Goal: Contribute content: Add original content to the website for others to see

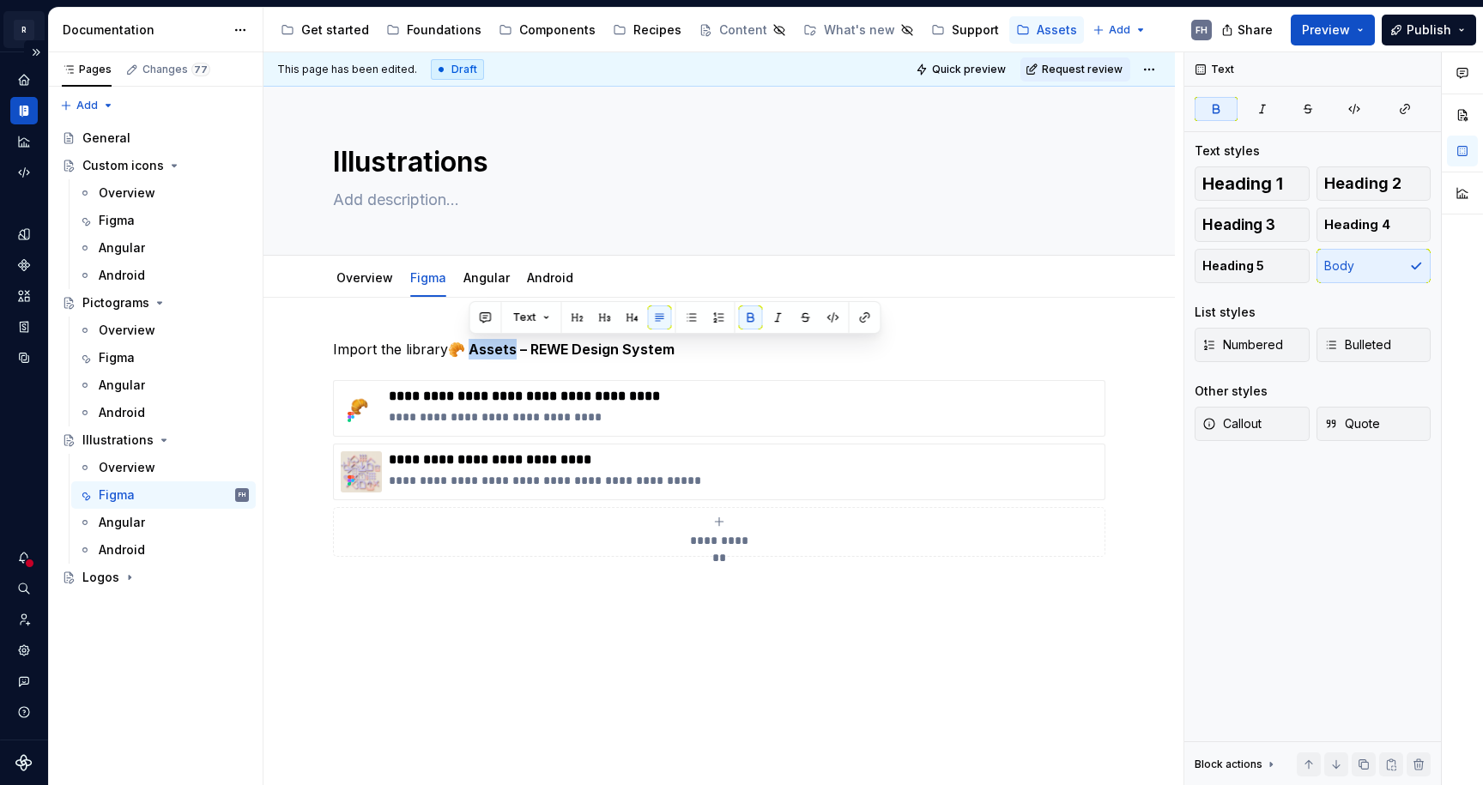
click at [24, 26] on html "R REWE Design System FH Design system data Documentation Accessibility guide fo…" at bounding box center [741, 392] width 1483 height 785
click at [517, 580] on div "**********" at bounding box center [723, 419] width 920 height 734
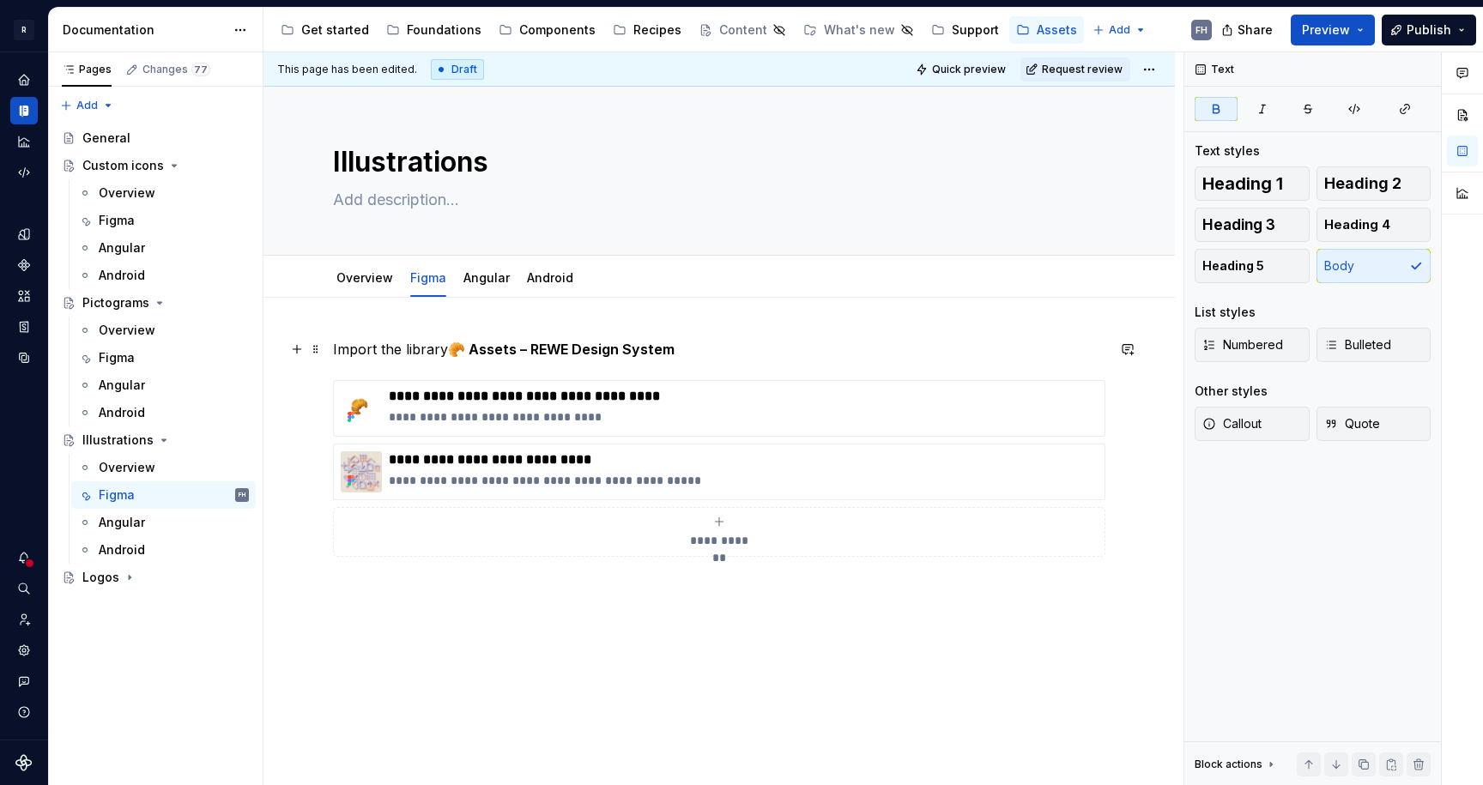
click at [495, 343] on strong "🥐 Assets – REWE Design System" at bounding box center [561, 349] width 227 height 17
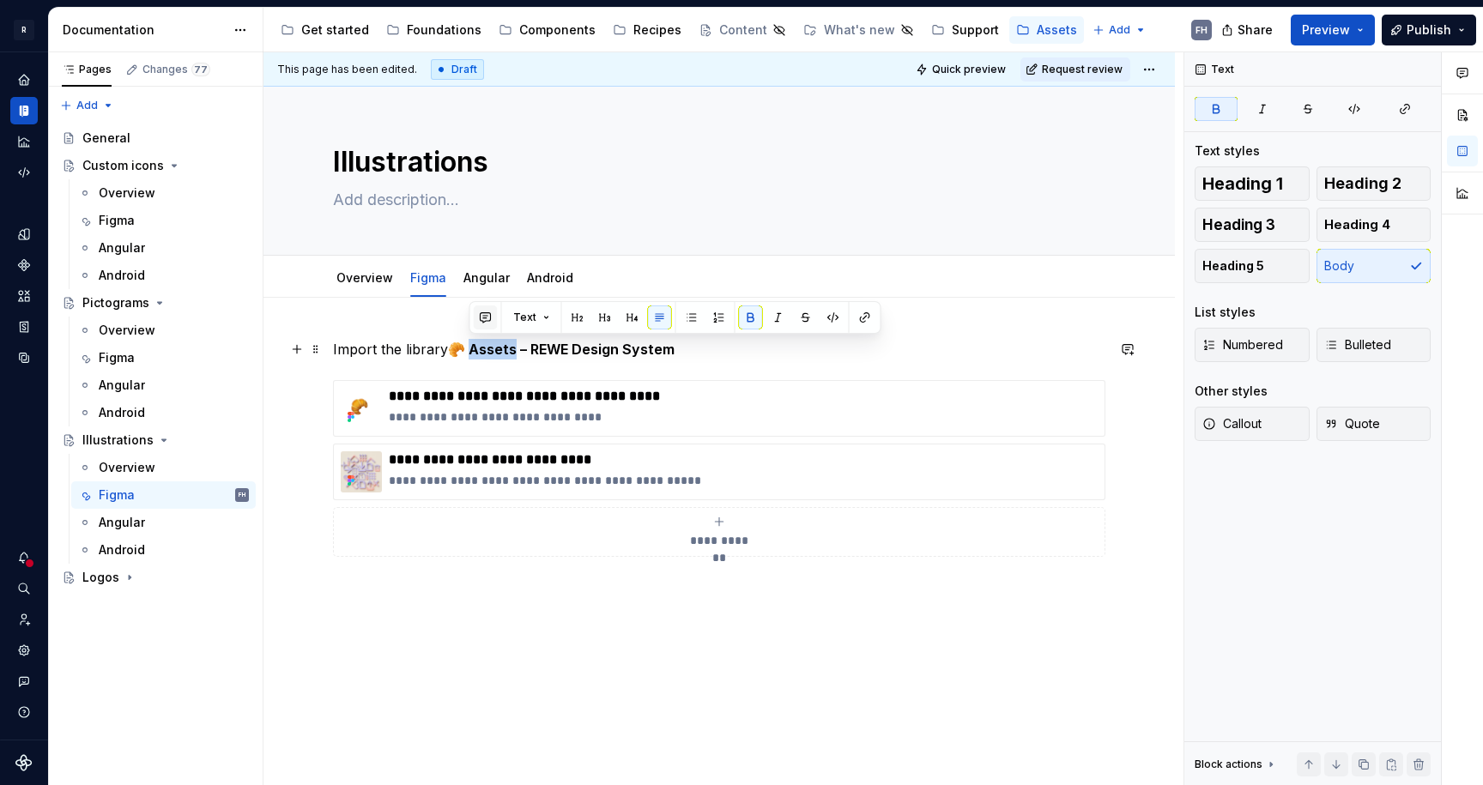
copy strong "ssets"
click at [463, 589] on div "**********" at bounding box center [718, 556] width 911 height 516
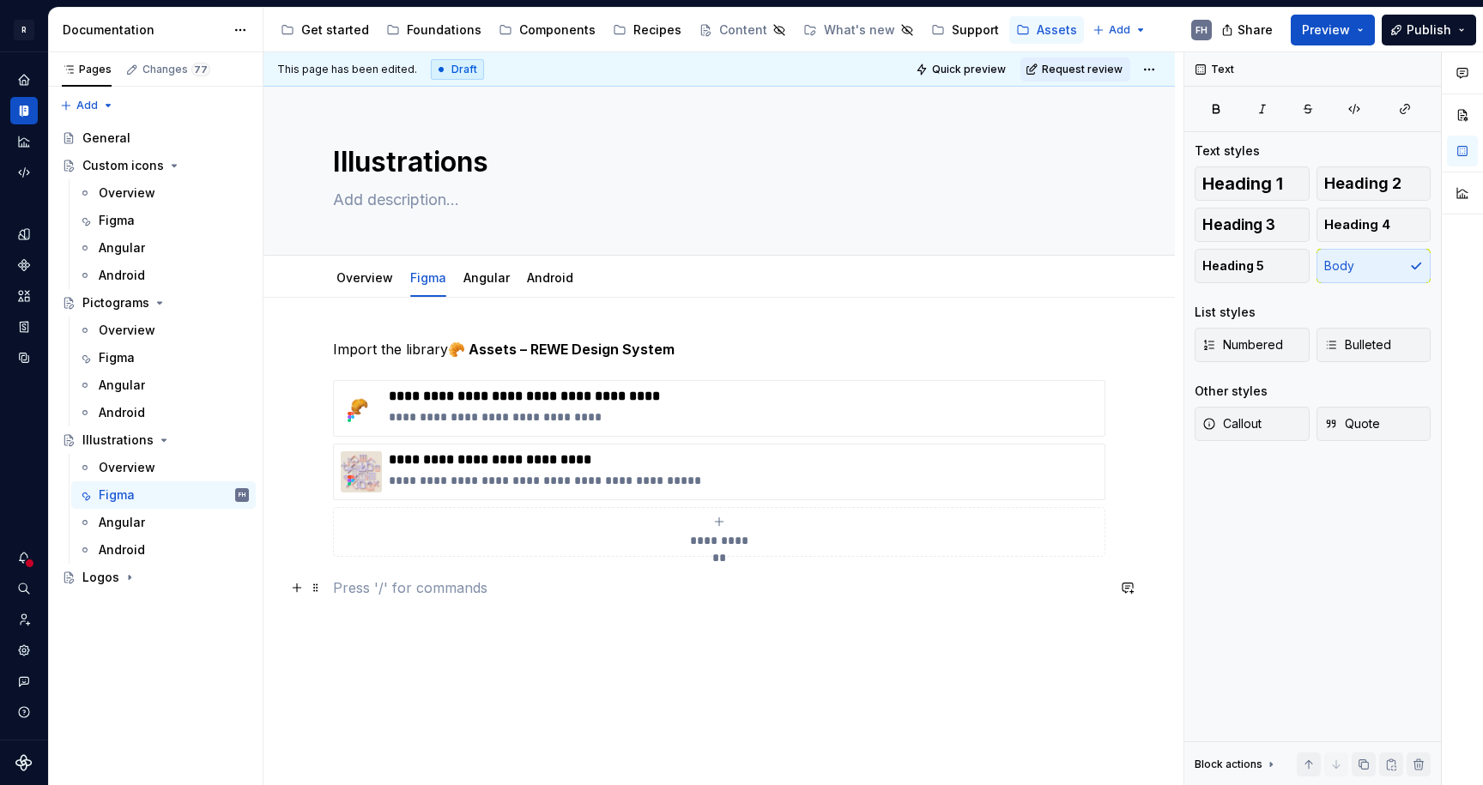
click at [505, 591] on p at bounding box center [719, 587] width 772 height 21
click at [1435, 21] on button "Publish" at bounding box center [1428, 30] width 94 height 31
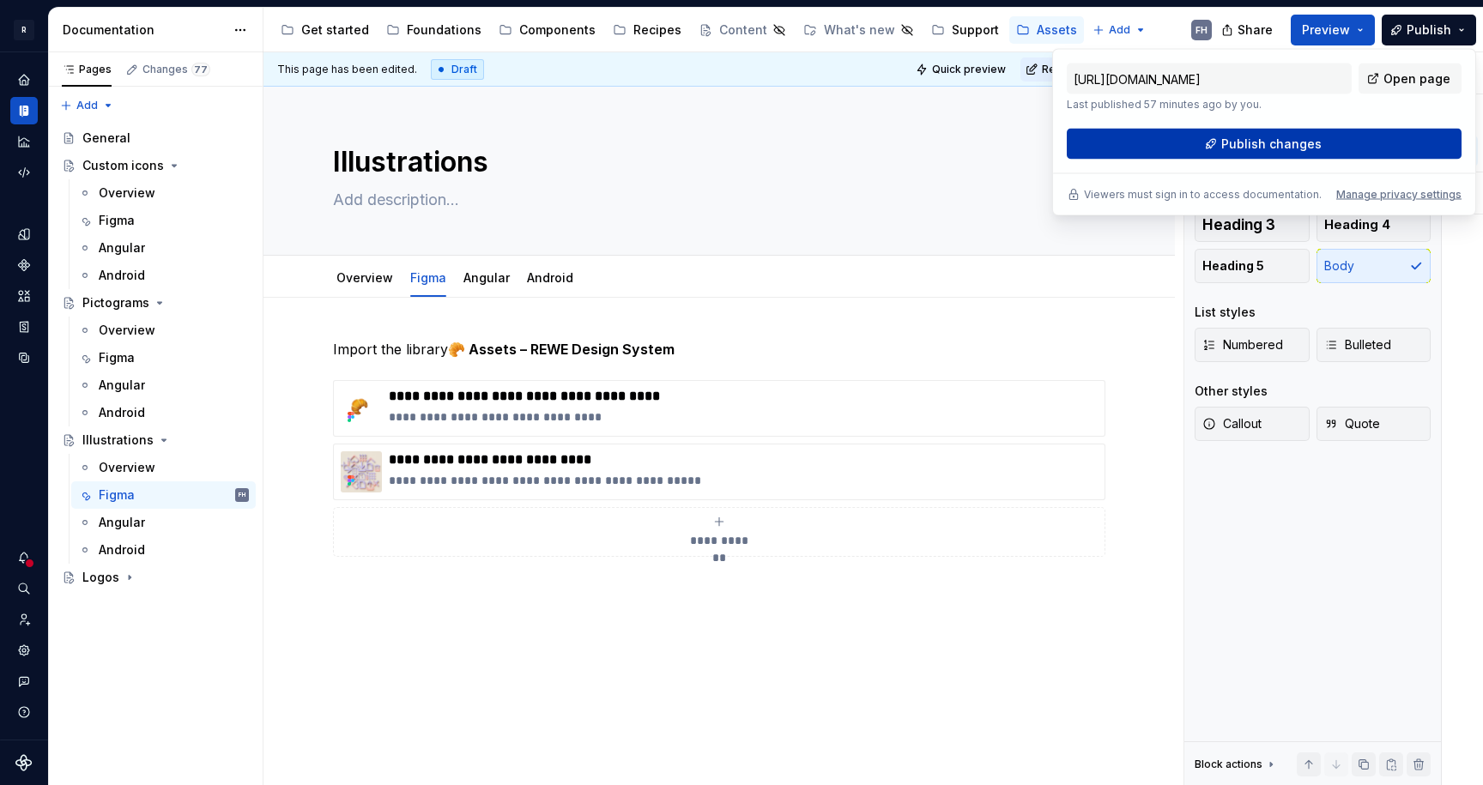
click at [1301, 157] on button "Publish changes" at bounding box center [1264, 144] width 395 height 31
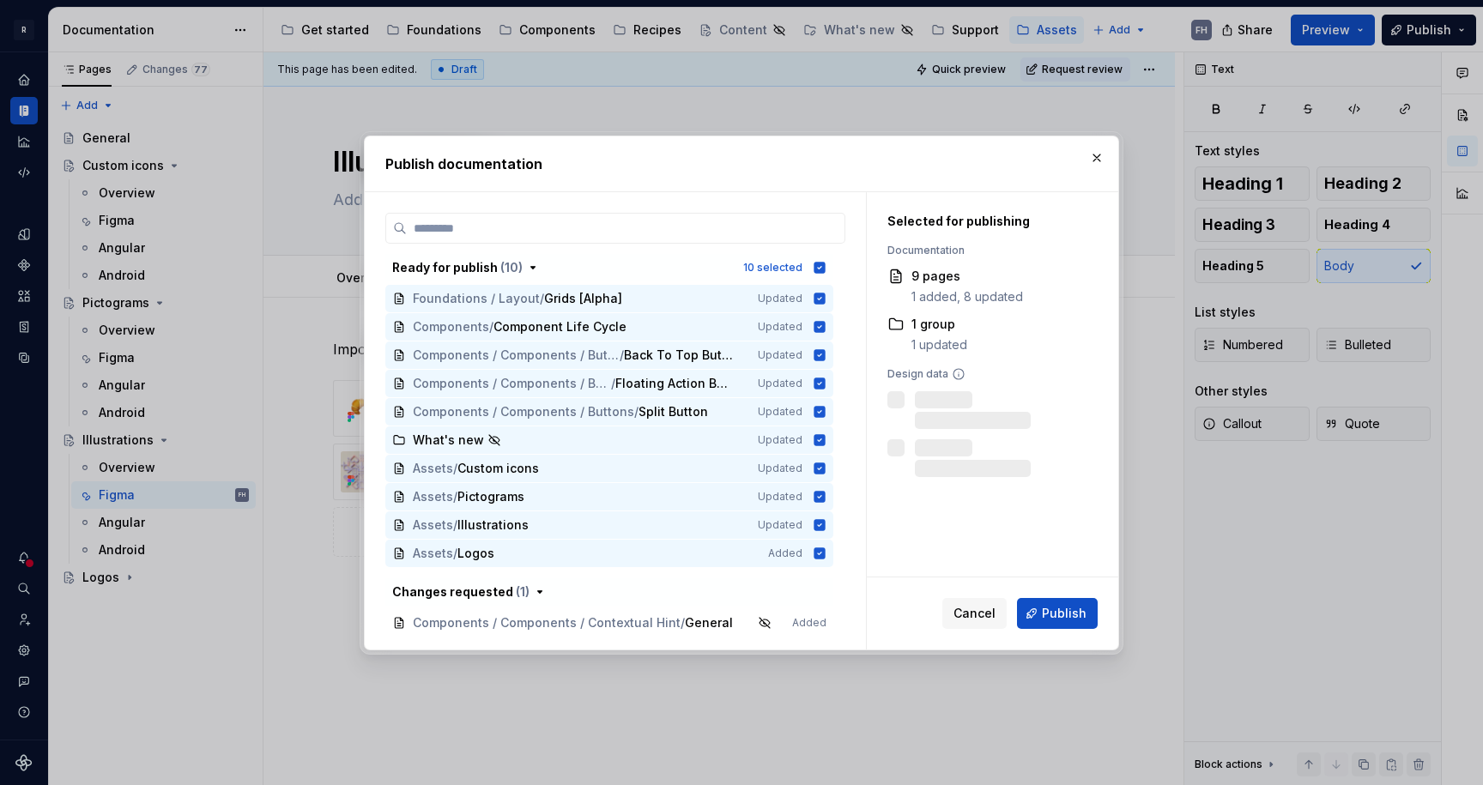
click at [986, 609] on span "Cancel" at bounding box center [974, 613] width 42 height 17
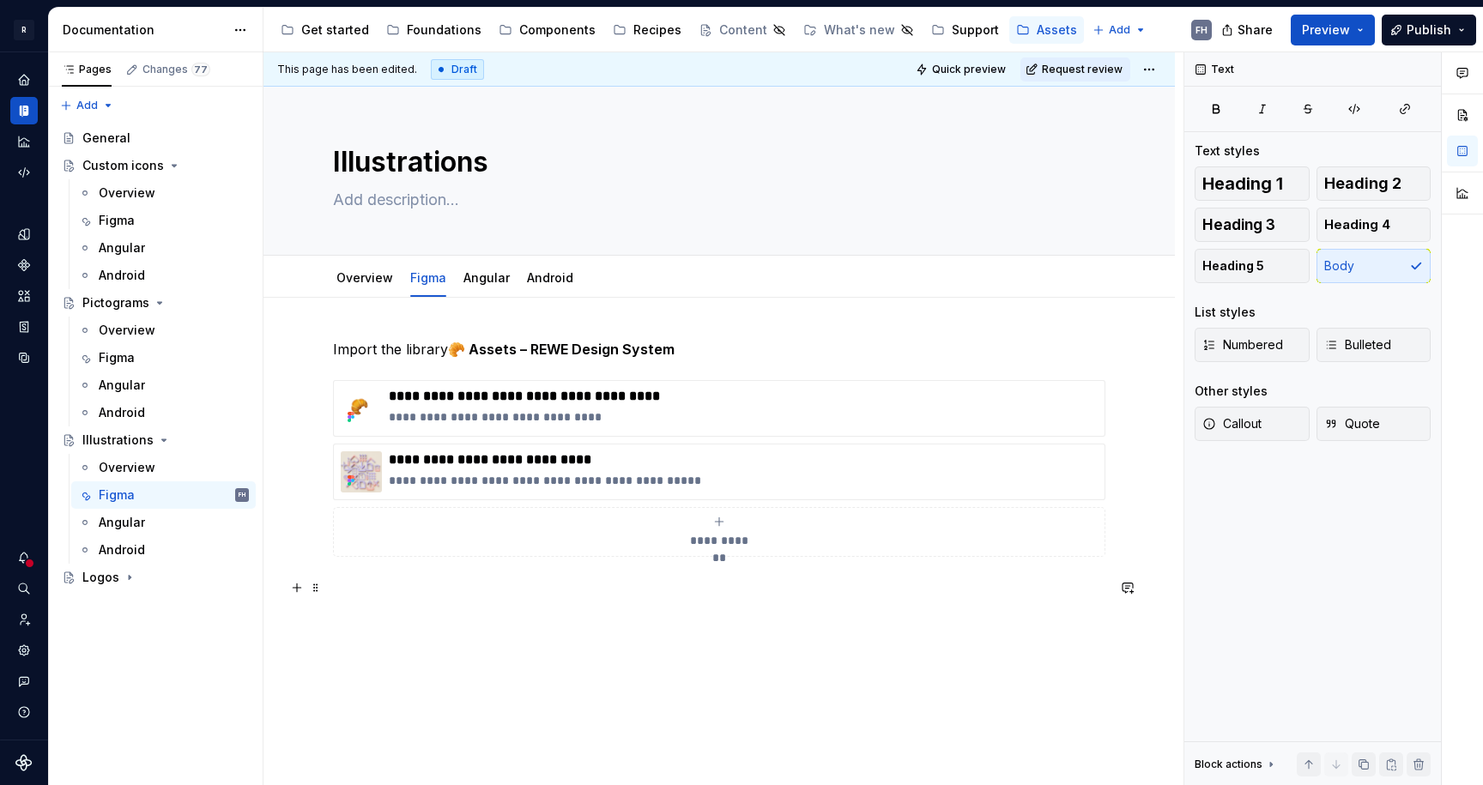
click at [649, 590] on p at bounding box center [719, 587] width 772 height 21
drag, startPoint x: 552, startPoint y: 397, endPoint x: 386, endPoint y: 402, distance: 165.7
click at [386, 402] on div "**********" at bounding box center [719, 408] width 757 height 41
type textarea "*"
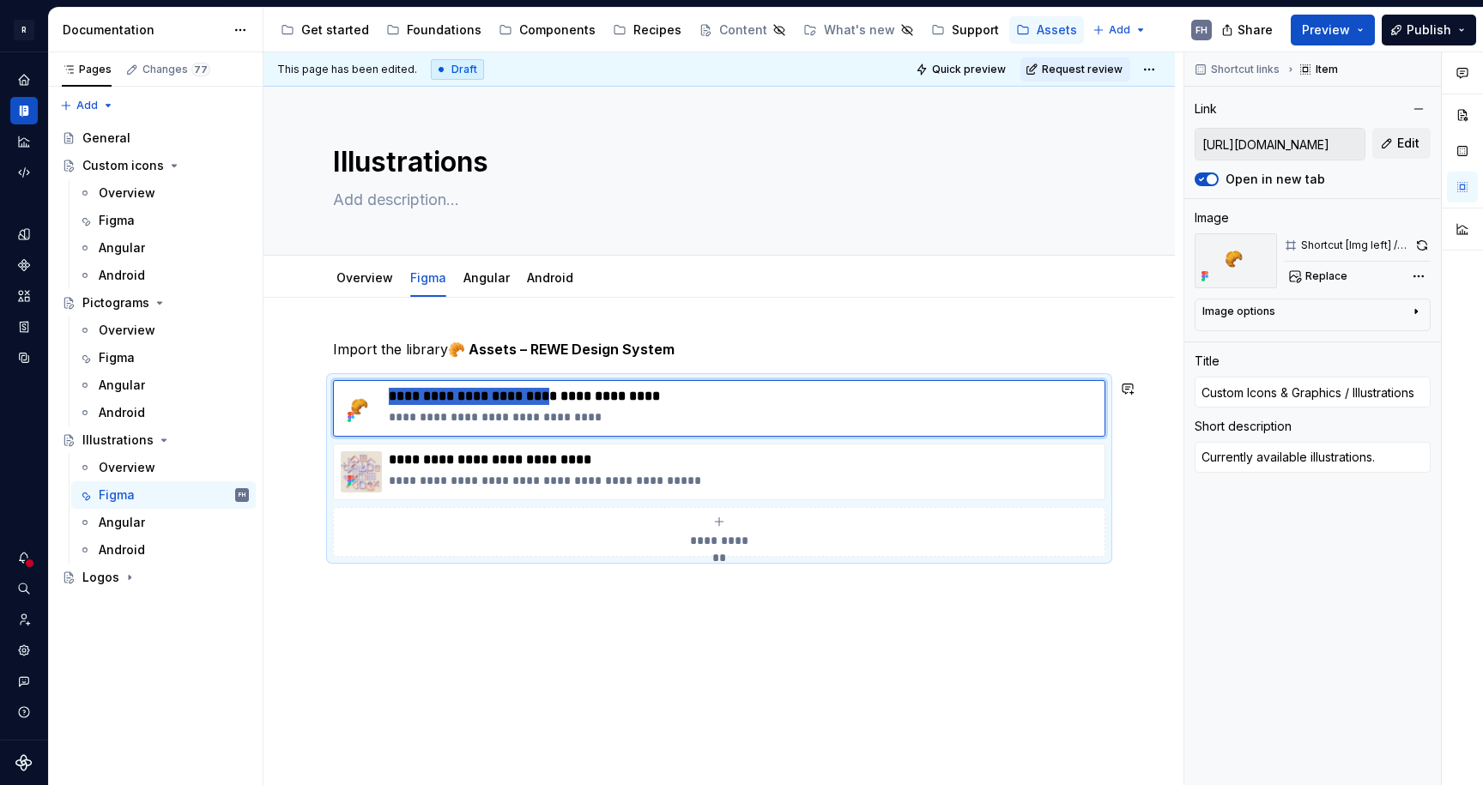
type textarea "*"
type input "A / Illustrations"
type textarea "*"
type input "As / Illustrations"
type textarea "*"
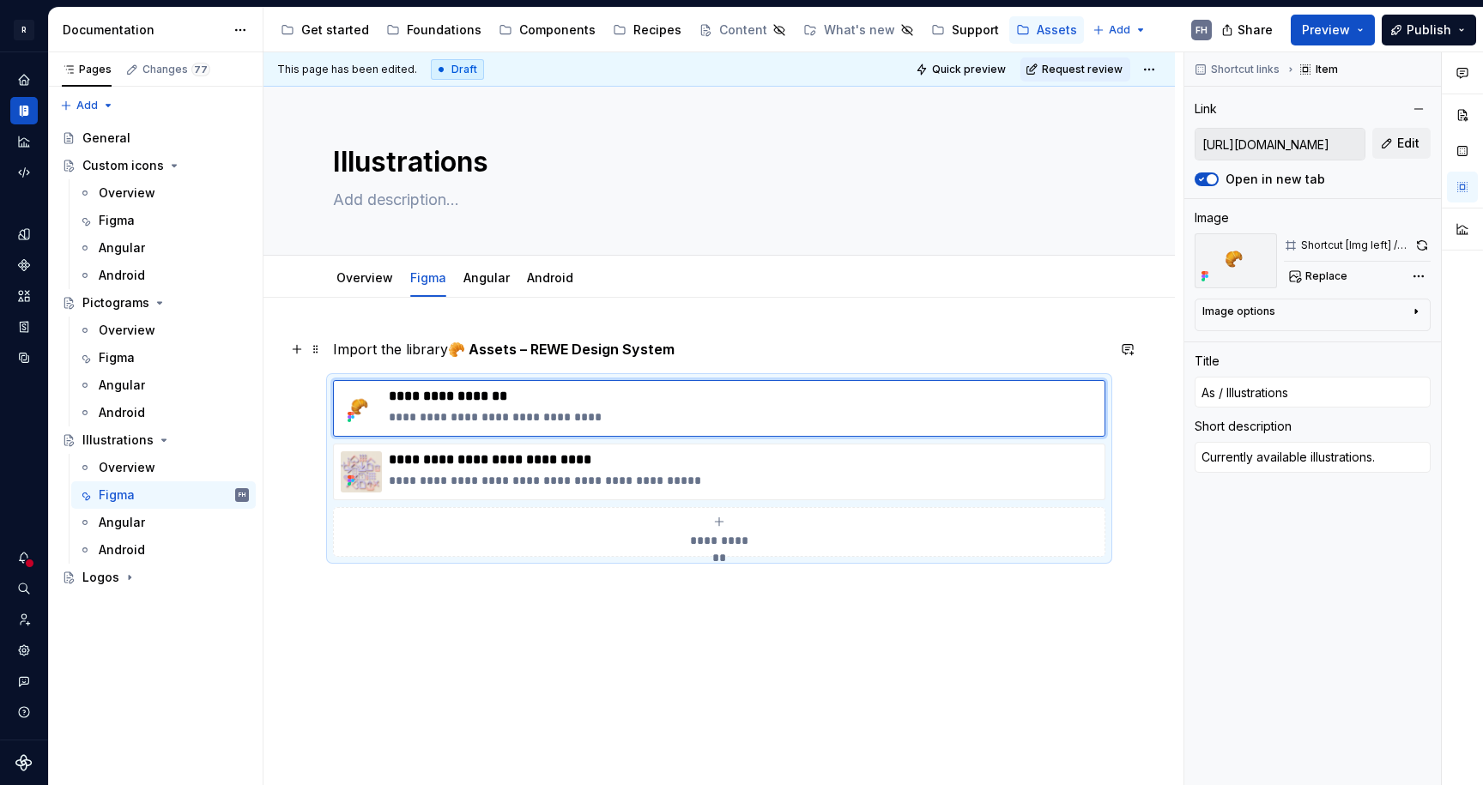
type input "Ass / Illustrations"
type textarea "*"
type input "Asse / Illustrations"
type textarea "*"
type input "Asset / Illustrations"
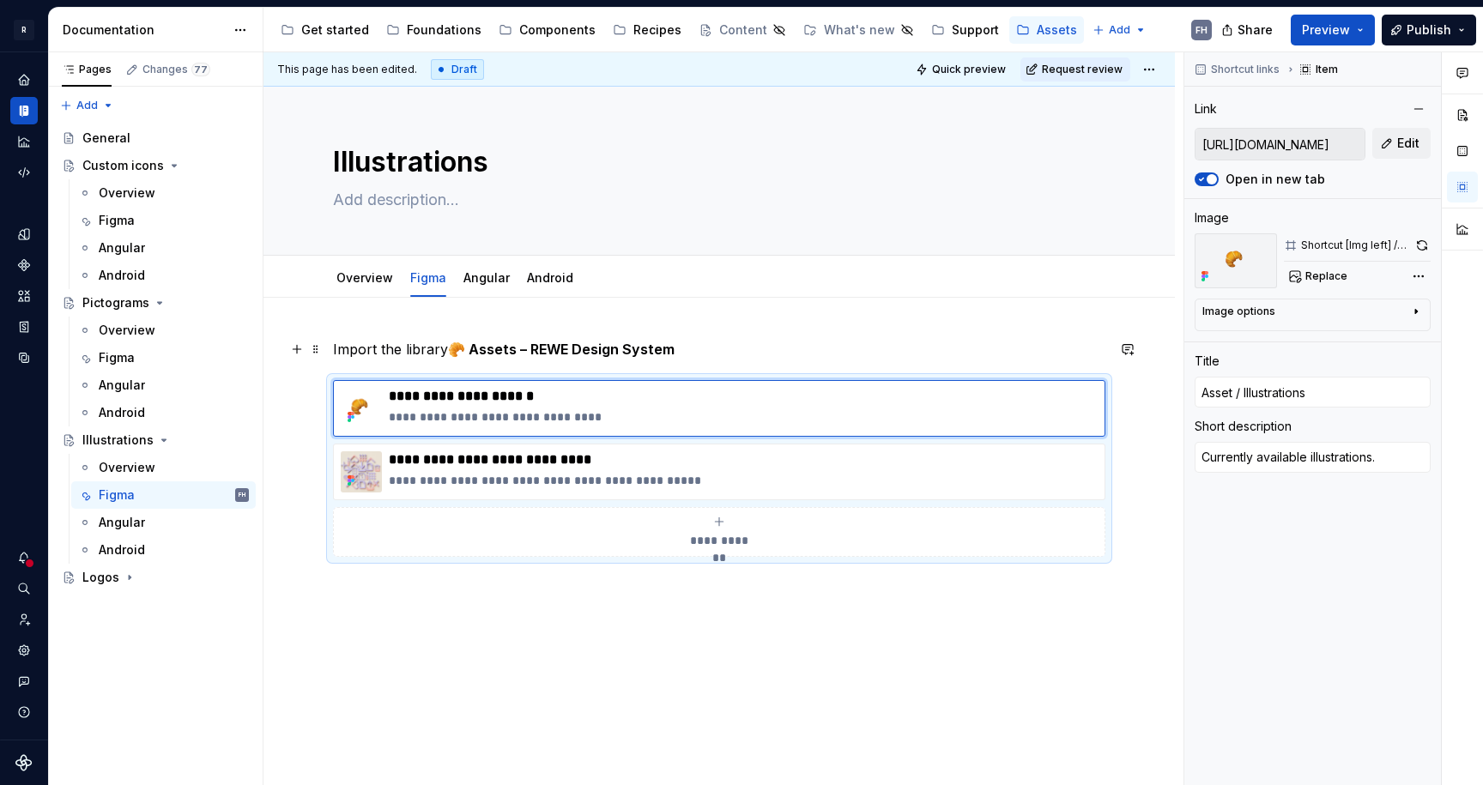
type textarea "*"
type input "Assets / Illustrations"
click at [420, 395] on p "**********" at bounding box center [743, 396] width 709 height 17
click at [471, 398] on p "**********" at bounding box center [743, 396] width 709 height 17
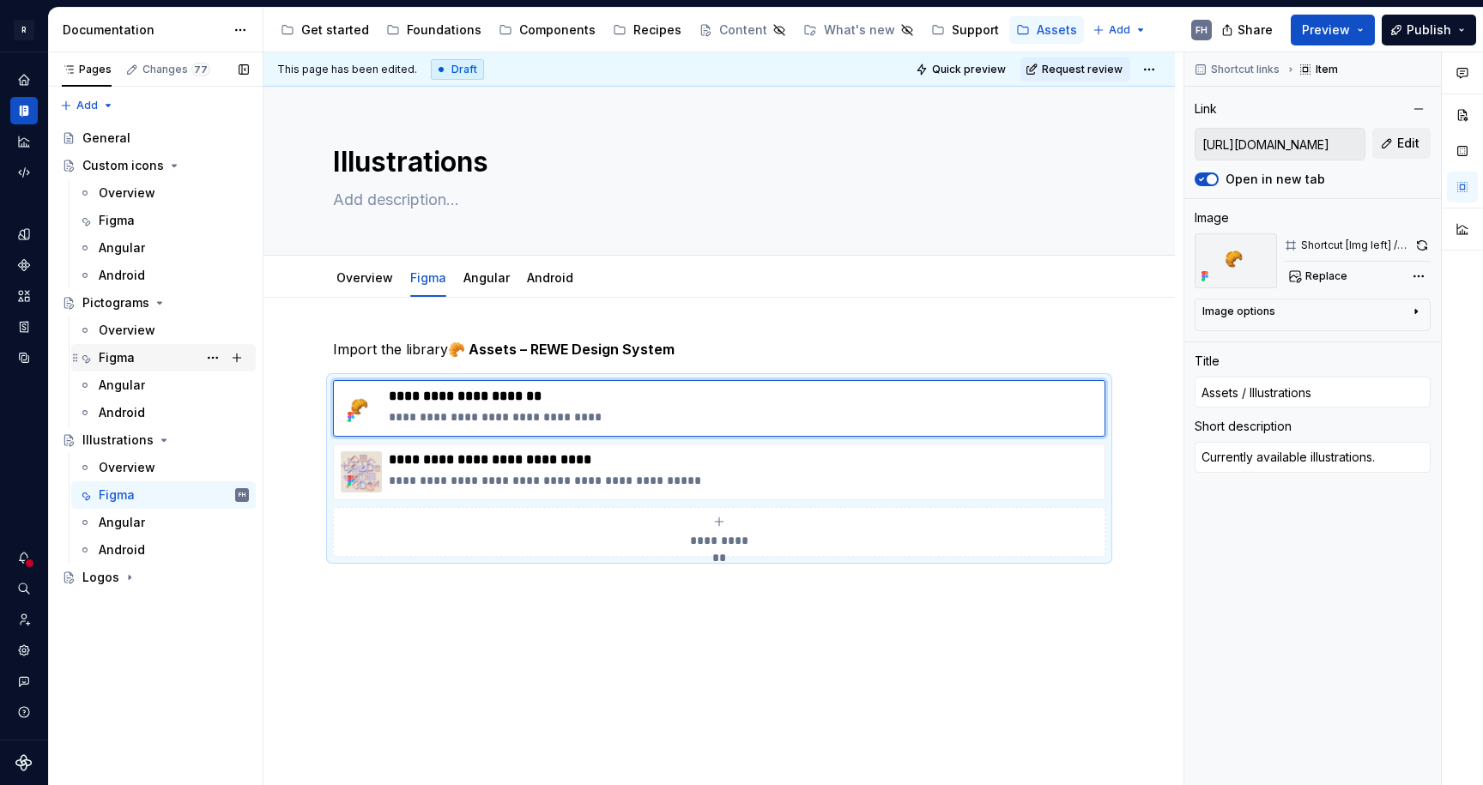
click at [135, 356] on div "Figma" at bounding box center [174, 358] width 150 height 24
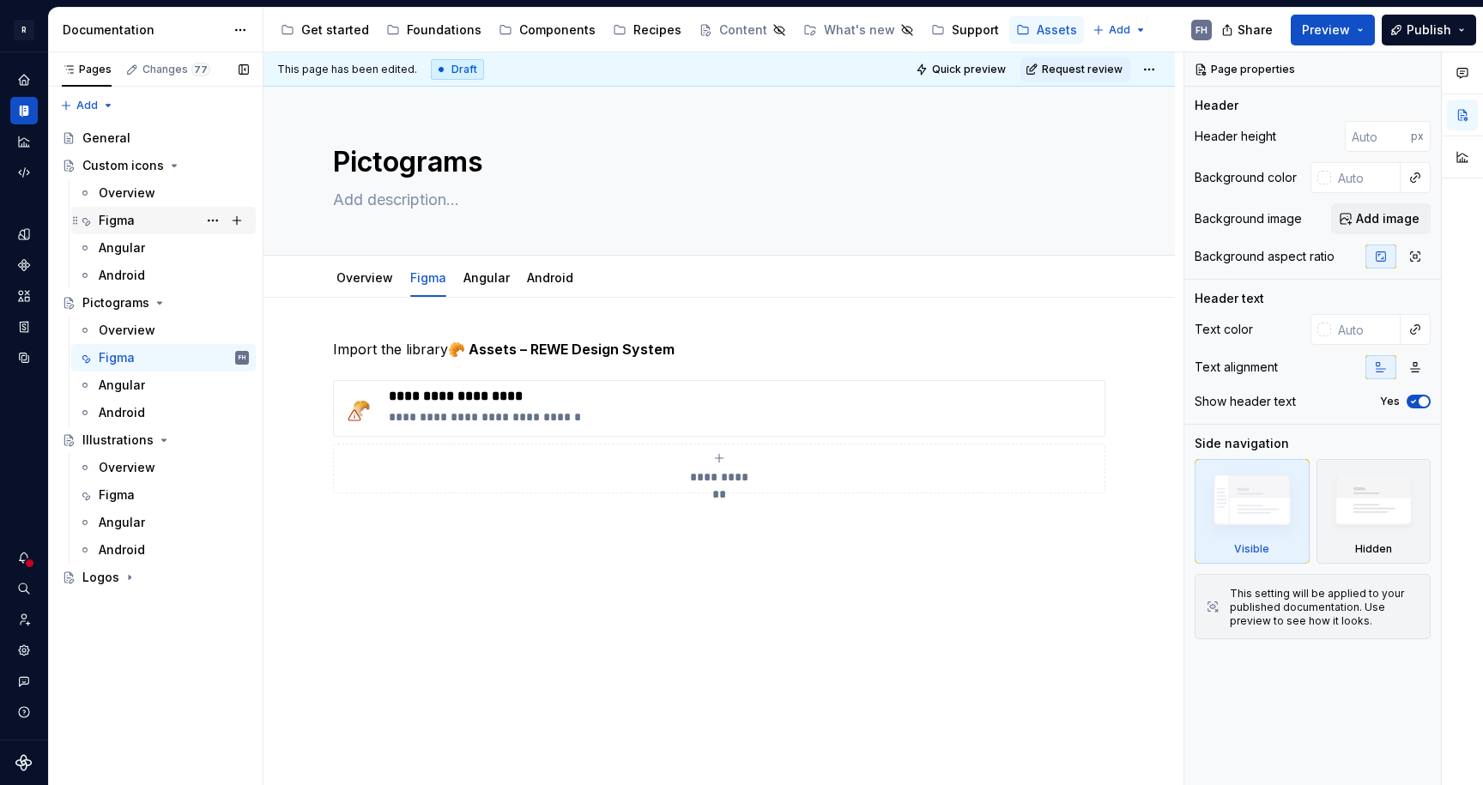
click at [122, 216] on div "Figma" at bounding box center [117, 220] width 36 height 17
click at [123, 575] on icon "Page tree" at bounding box center [130, 578] width 14 height 14
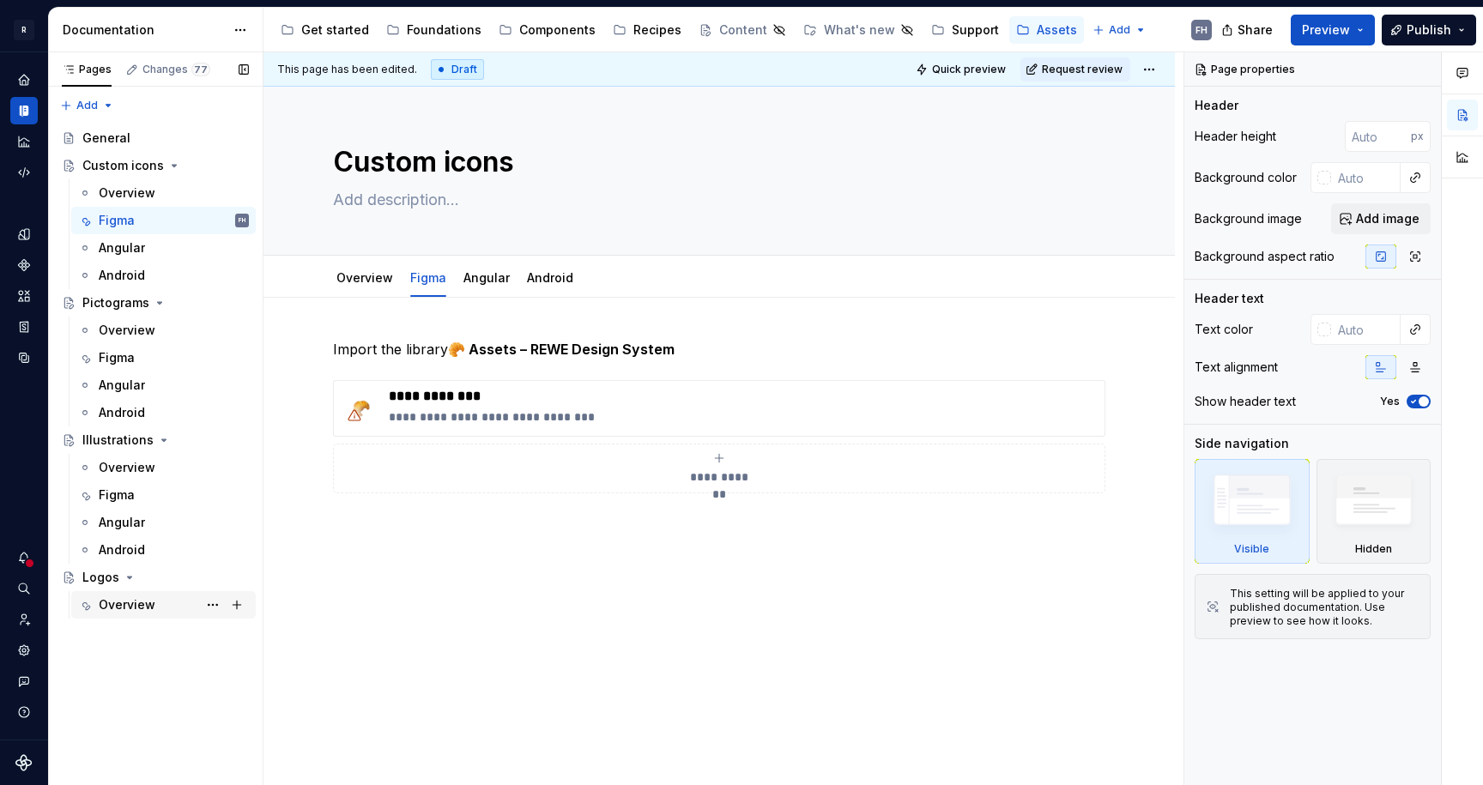
click at [146, 605] on div "Overview" at bounding box center [127, 604] width 57 height 17
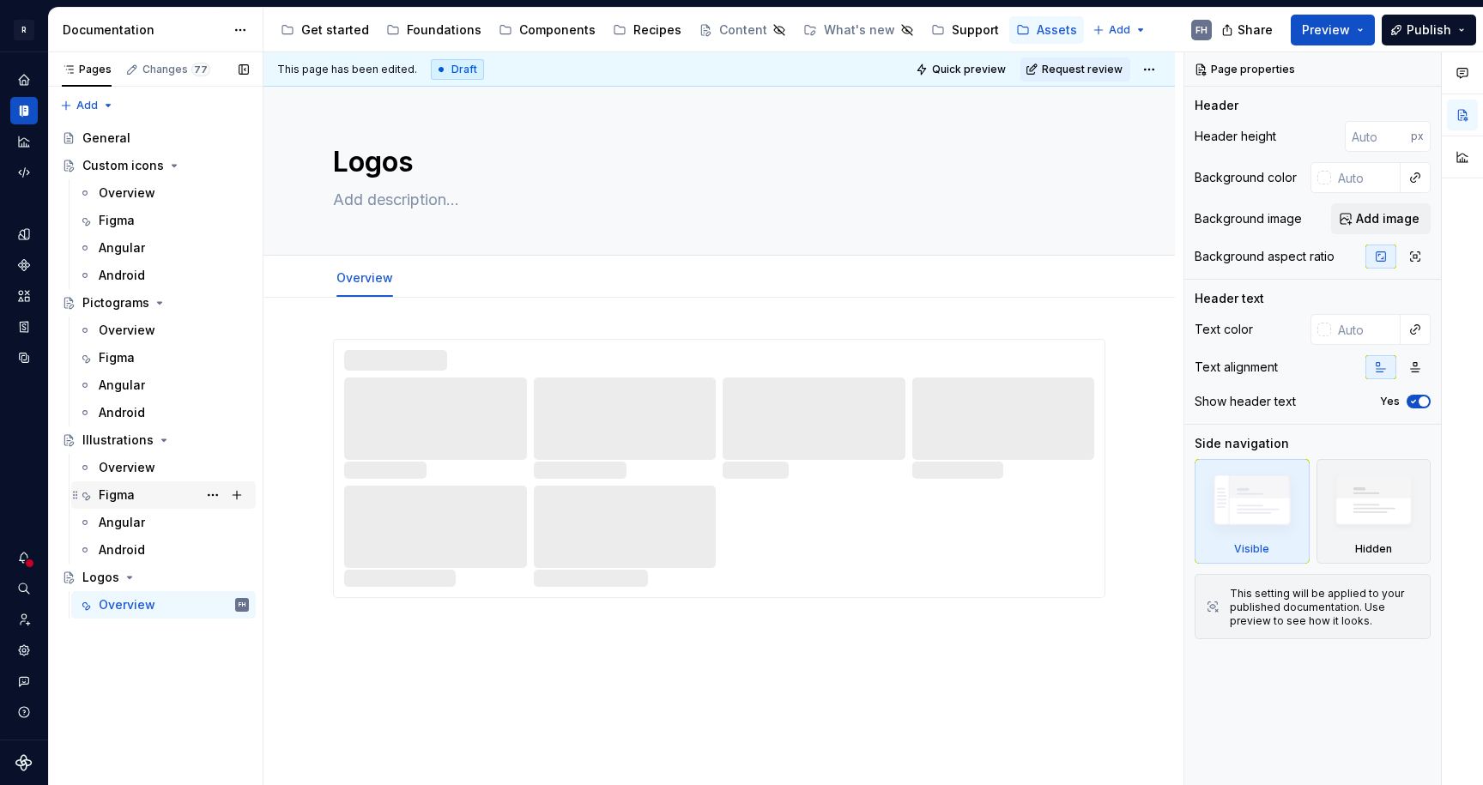
click at [131, 490] on div "Figma" at bounding box center [117, 495] width 36 height 17
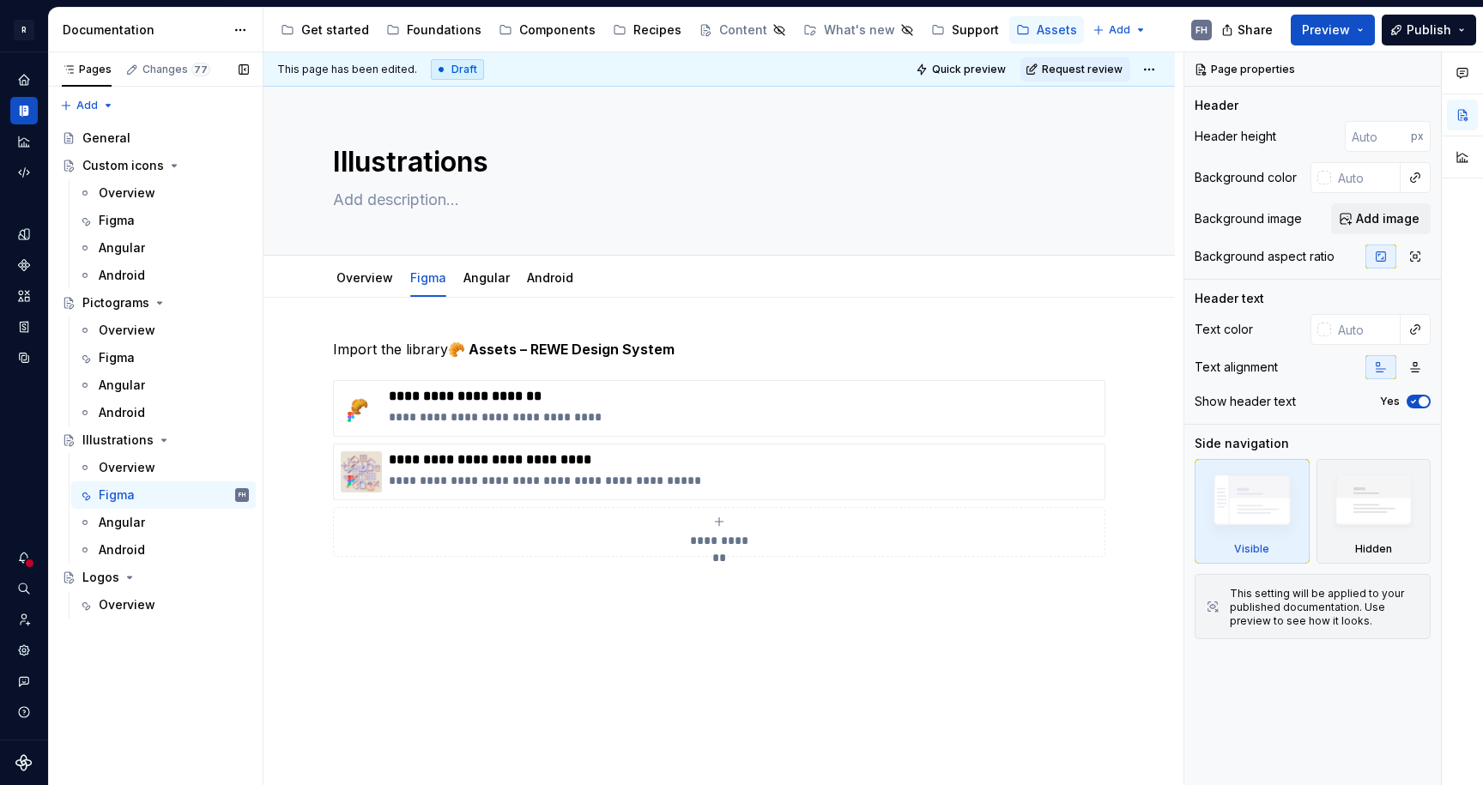
click at [0, 0] on button "Page tree" at bounding box center [0, 0] width 0 height 0
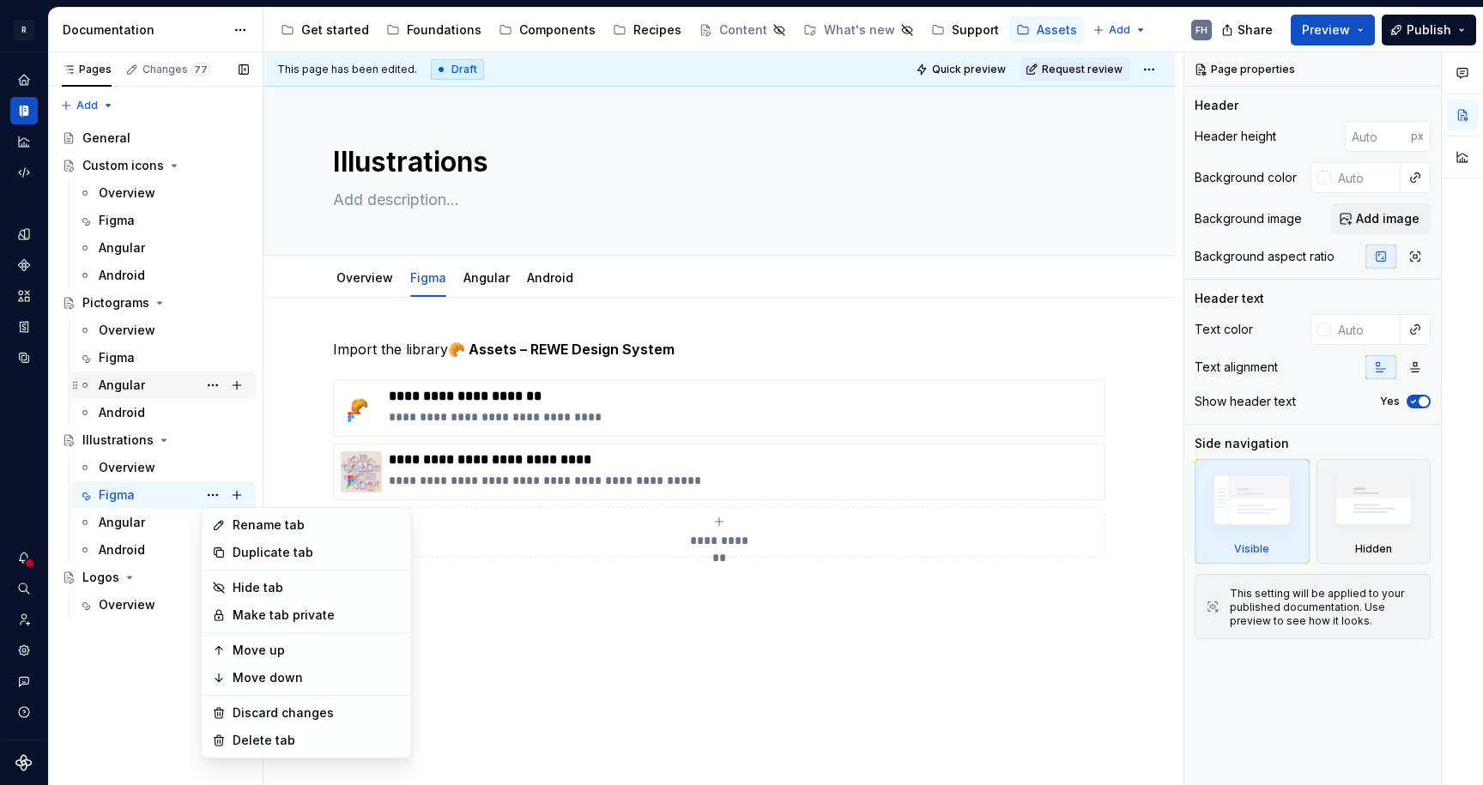
drag, startPoint x: 202, startPoint y: 491, endPoint x: 136, endPoint y: 383, distance: 126.7
click at [202, 491] on div "Pages Changes 77 Add Accessibility guide for tree Page tree. Navigate the tree …" at bounding box center [155, 419] width 215 height 734
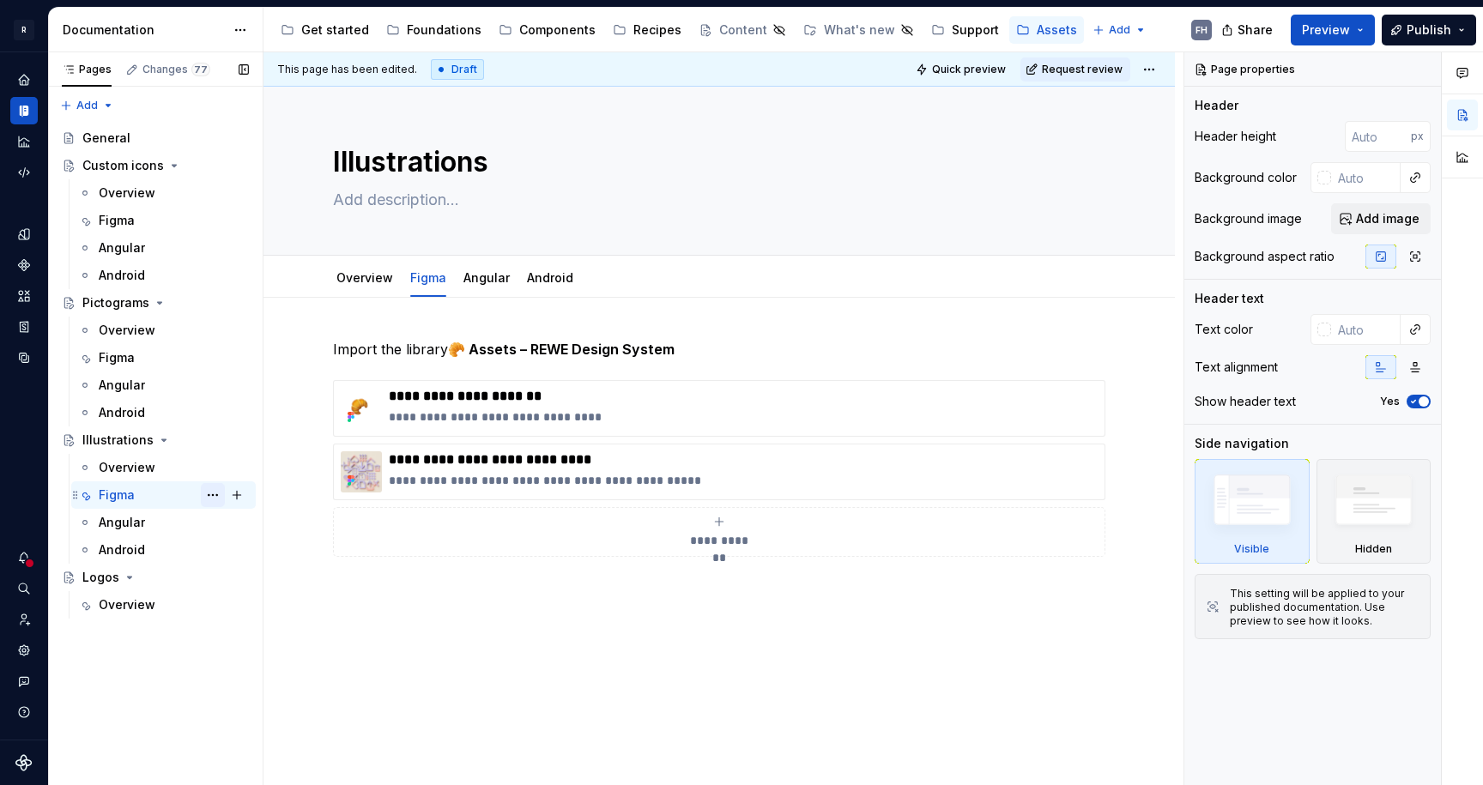
click at [215, 490] on button "Page tree" at bounding box center [213, 495] width 24 height 24
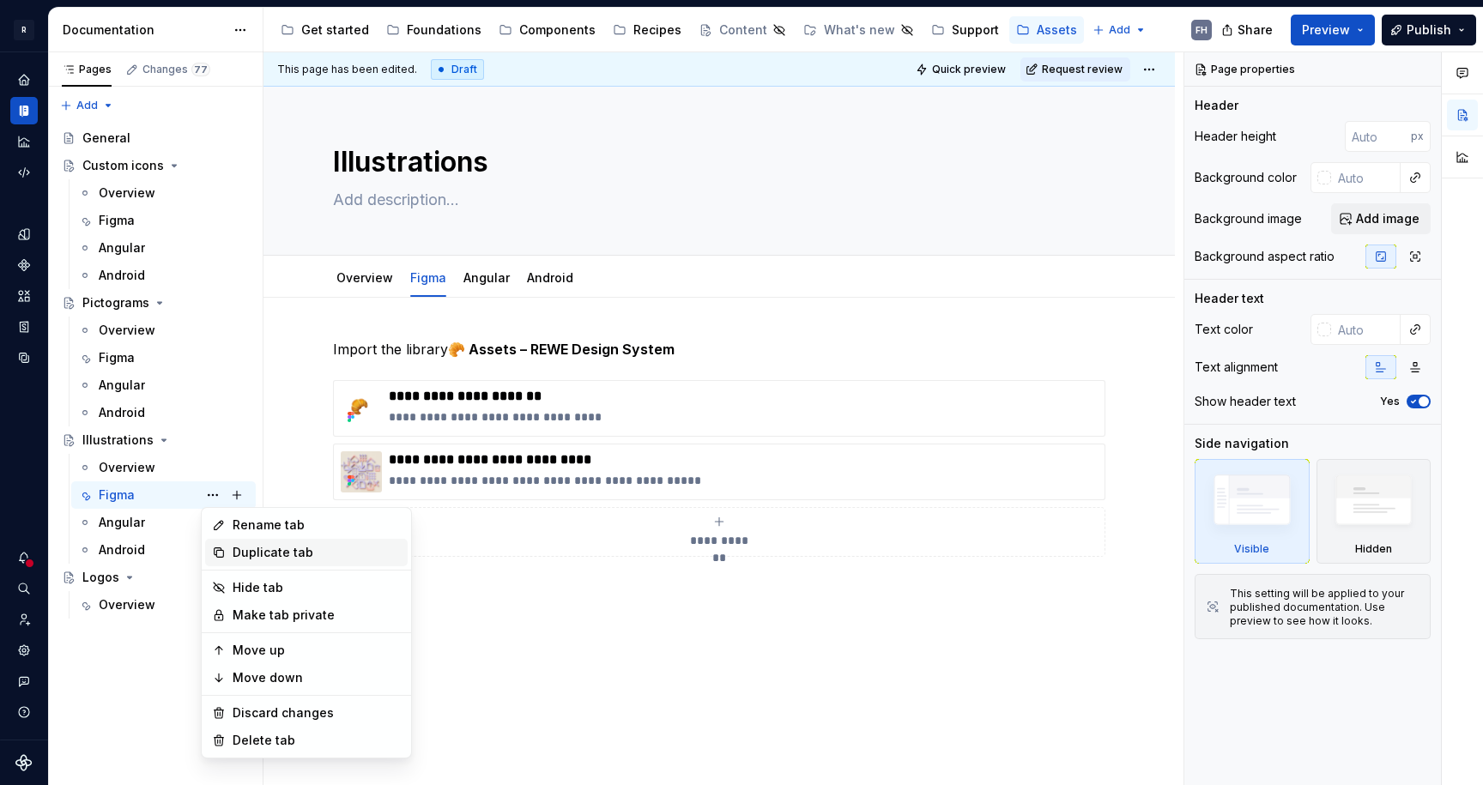
click at [281, 556] on div "Duplicate tab" at bounding box center [317, 552] width 168 height 17
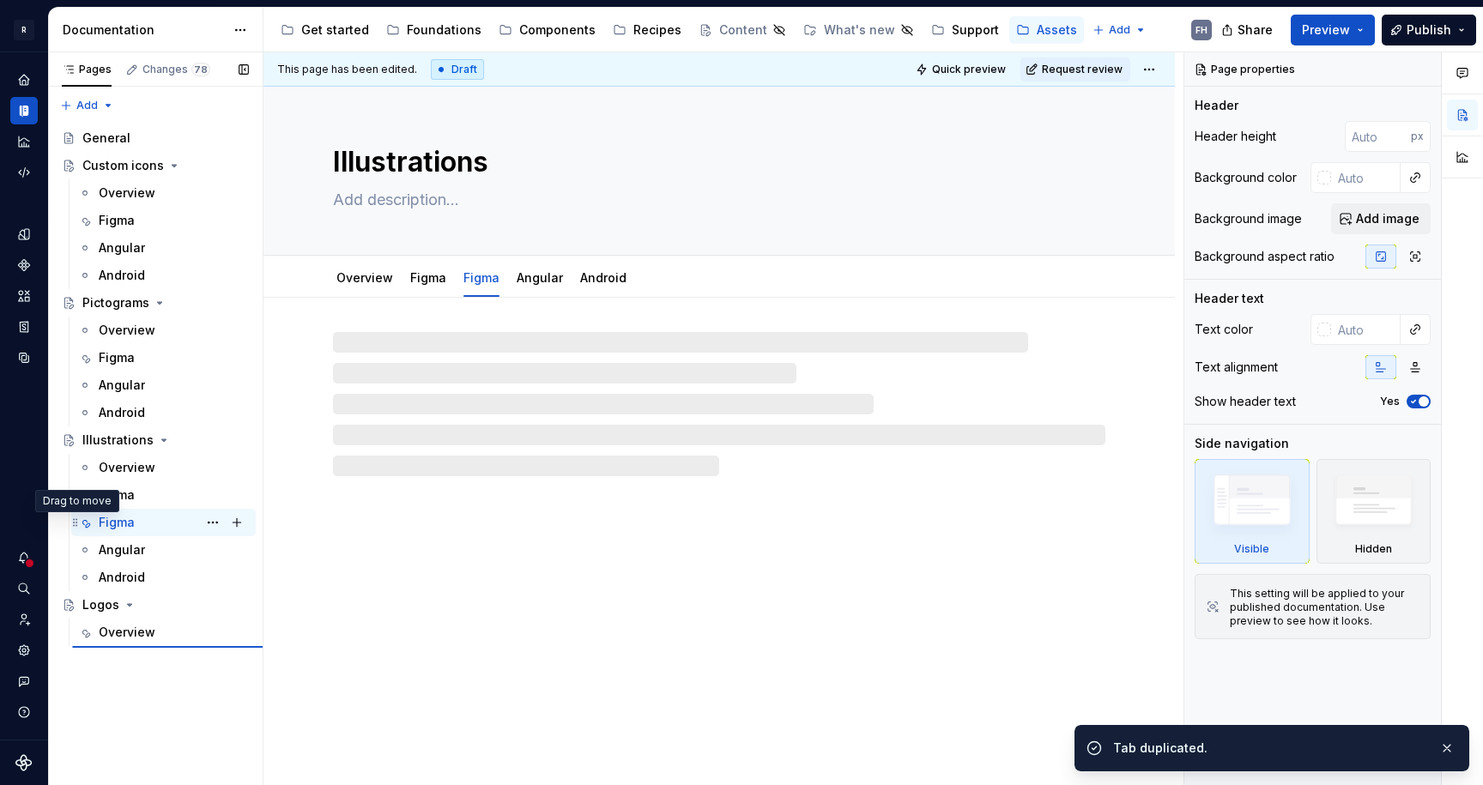
type textarea "*"
type textarea "Logos"
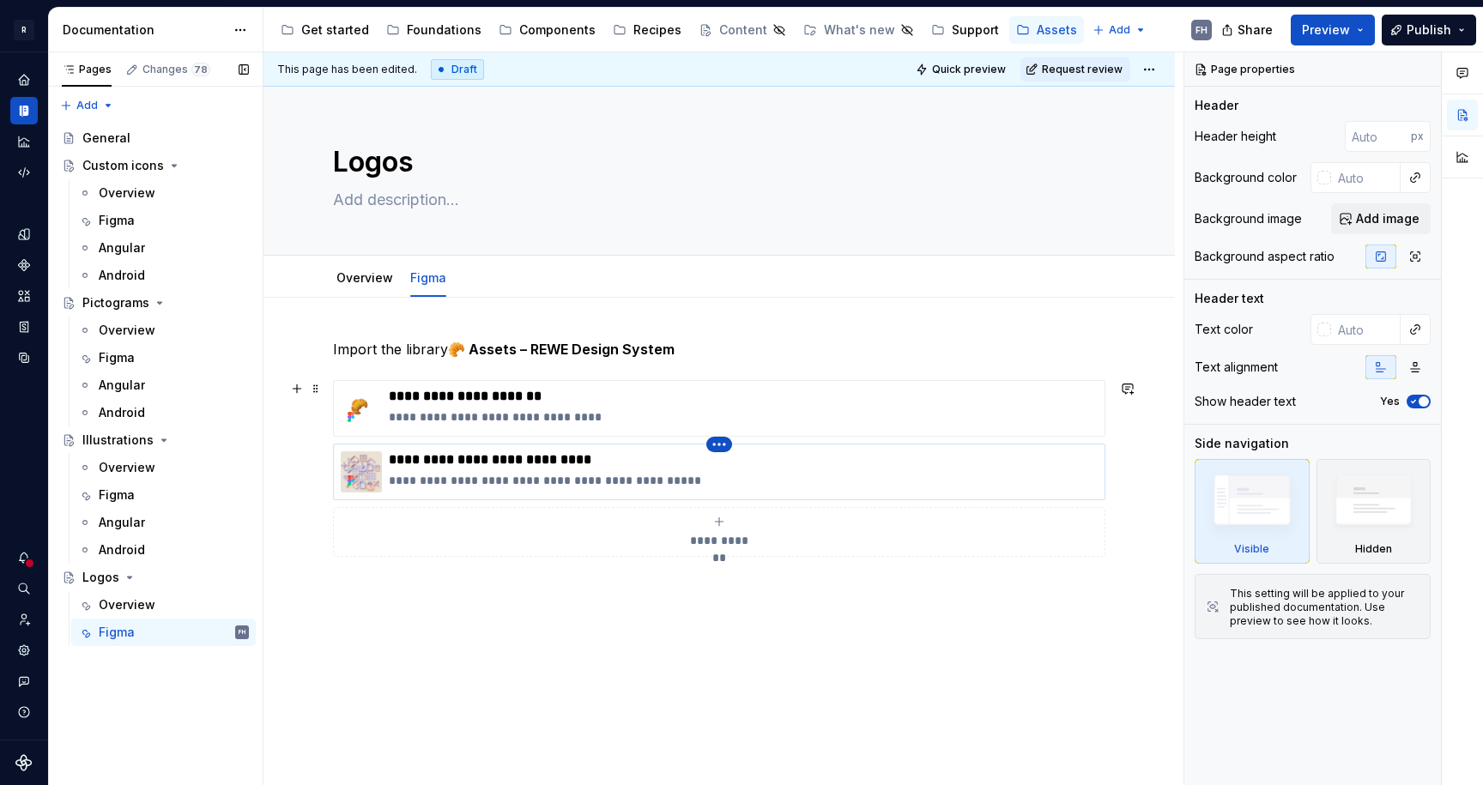
click at [720, 448] on icon "button" at bounding box center [719, 445] width 14 height 14
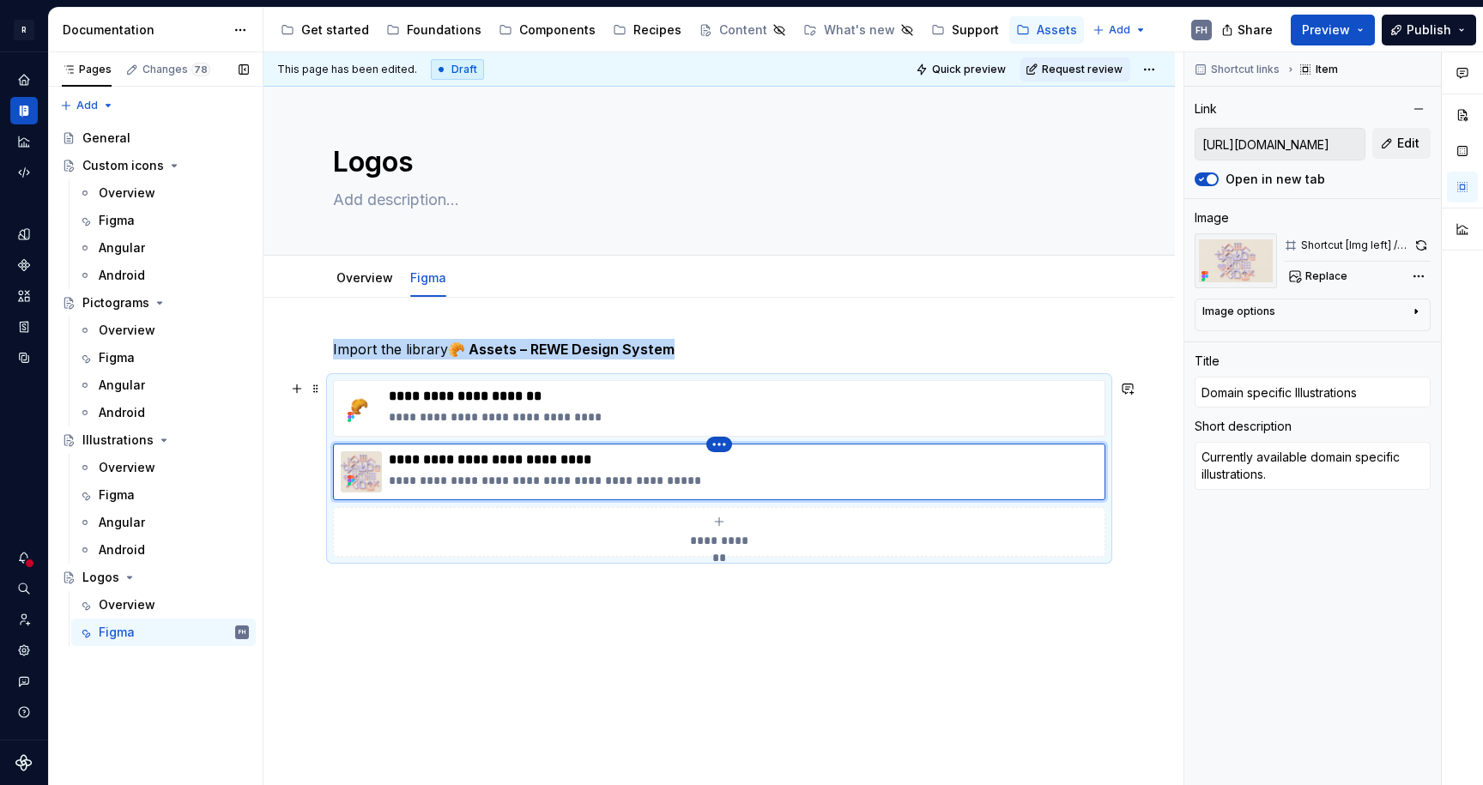
click at [718, 442] on html "R REWE Design System FH Design system data Documentation Accessibility guide fo…" at bounding box center [741, 392] width 1483 height 785
click at [794, 476] on div "Delete item" at bounding box center [794, 473] width 112 height 17
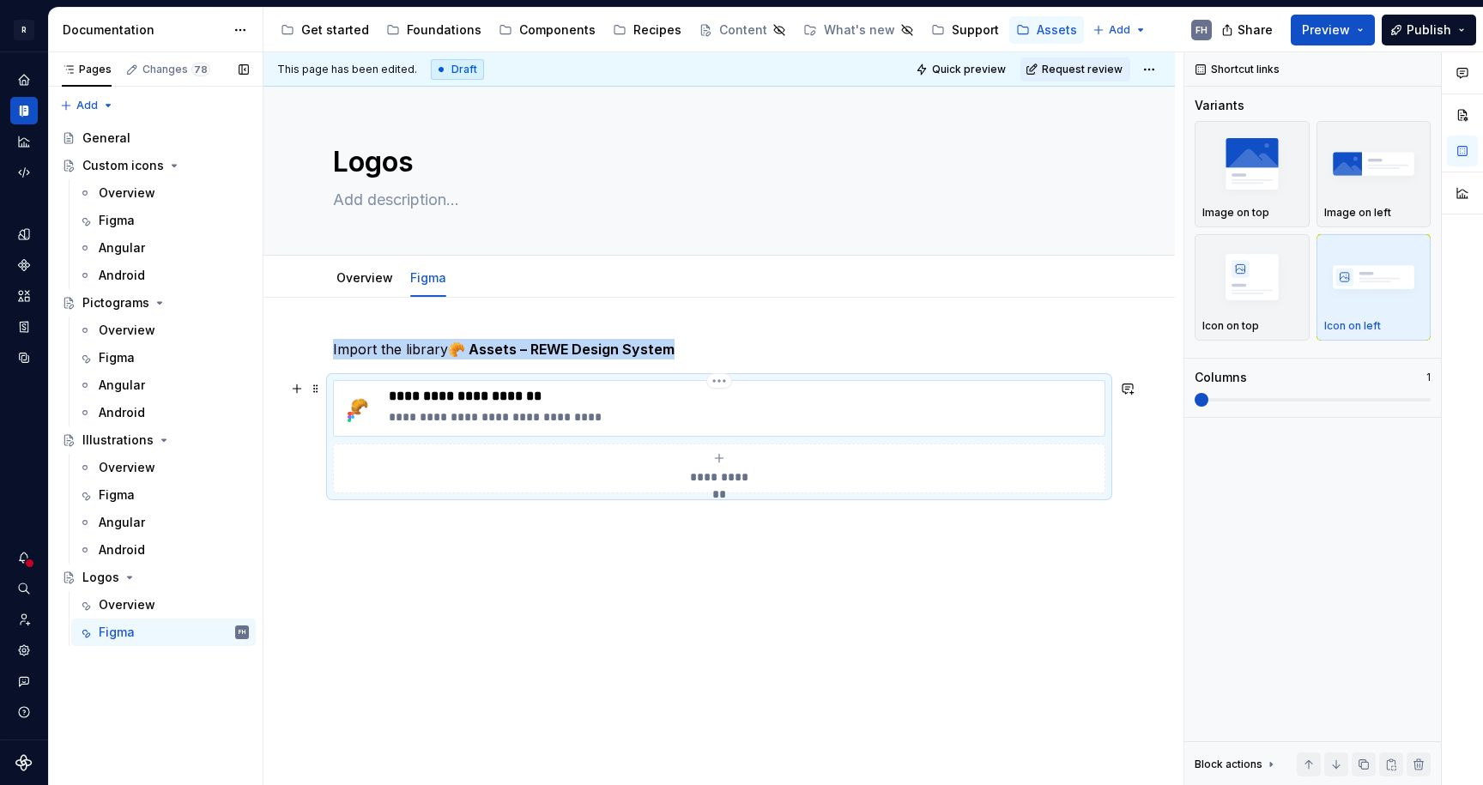
click at [493, 393] on p "**********" at bounding box center [743, 396] width 709 height 17
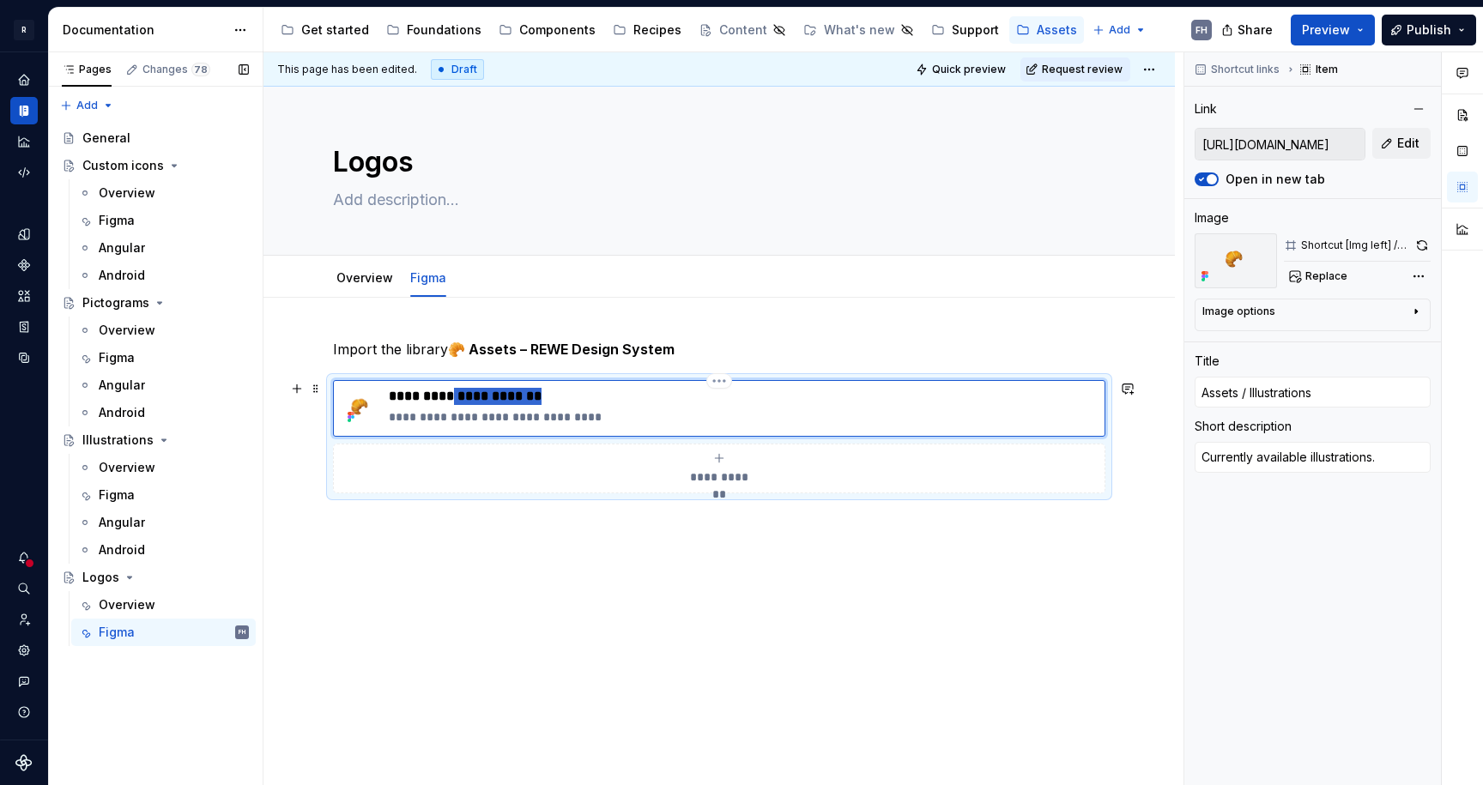
click at [493, 393] on p "**********" at bounding box center [743, 396] width 709 height 17
type textarea "*"
type input "Assets / L"
type textarea "*"
type input "Assets / Lo"
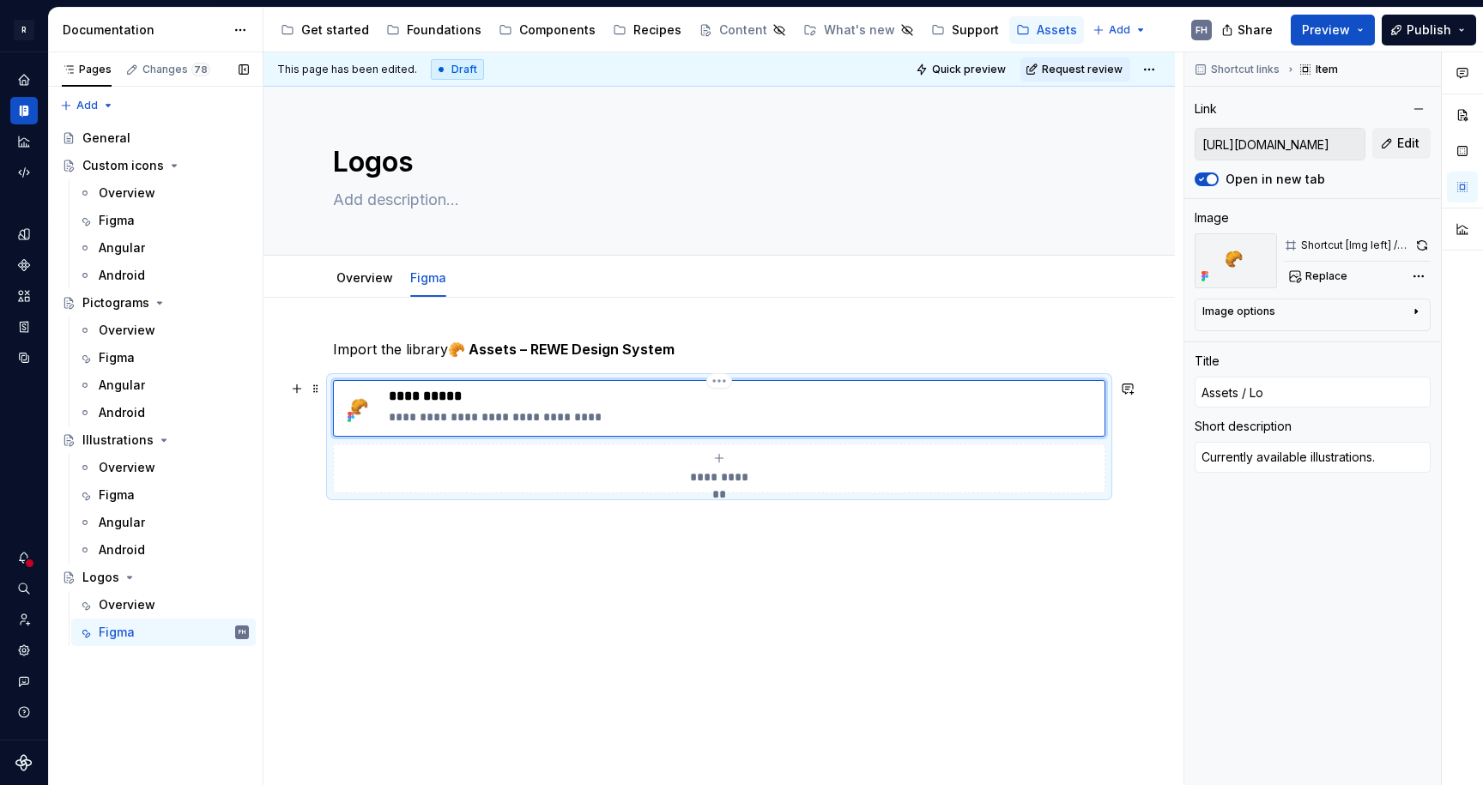
type textarea "*"
type input "Assets / Log"
type textarea "*"
type input "Assets / Logo"
type textarea "*"
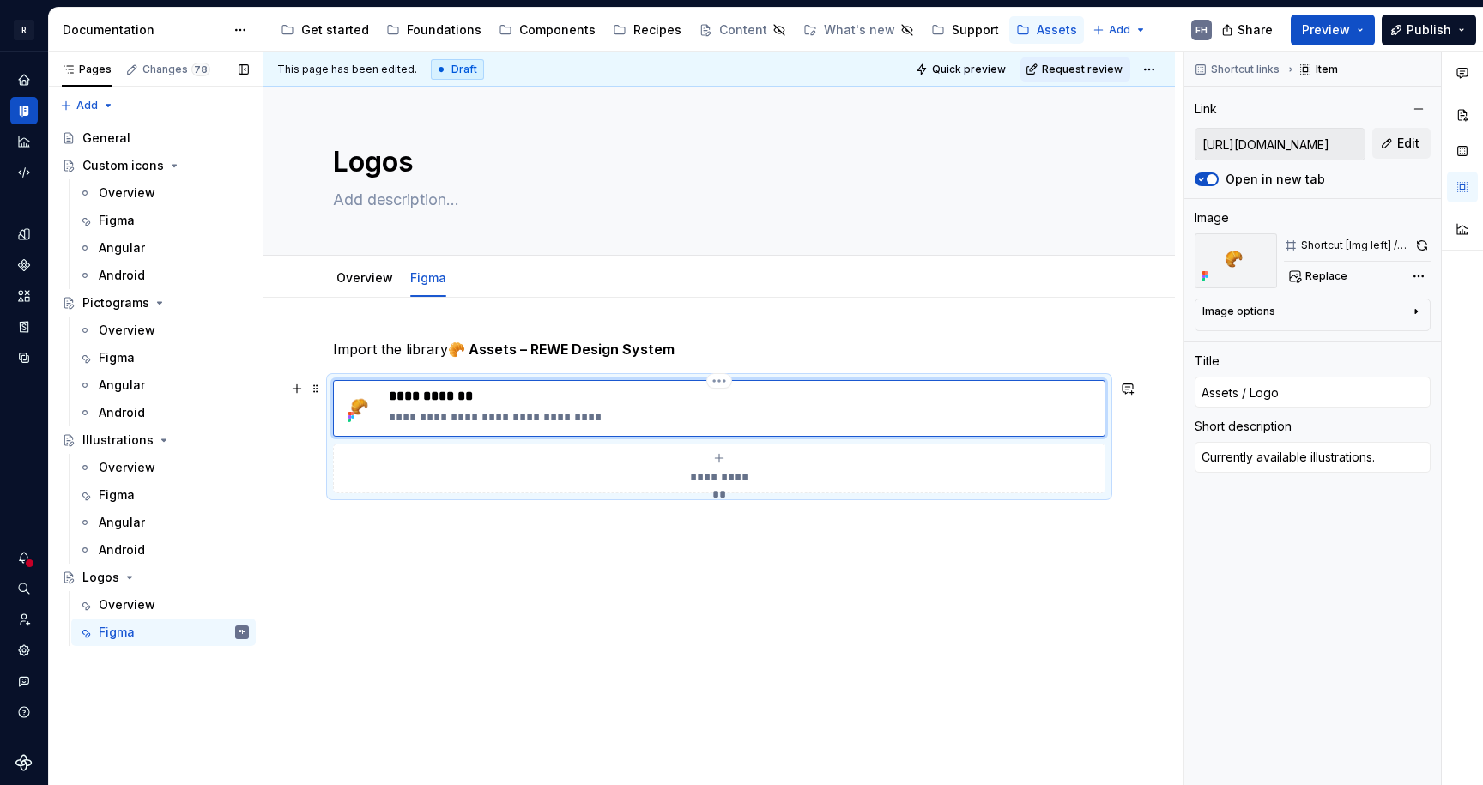
type input "Assets / Logos"
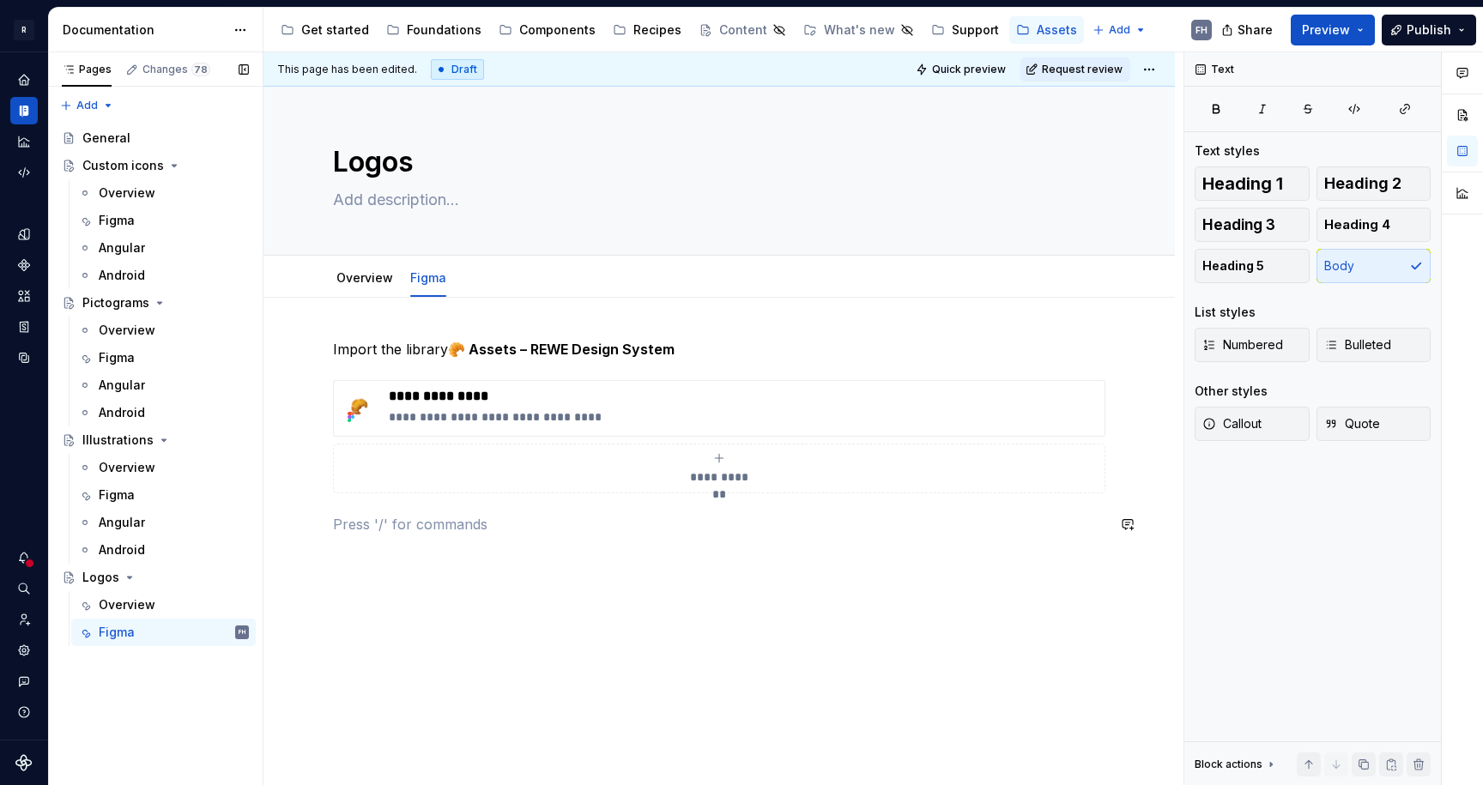
drag, startPoint x: 571, startPoint y: 557, endPoint x: 525, endPoint y: 511, distance: 64.3
click at [571, 557] on div "**********" at bounding box center [718, 544] width 911 height 493
click at [553, 417] on p "**********" at bounding box center [743, 416] width 709 height 17
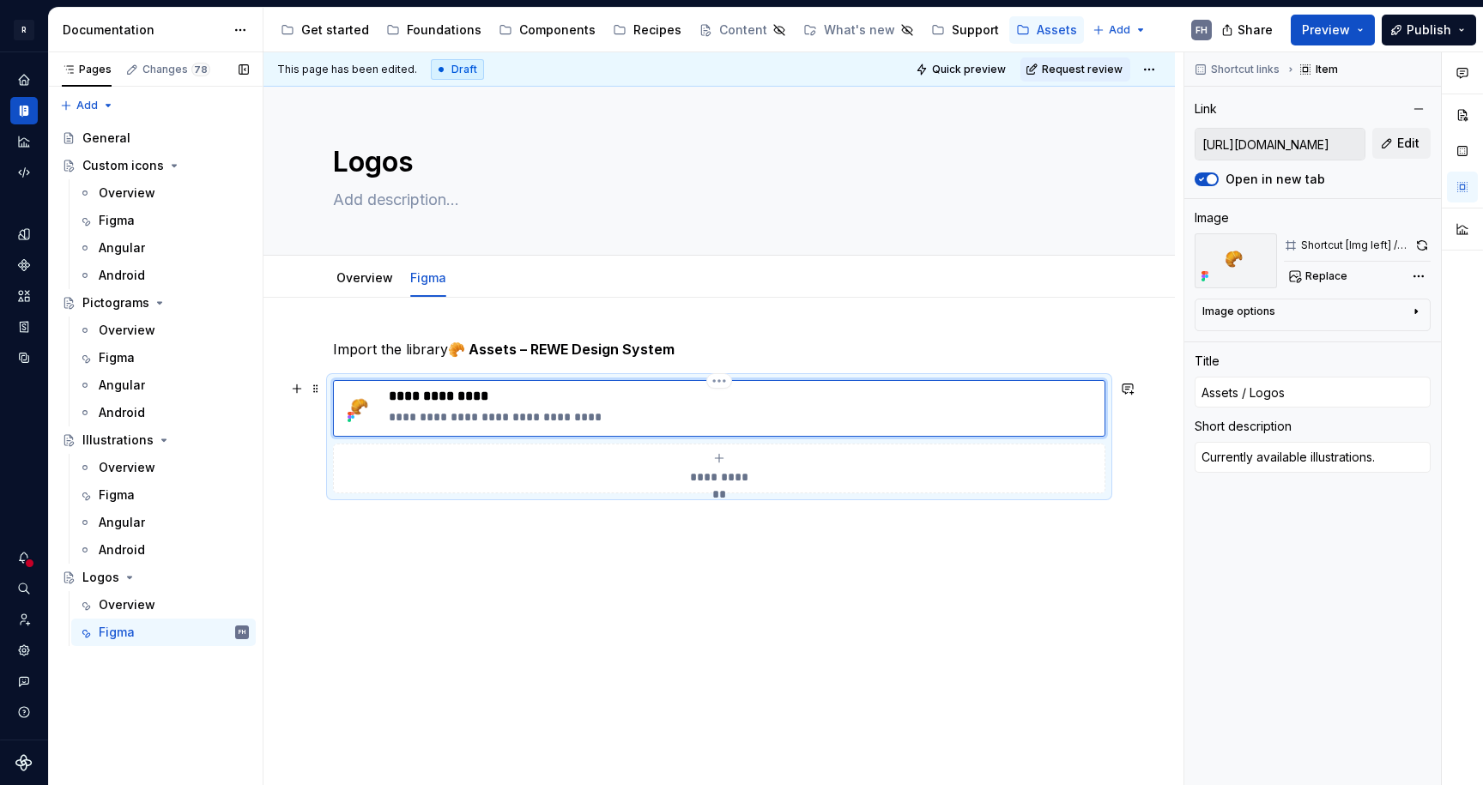
click at [535, 412] on p "**********" at bounding box center [743, 416] width 709 height 17
type textarea "*"
type textarea "Currently available l."
type textarea "*"
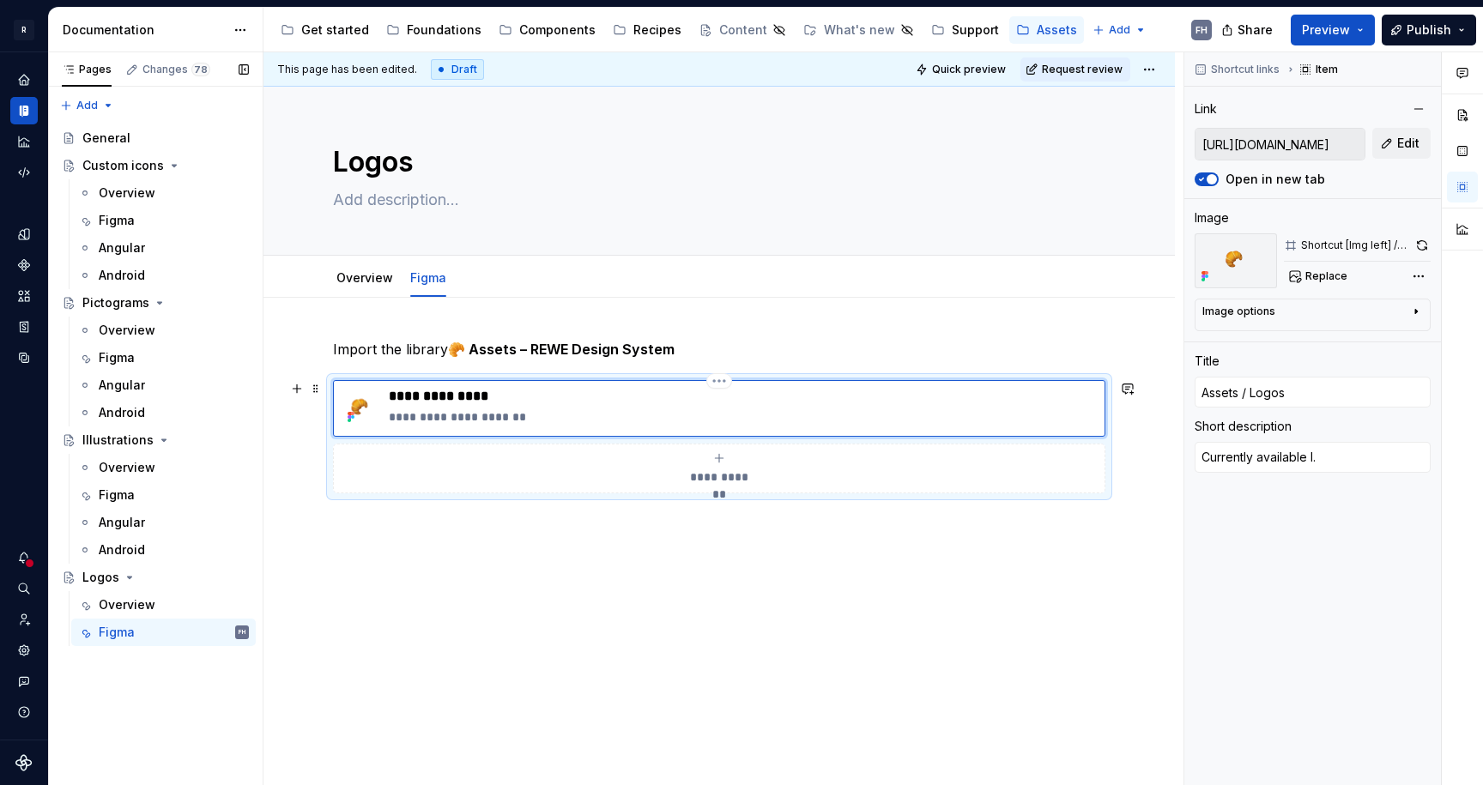
type textarea "Currently available lo."
type textarea "*"
type textarea "Currently available log."
type textarea "*"
type textarea "Currently available logo."
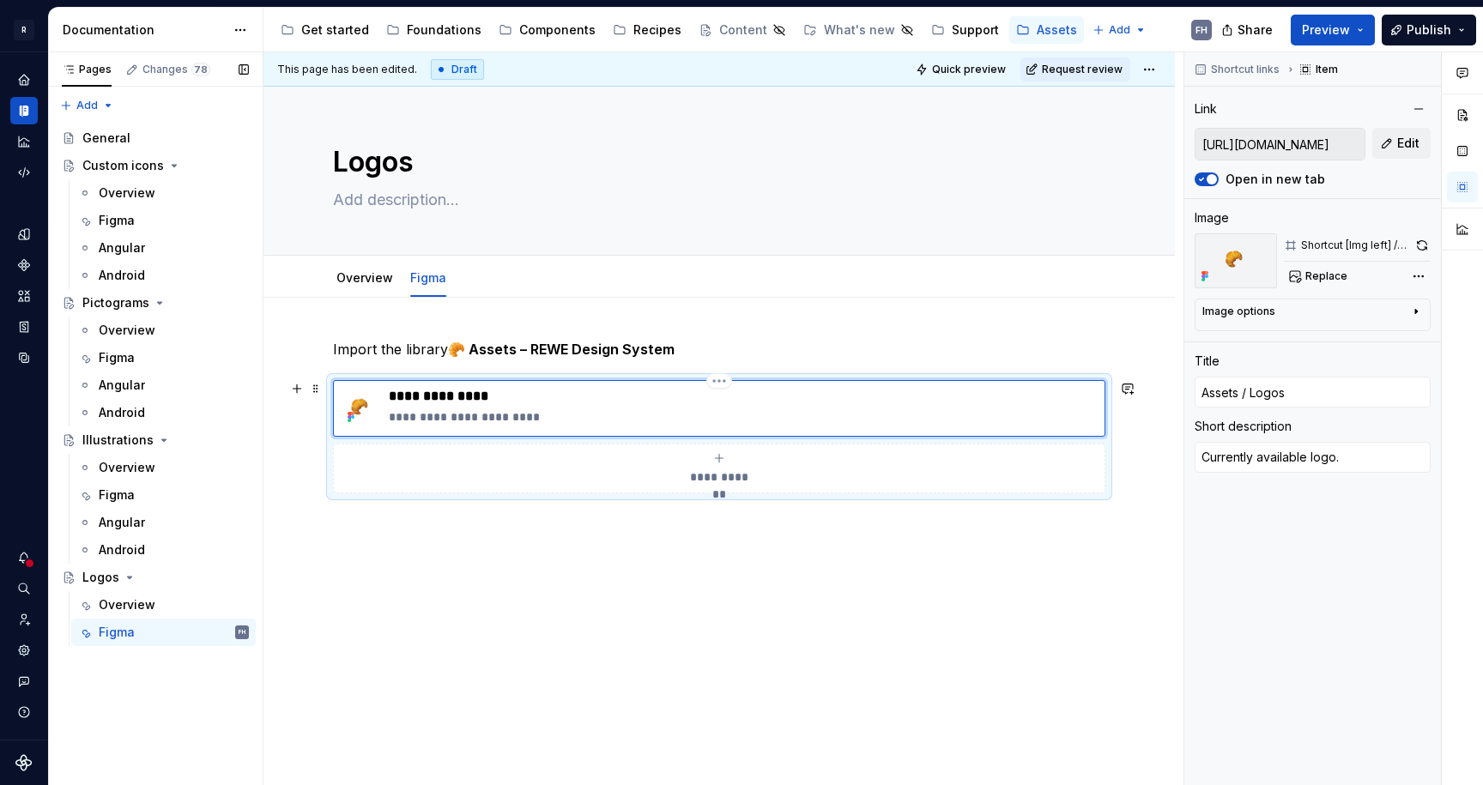
type textarea "*"
type textarea "Currently available logos."
drag, startPoint x: 586, startPoint y: 529, endPoint x: 580, endPoint y: 518, distance: 11.9
click at [586, 529] on p at bounding box center [719, 524] width 772 height 21
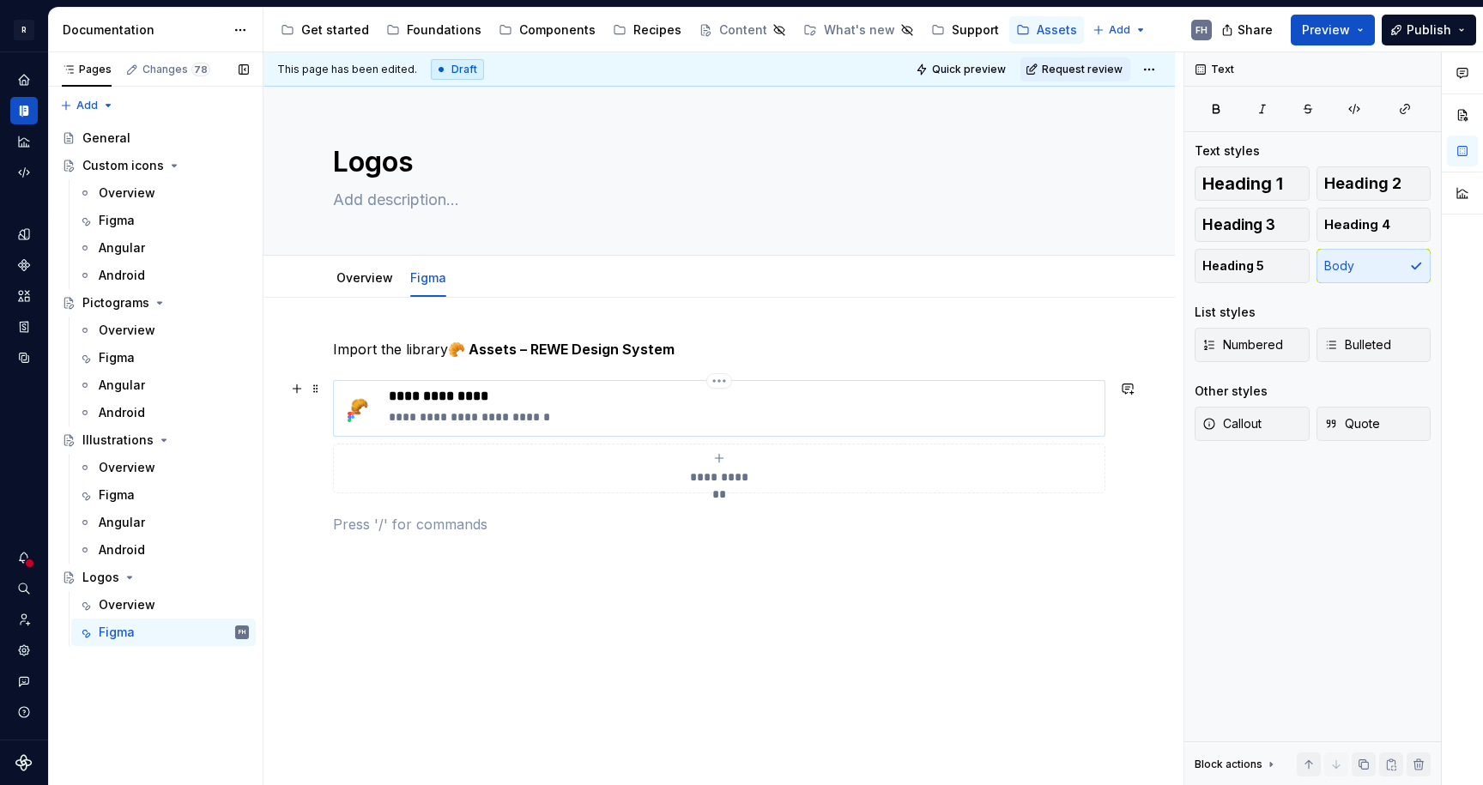
click at [587, 401] on p "**********" at bounding box center [743, 396] width 709 height 17
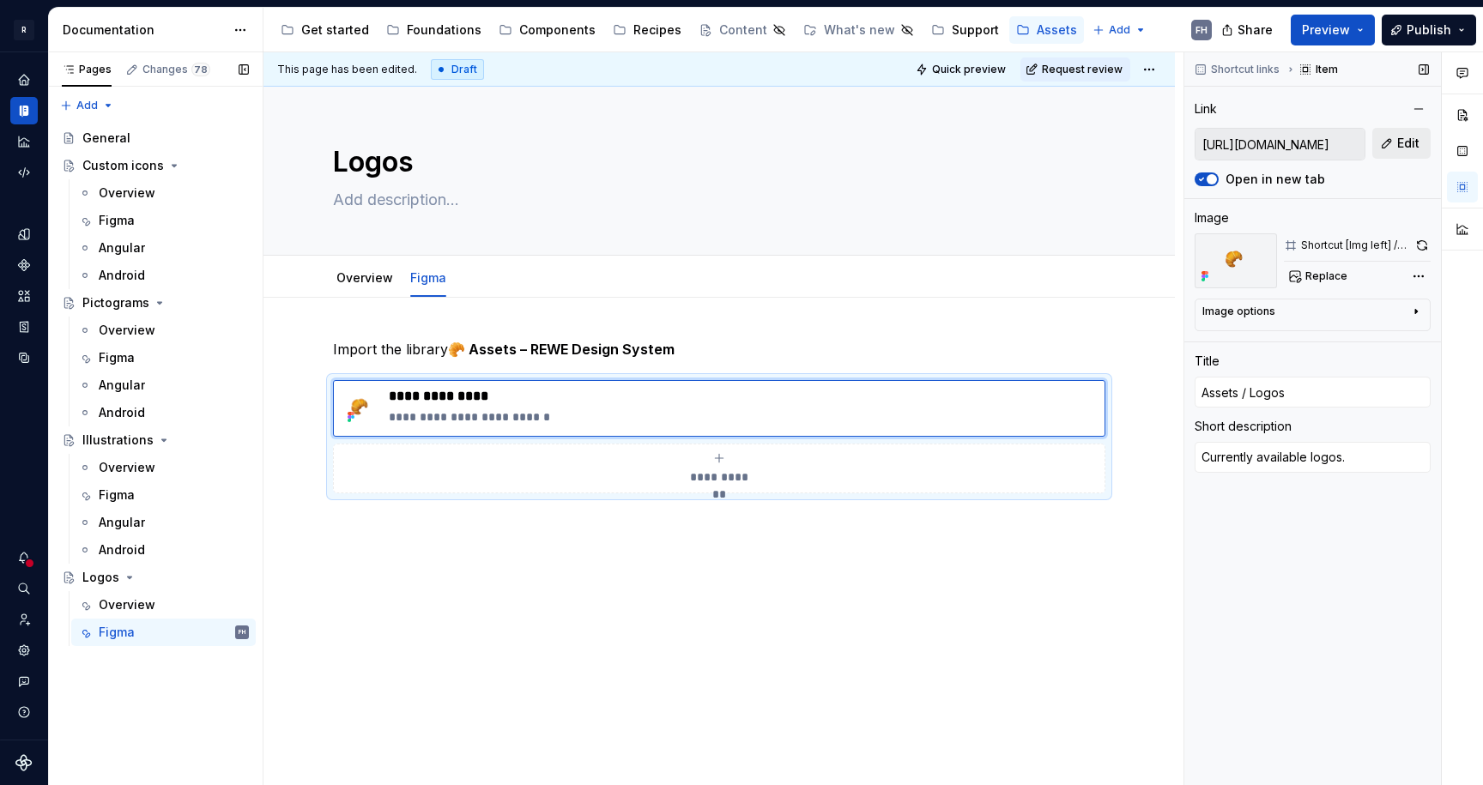
click at [1421, 139] on button "Edit" at bounding box center [1401, 143] width 58 height 31
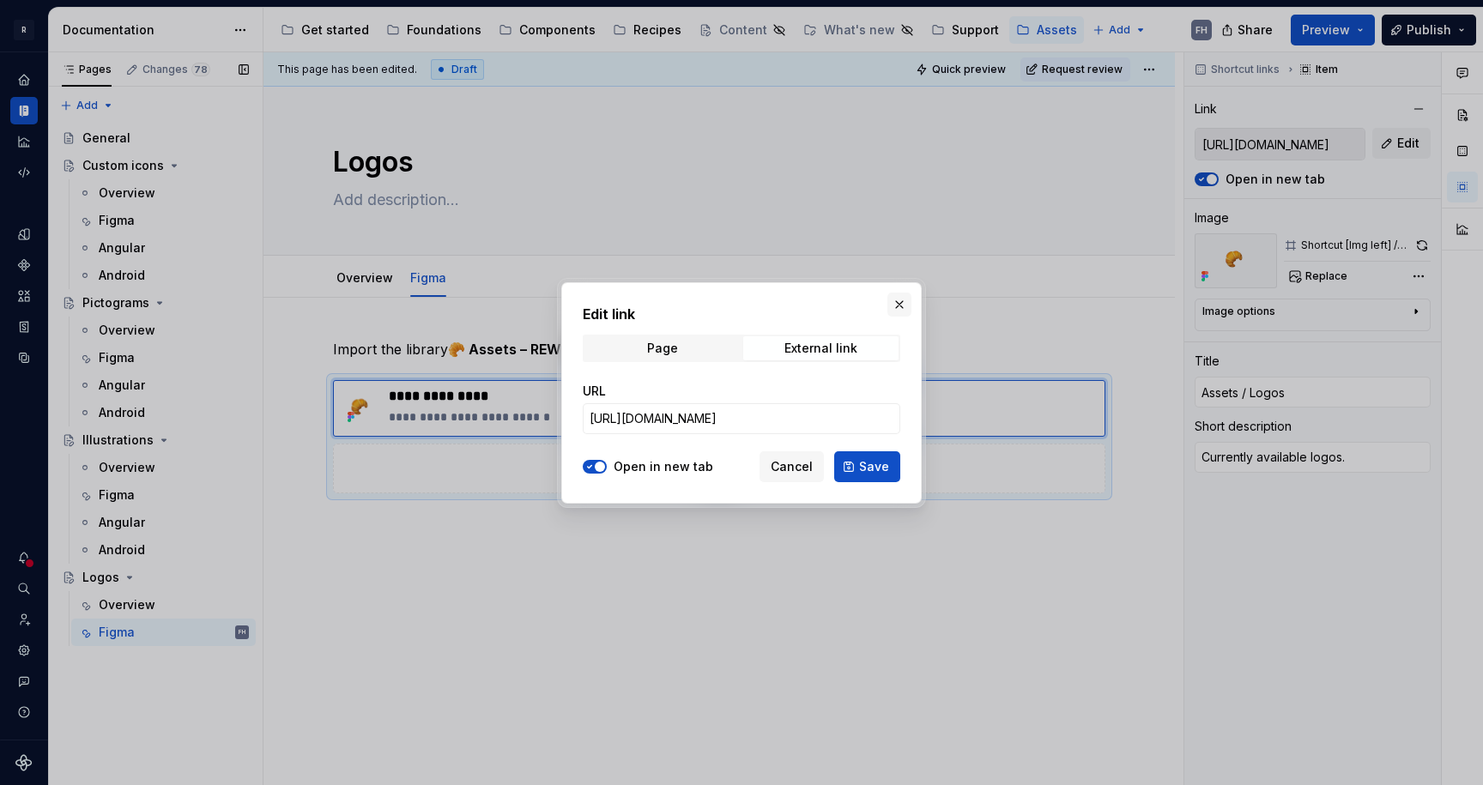
click at [891, 297] on button "button" at bounding box center [899, 305] width 24 height 24
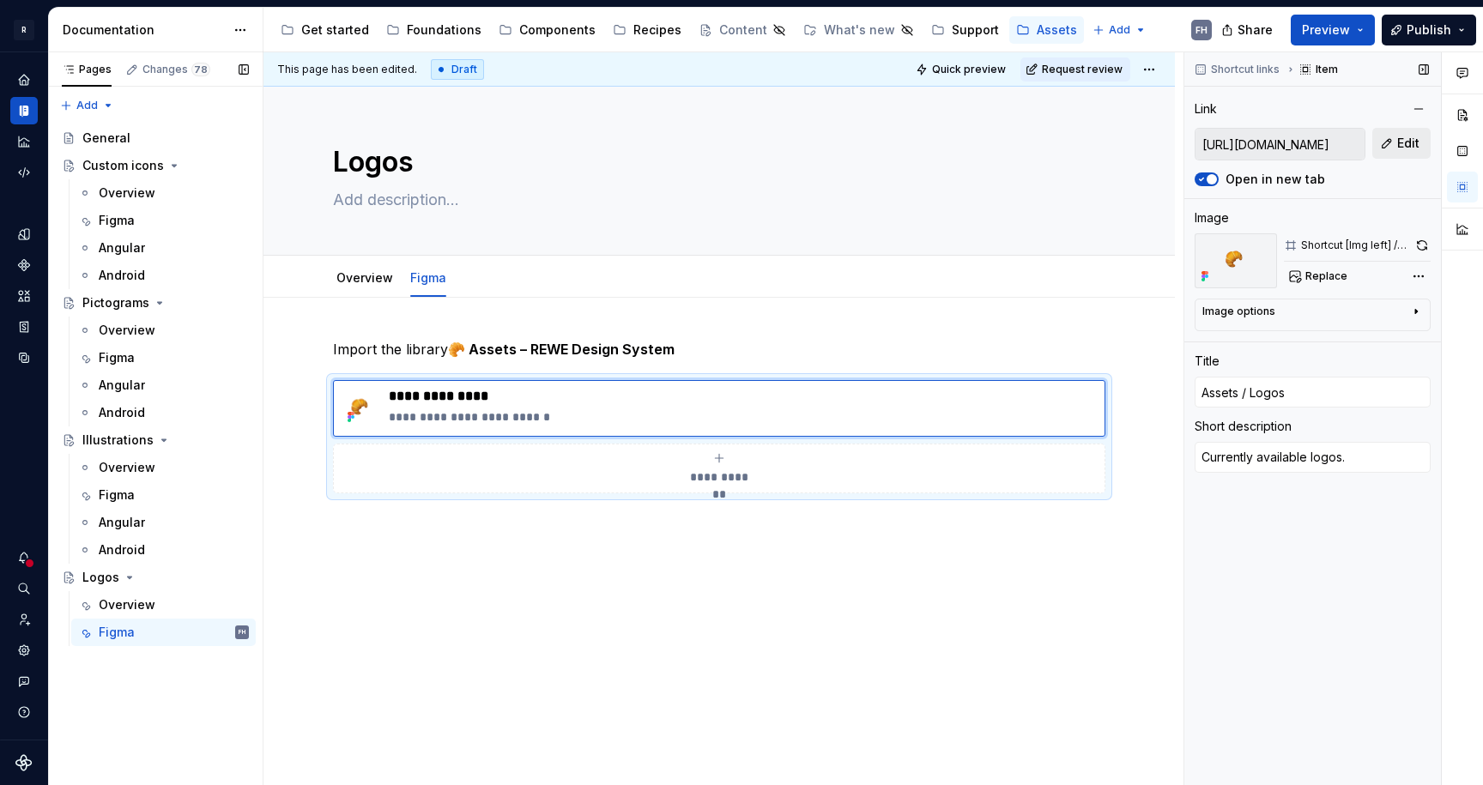
click at [1395, 140] on button "Edit" at bounding box center [1401, 143] width 58 height 31
type textarea "*"
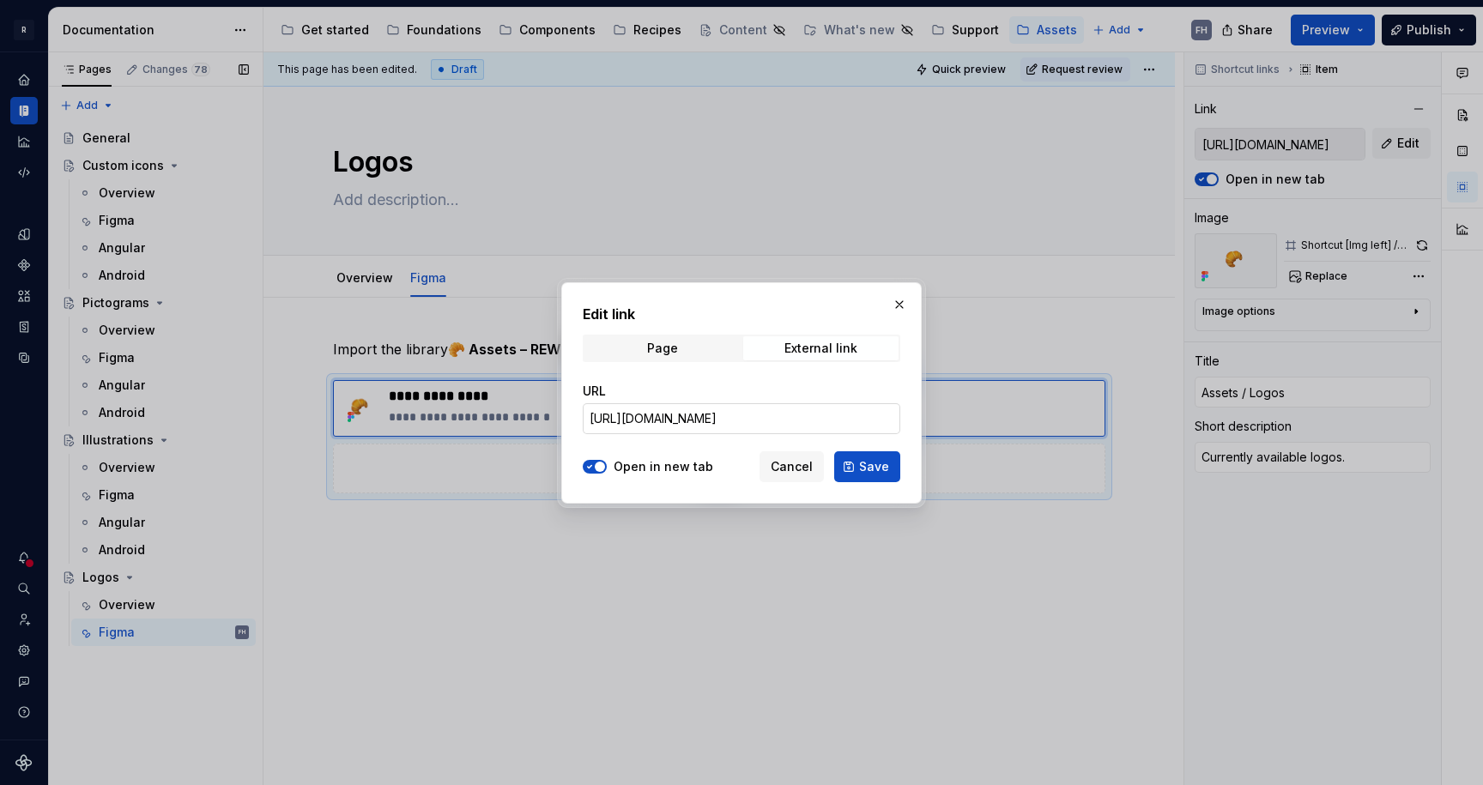
click at [764, 403] on input "[URL][DOMAIN_NAME]" at bounding box center [741, 418] width 317 height 31
paste input "design/DFgwPp0tLi5rPquJZi9du0/%F0%9F%A5%90-Assets-%E2%80%93-REWE-Design-System?…"
type input "[URL][DOMAIN_NAME]"
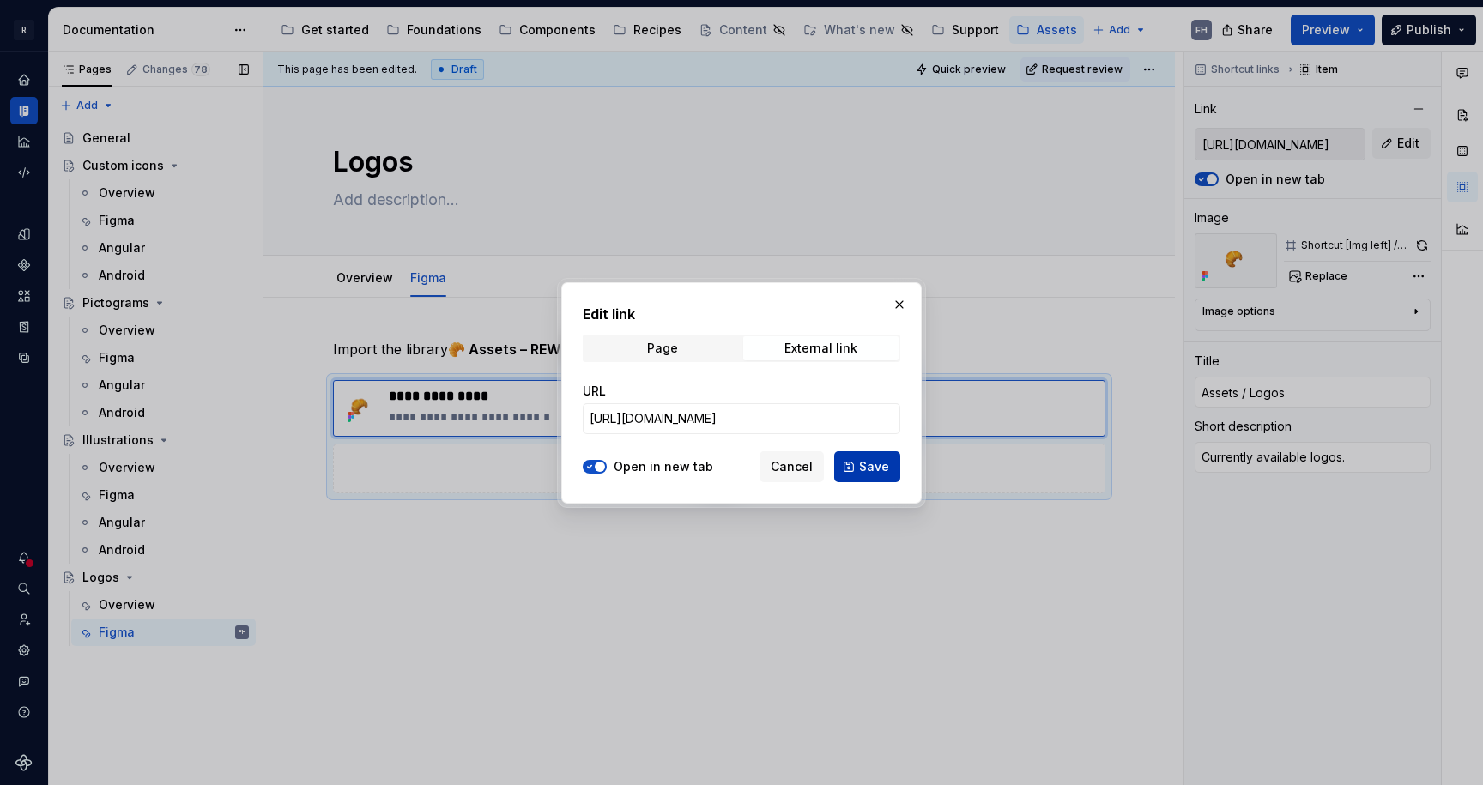
click at [858, 462] on button "Save" at bounding box center [867, 466] width 66 height 31
type textarea "*"
type input "[URL][DOMAIN_NAME]"
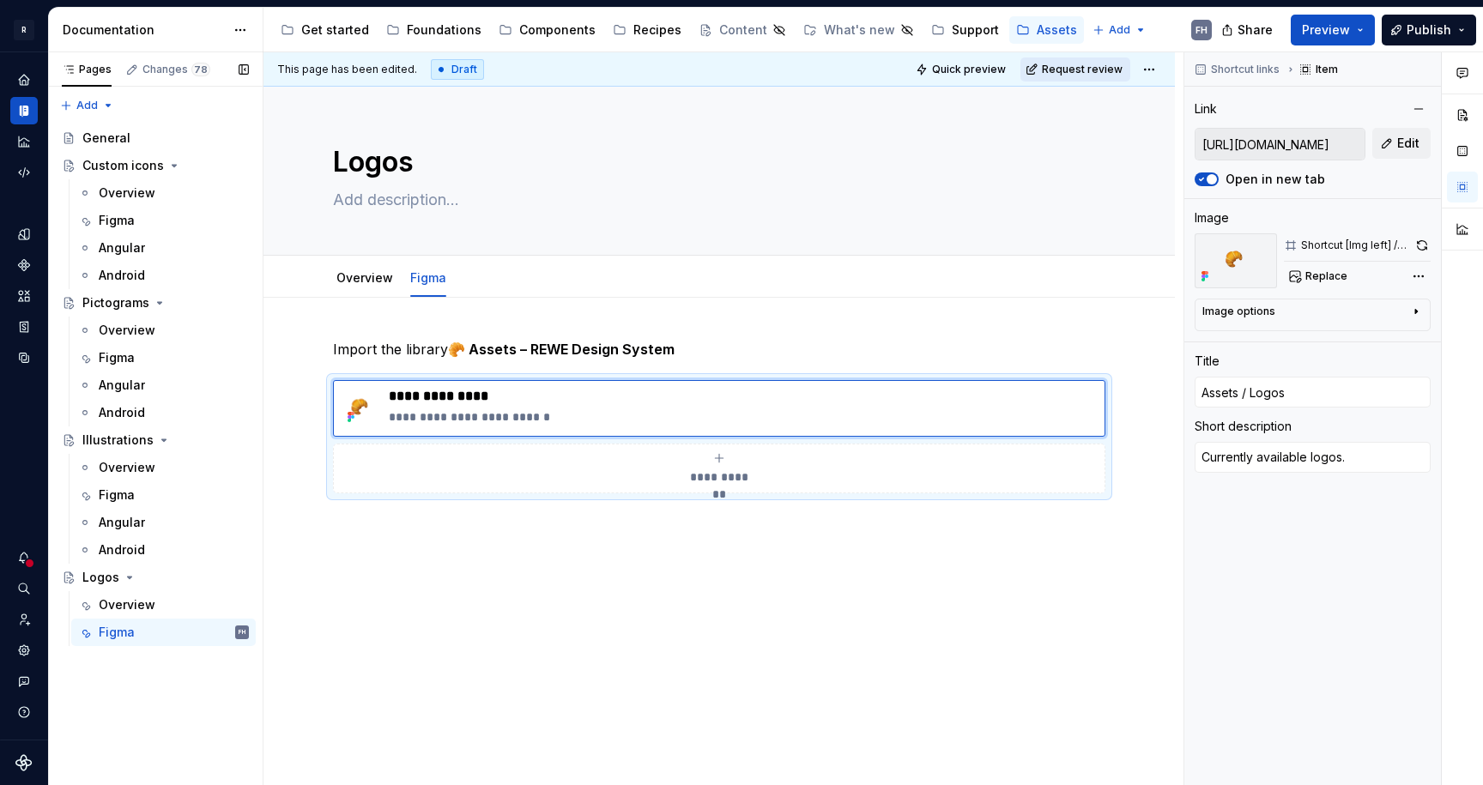
click at [1056, 64] on span "Request review" at bounding box center [1082, 70] width 81 height 14
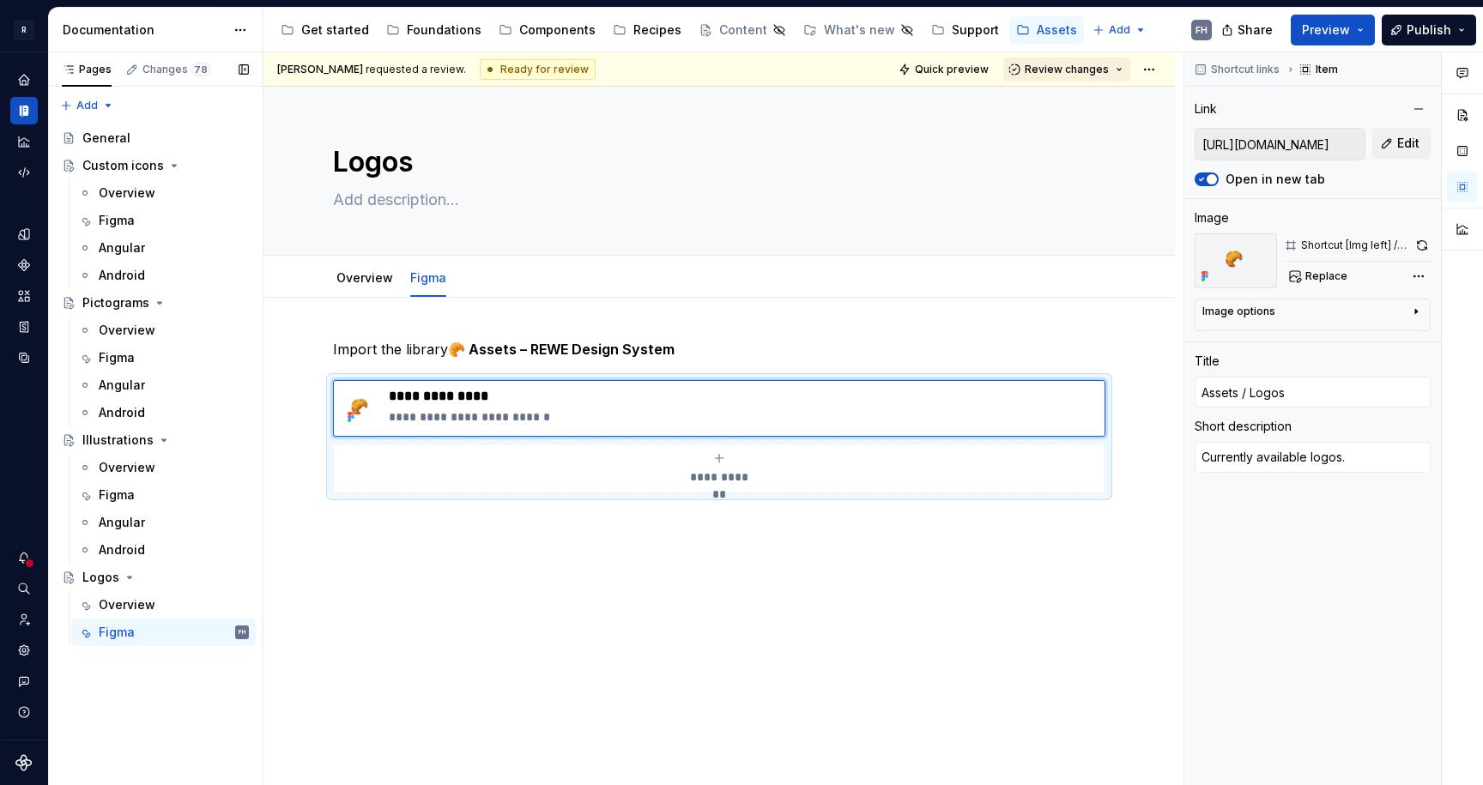
click at [1064, 70] on span "Review changes" at bounding box center [1066, 70] width 84 height 14
click at [1075, 105] on div "Approve" at bounding box center [1113, 102] width 150 height 17
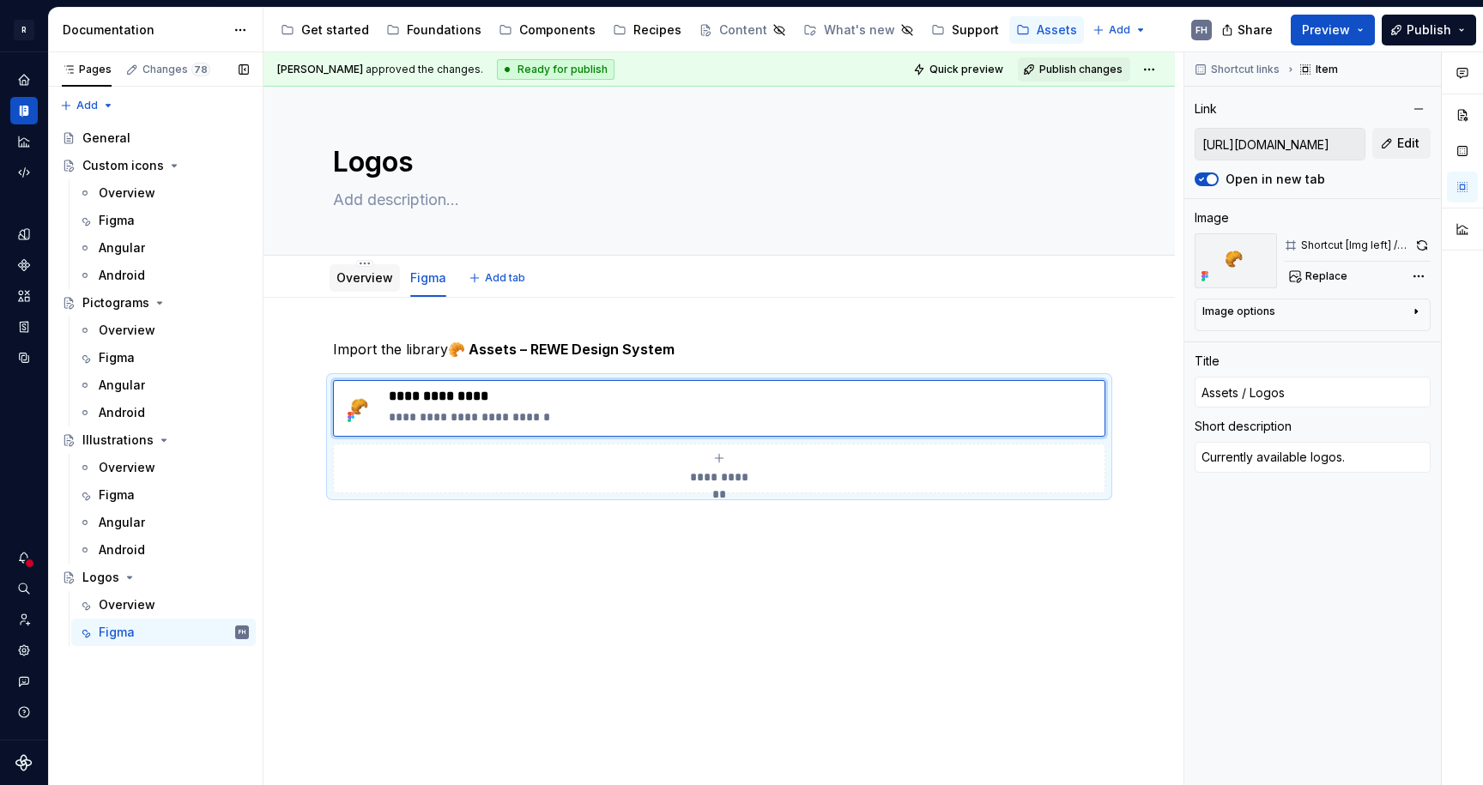
click at [360, 283] on link "Overview" at bounding box center [364, 277] width 57 height 15
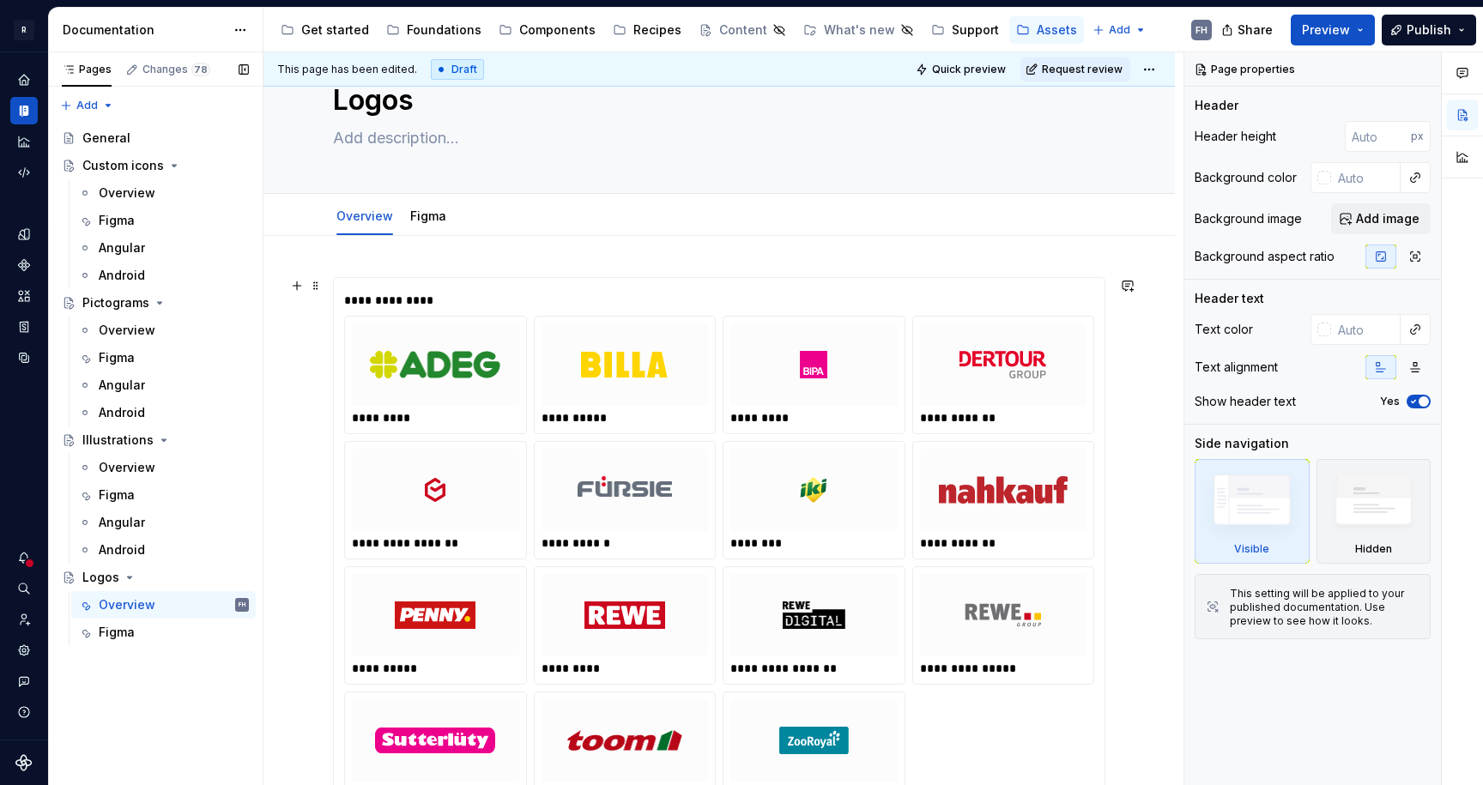
scroll to position [318, 0]
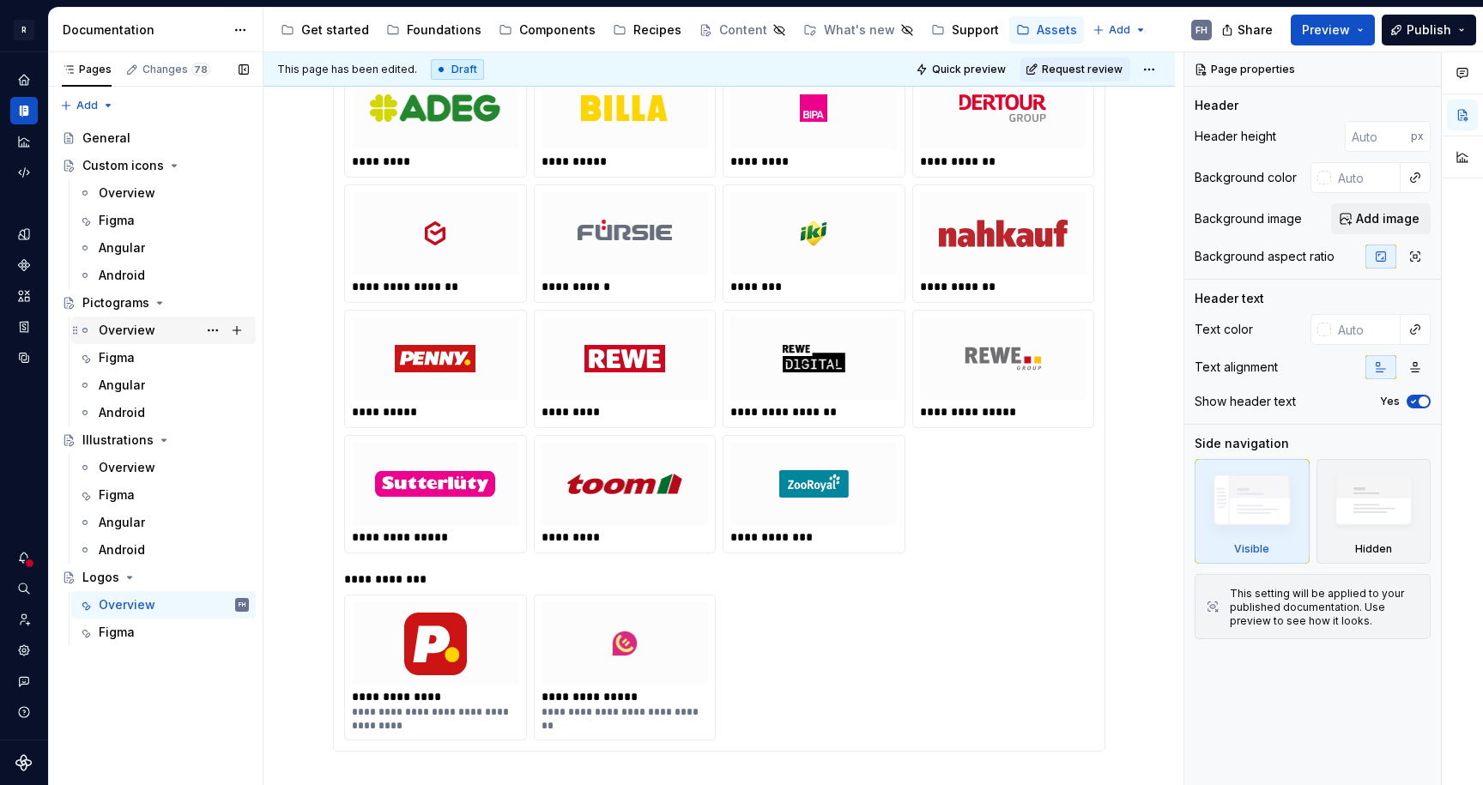
click at [138, 330] on div "Overview" at bounding box center [127, 330] width 57 height 17
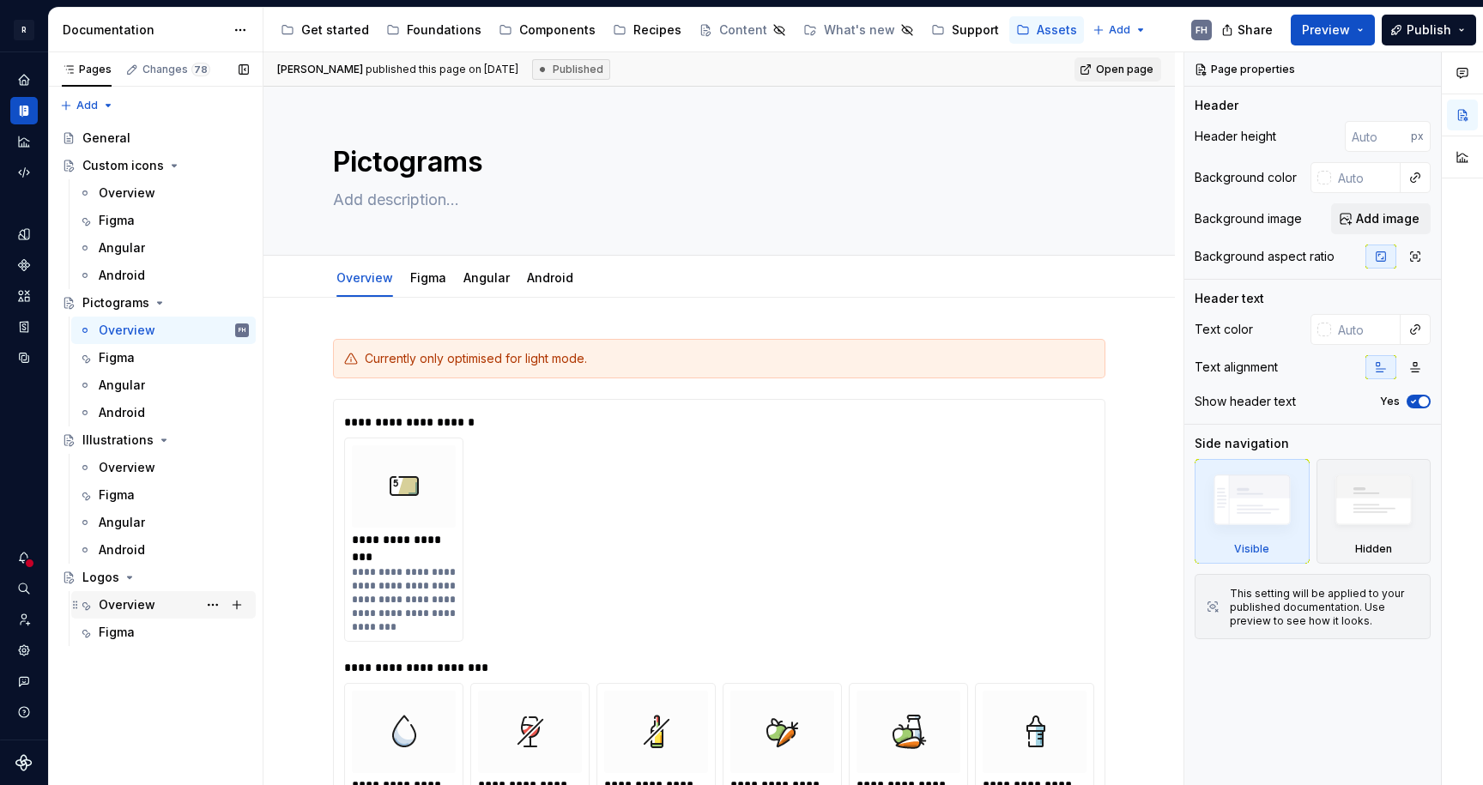
click at [148, 603] on div "Overview" at bounding box center [127, 604] width 57 height 17
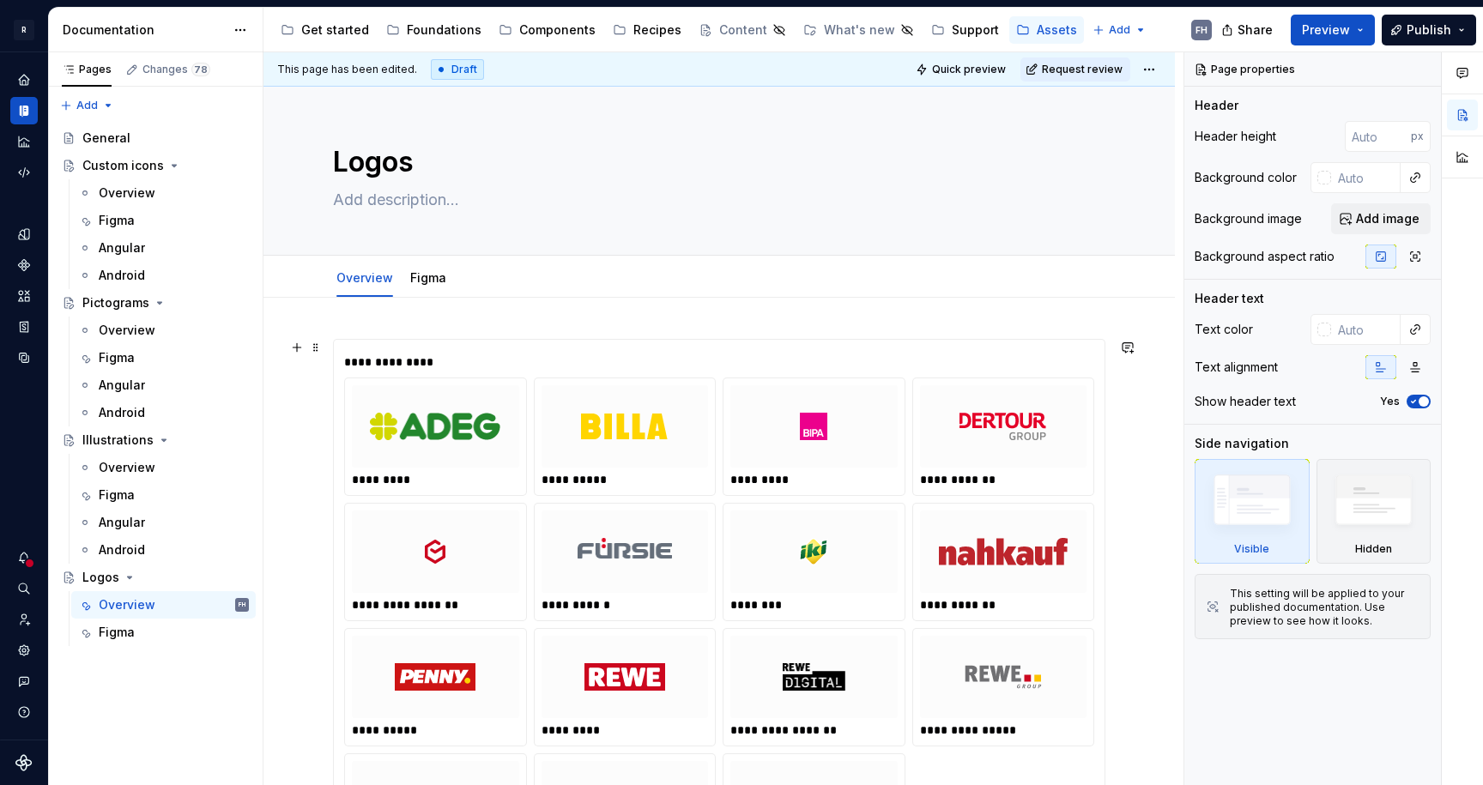
scroll to position [541, 0]
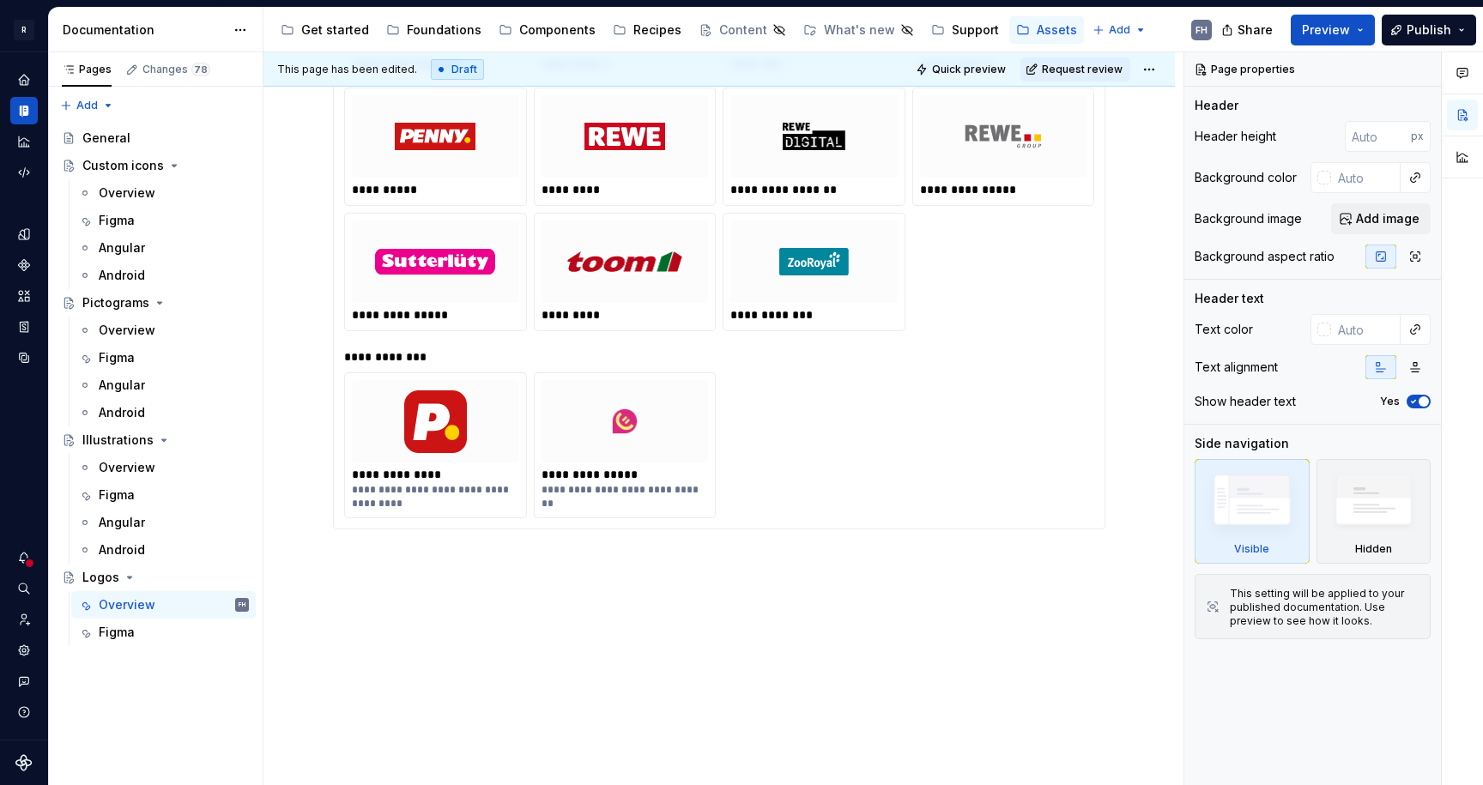
click at [461, 591] on div "**********" at bounding box center [718, 271] width 911 height 1029
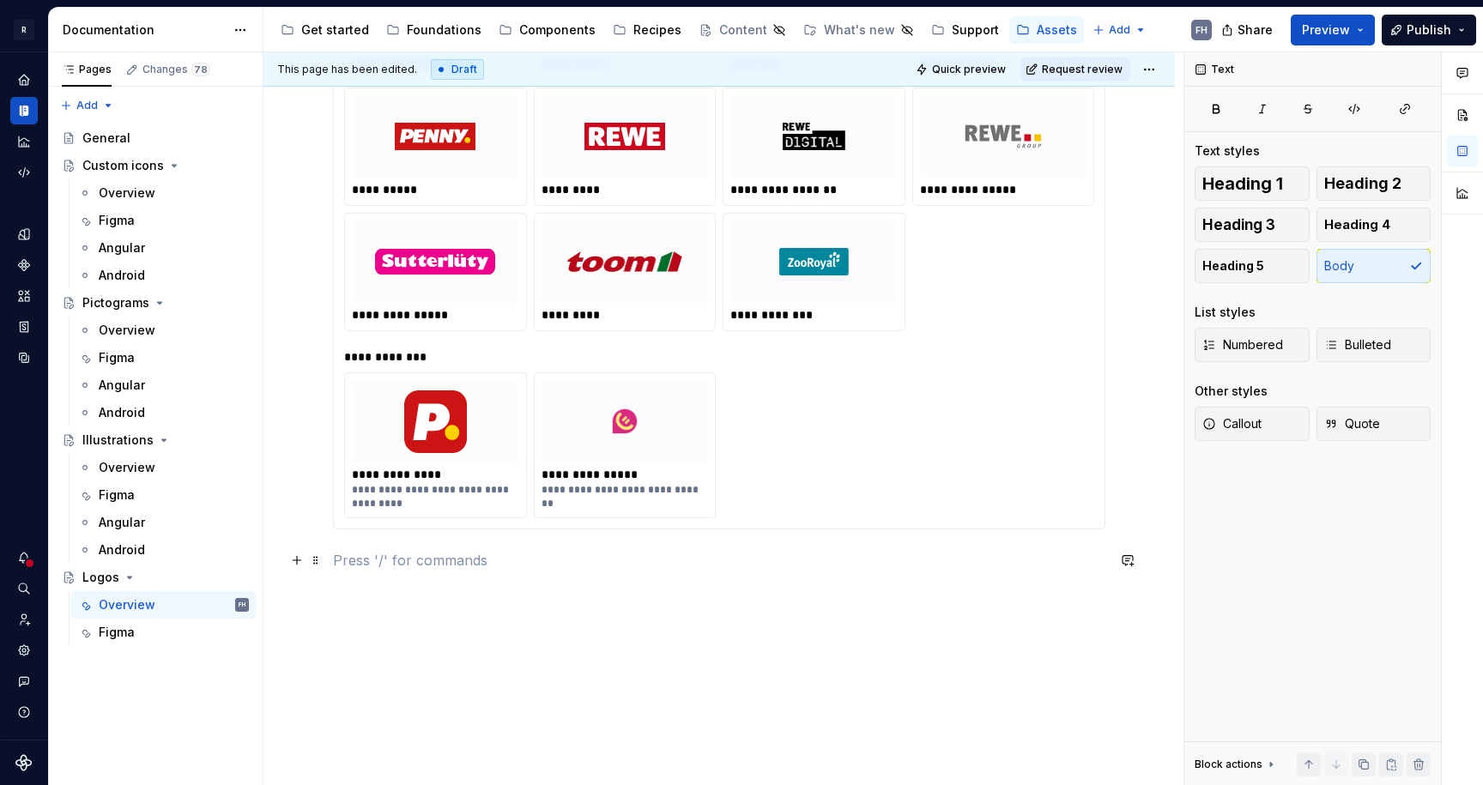
click at [474, 559] on p at bounding box center [719, 560] width 772 height 21
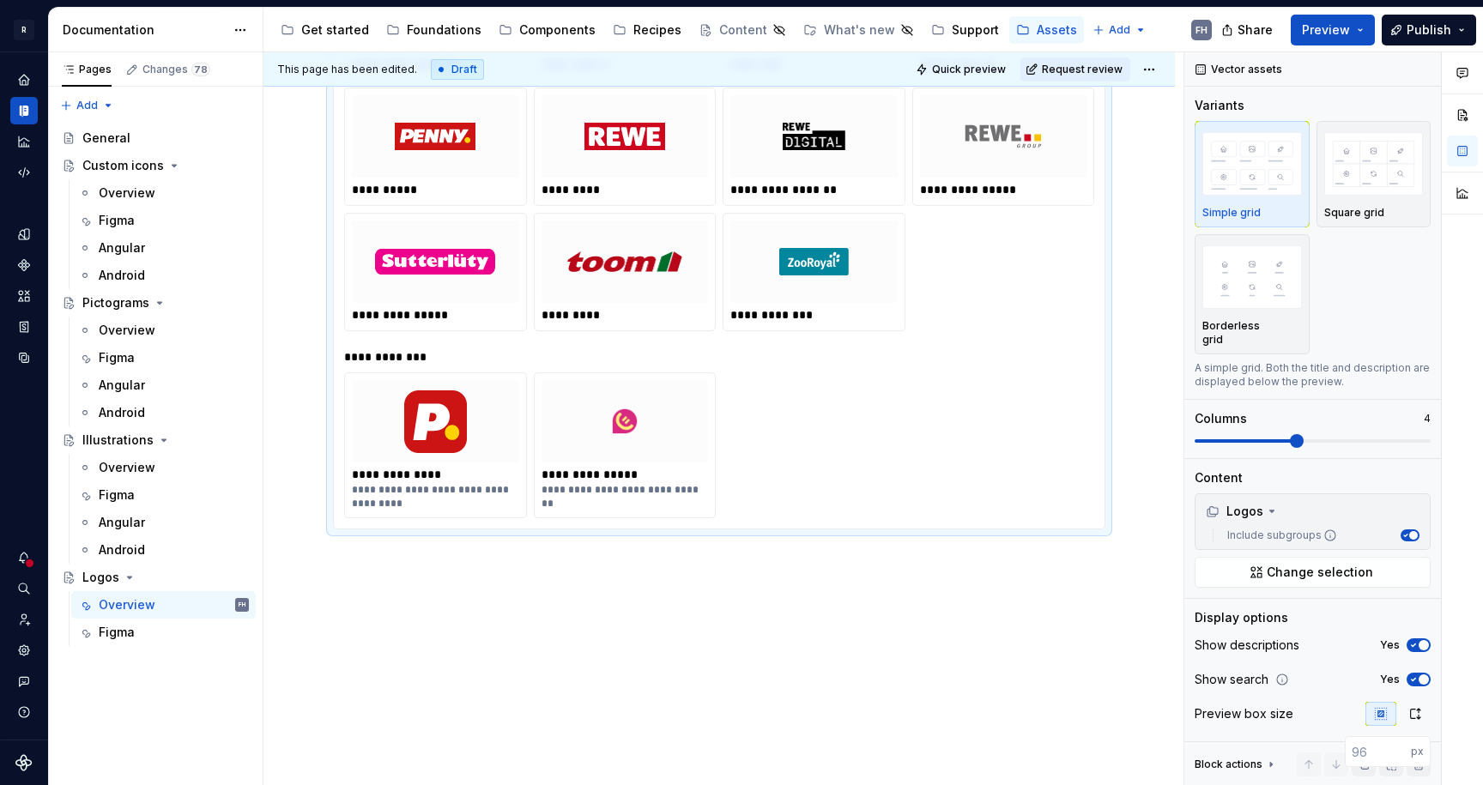
click at [499, 623] on div "**********" at bounding box center [718, 271] width 911 height 1029
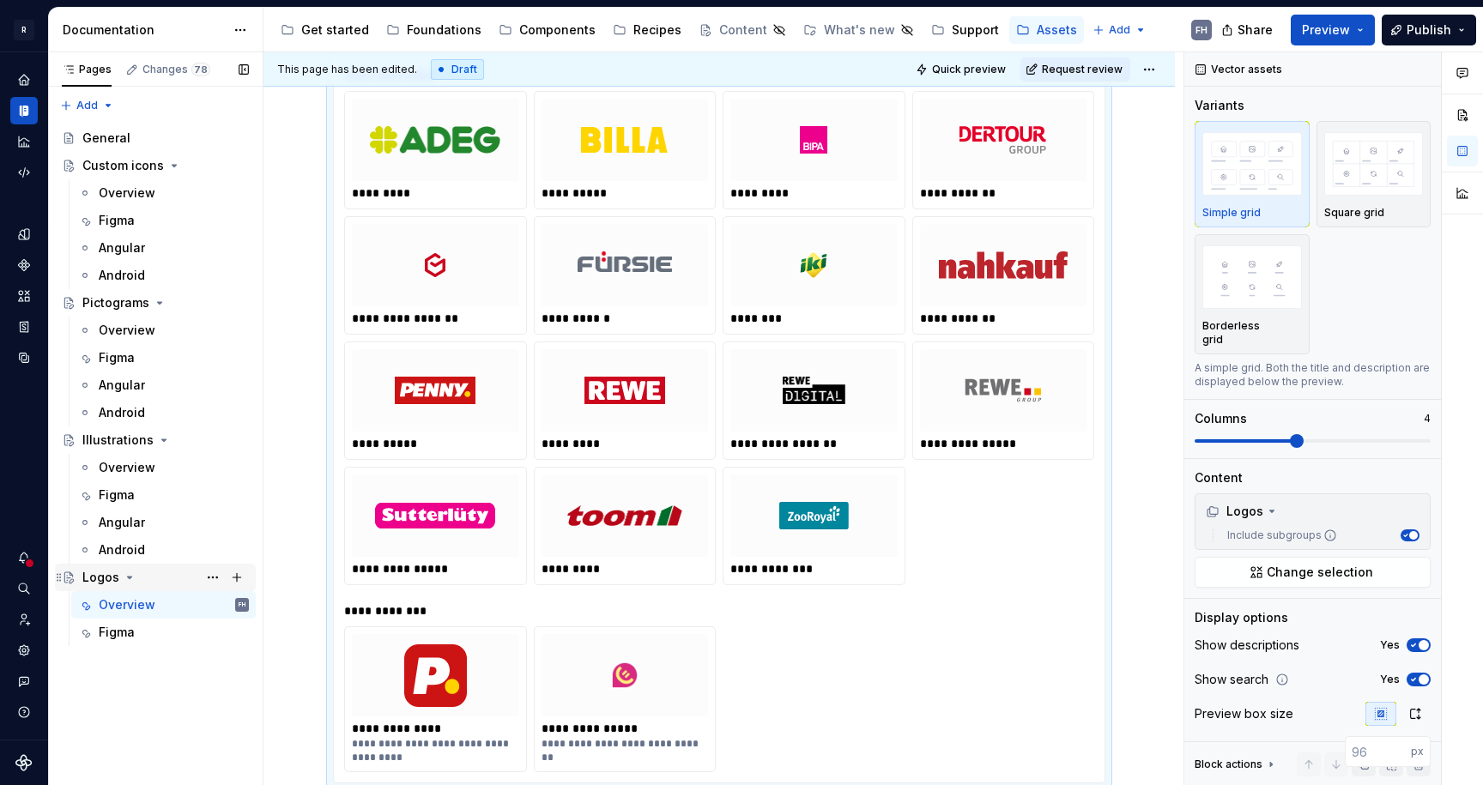
drag, startPoint x: 141, startPoint y: 629, endPoint x: 201, endPoint y: 576, distance: 80.2
click at [140, 628] on div "Figma" at bounding box center [174, 632] width 150 height 17
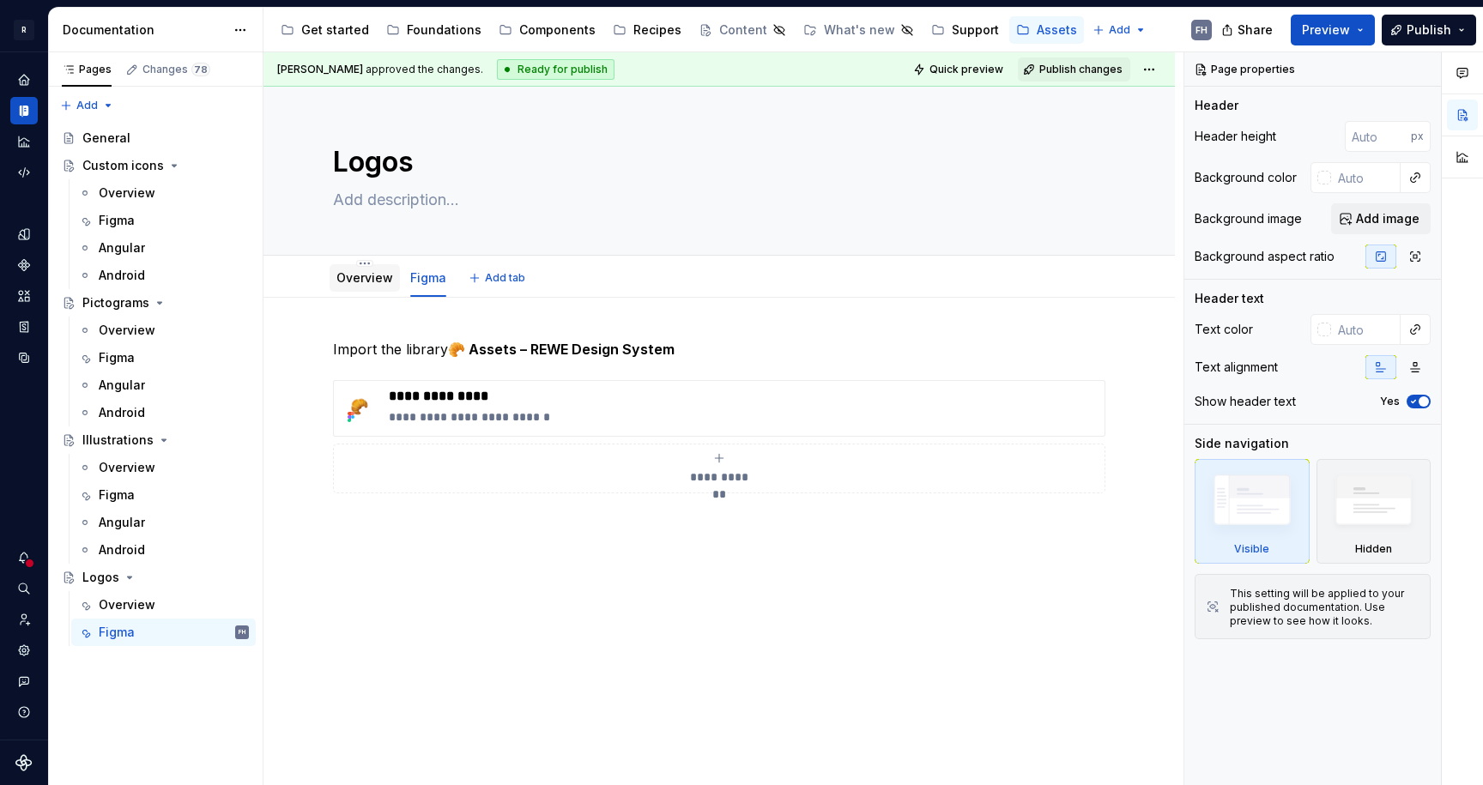
click at [363, 286] on div "Overview" at bounding box center [364, 277] width 57 height 17
drag, startPoint x: 148, startPoint y: 603, endPoint x: 163, endPoint y: 595, distance: 16.5
click at [148, 603] on div "Overview" at bounding box center [127, 604] width 57 height 17
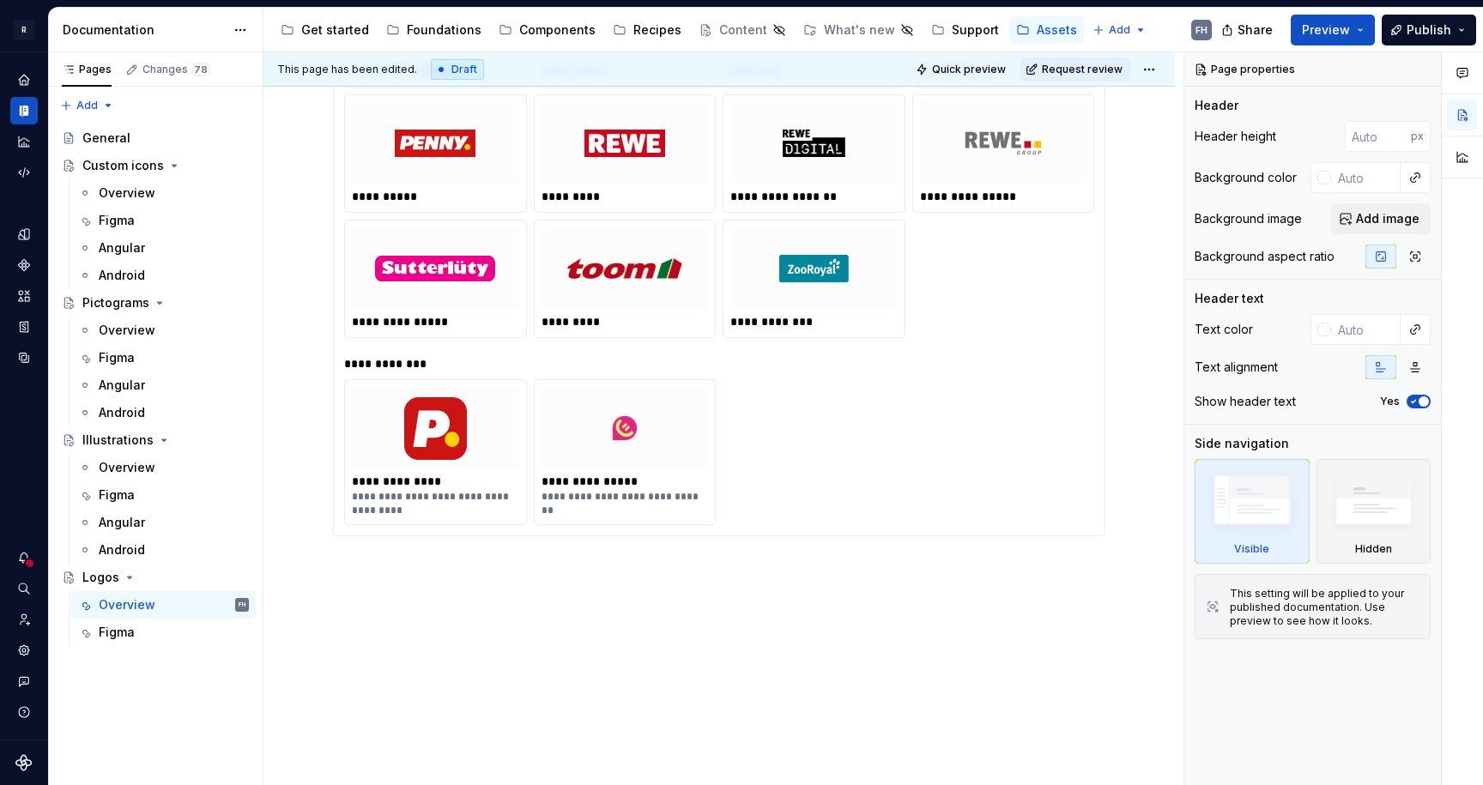
scroll to position [530, 0]
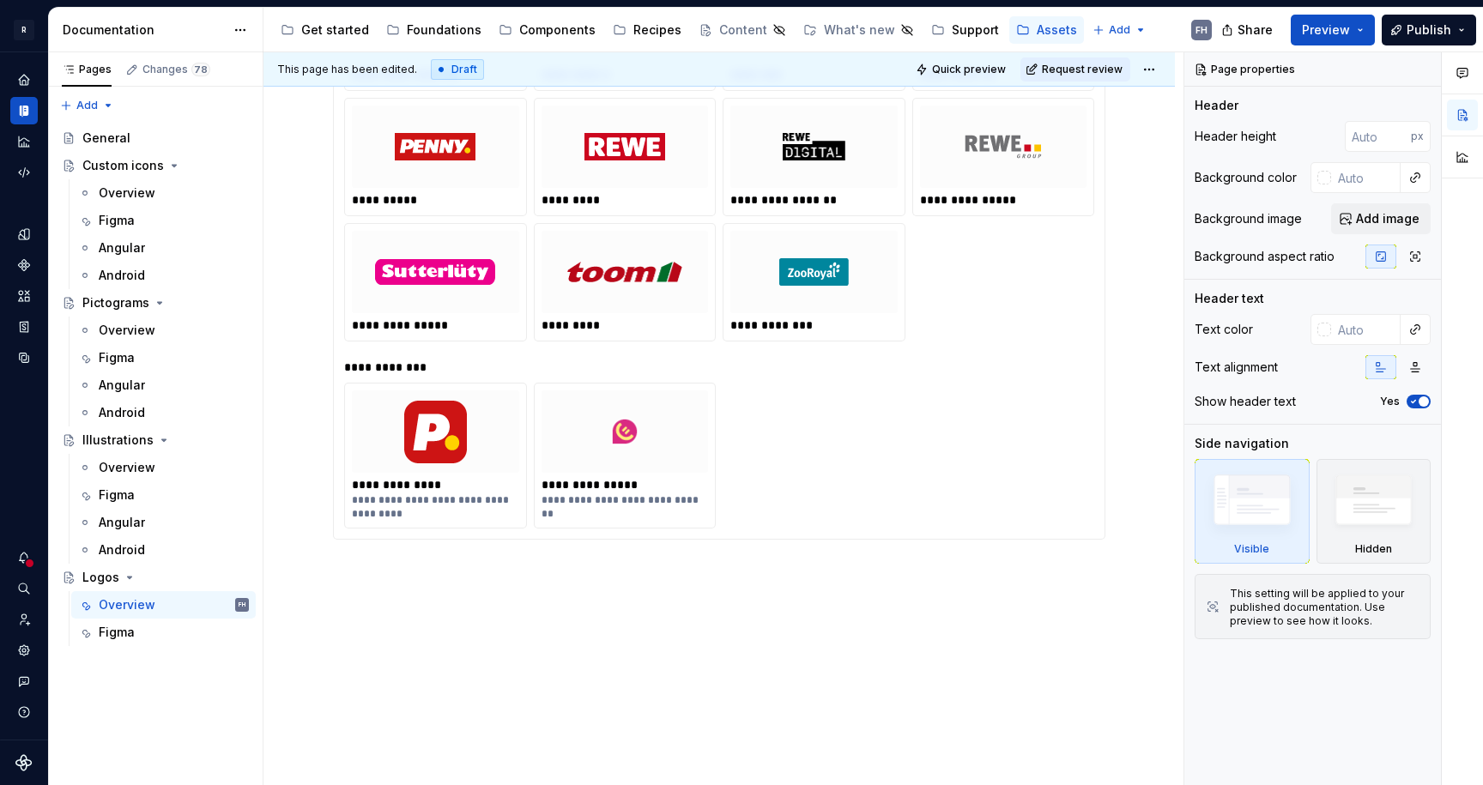
drag, startPoint x: 613, startPoint y: 641, endPoint x: 611, endPoint y: 620, distance: 20.8
click at [613, 641] on div "**********" at bounding box center [718, 281] width 911 height 1029
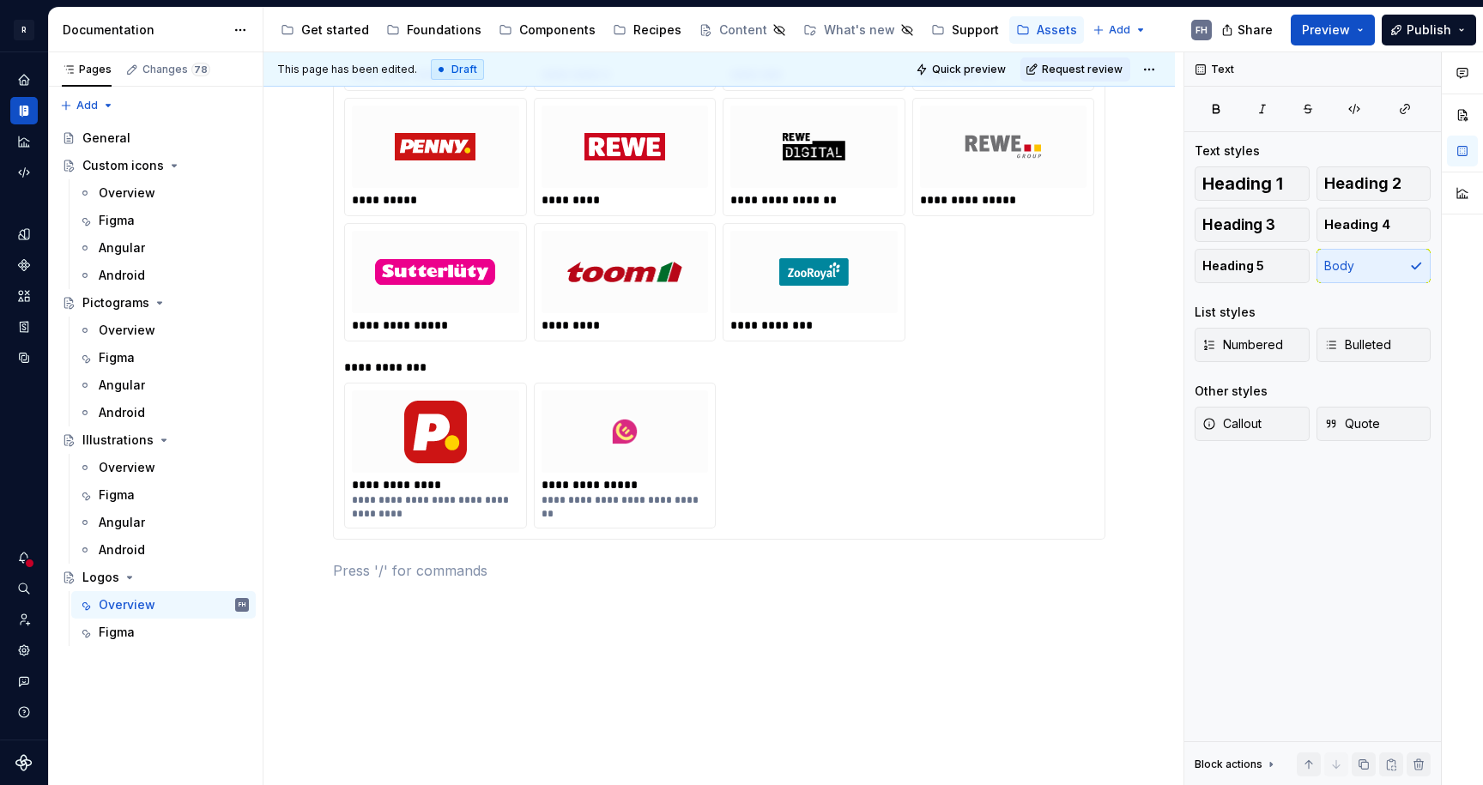
click at [820, 459] on div "**********" at bounding box center [719, 456] width 750 height 146
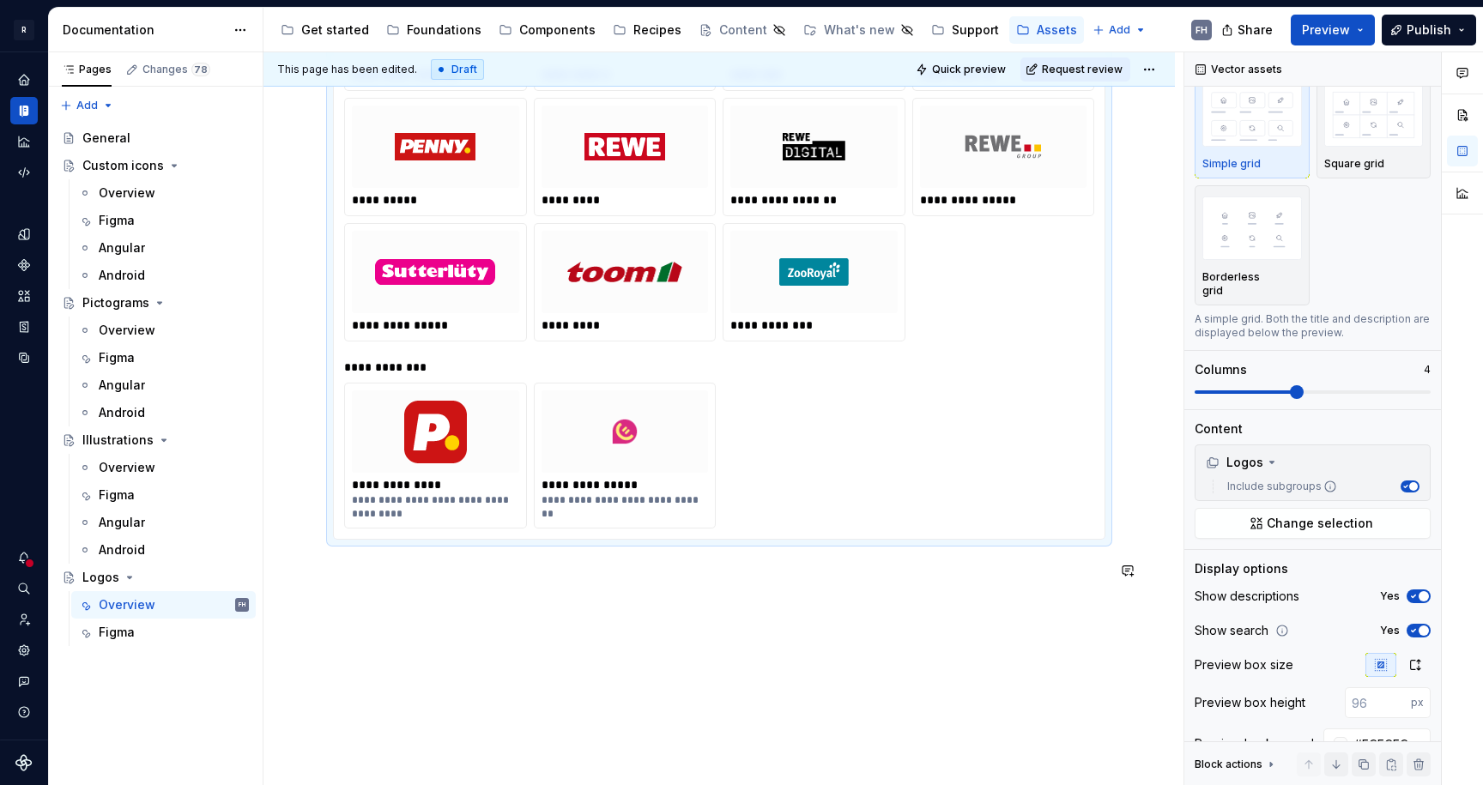
scroll to position [527, 0]
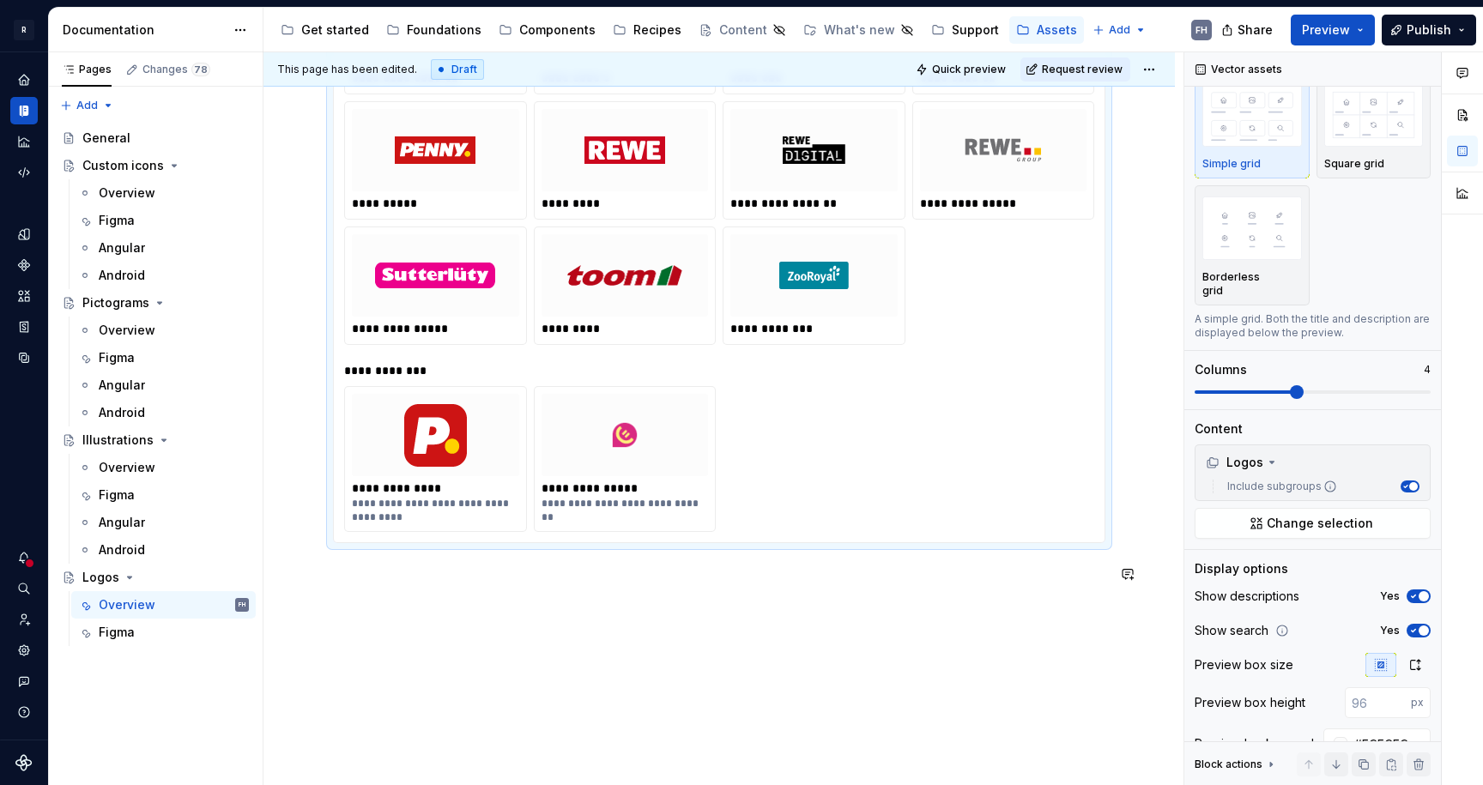
click at [691, 619] on div "**********" at bounding box center [718, 306] width 911 height 1070
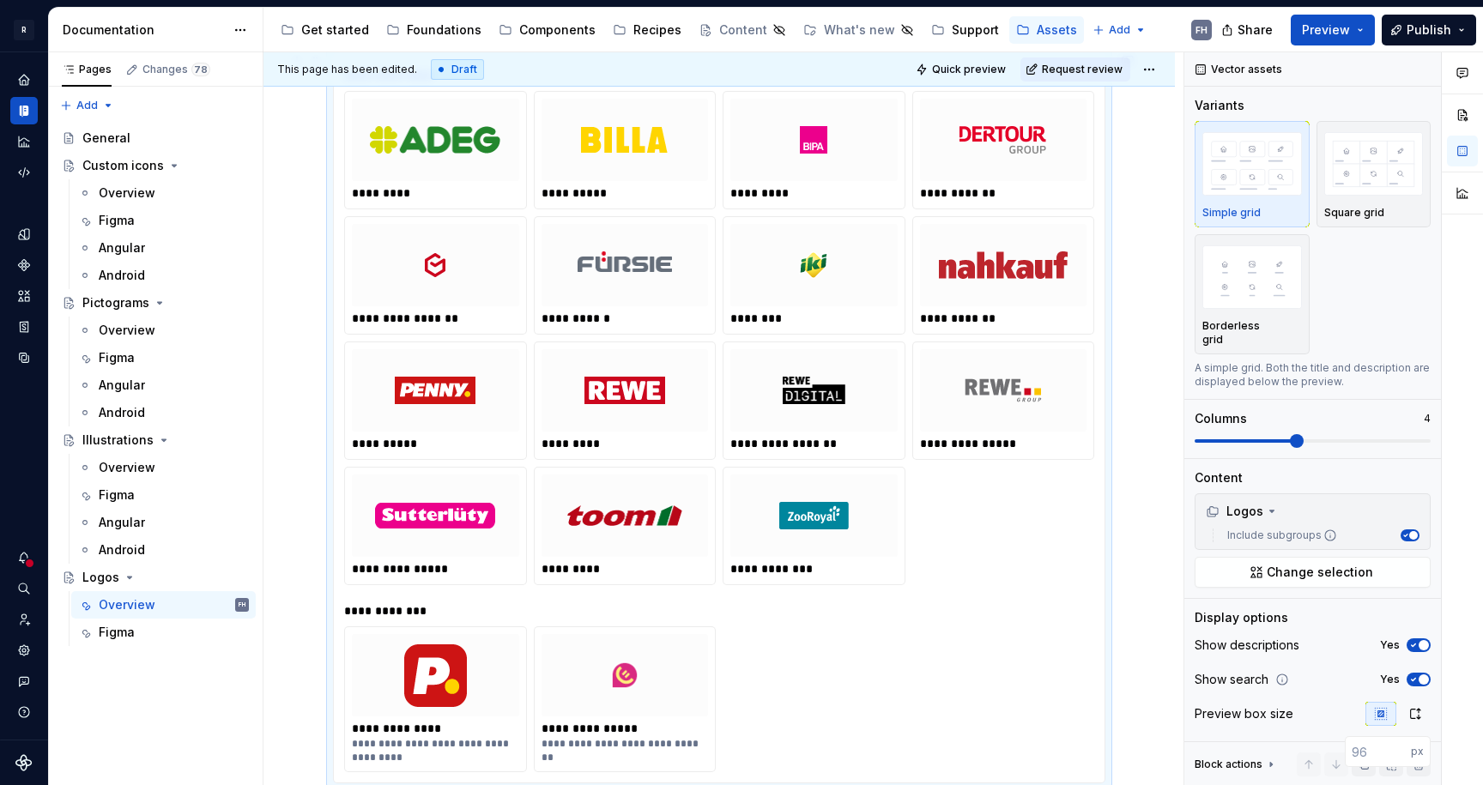
scroll to position [0, 0]
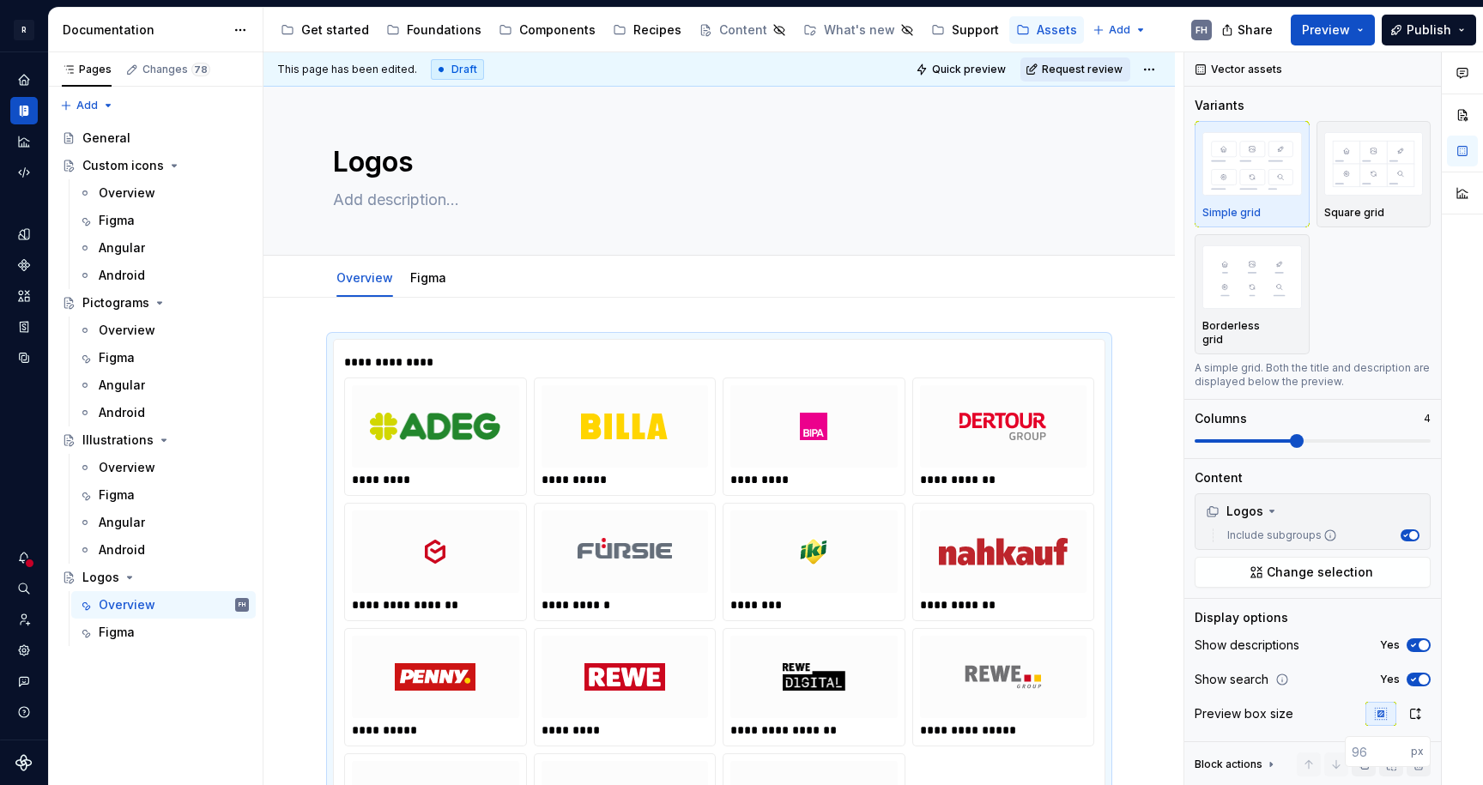
click at [1083, 67] on span "Request review" at bounding box center [1082, 70] width 81 height 14
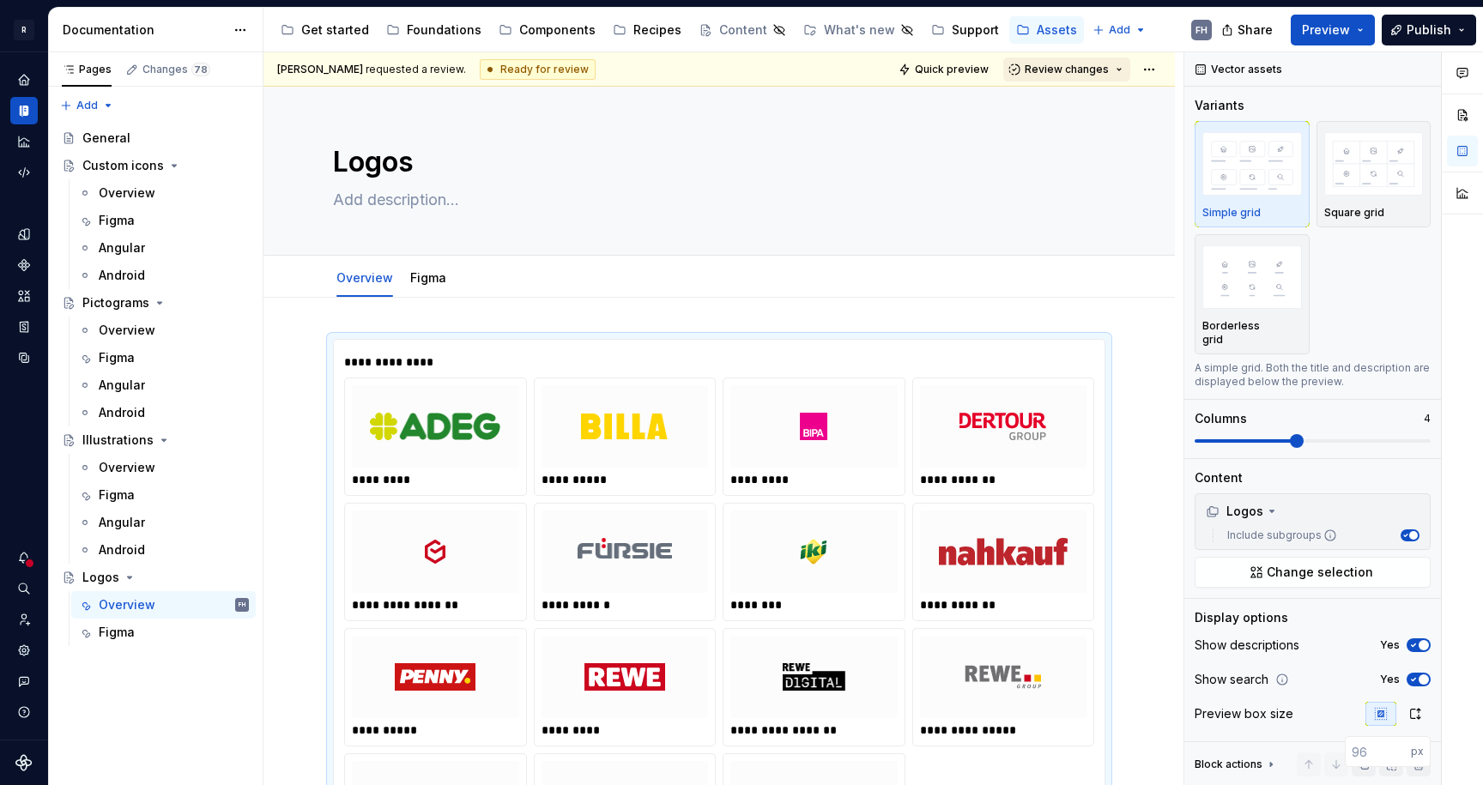
click at [1085, 66] on span "Review changes" at bounding box center [1066, 70] width 84 height 14
click at [1087, 103] on div "Approve" at bounding box center [1113, 102] width 150 height 17
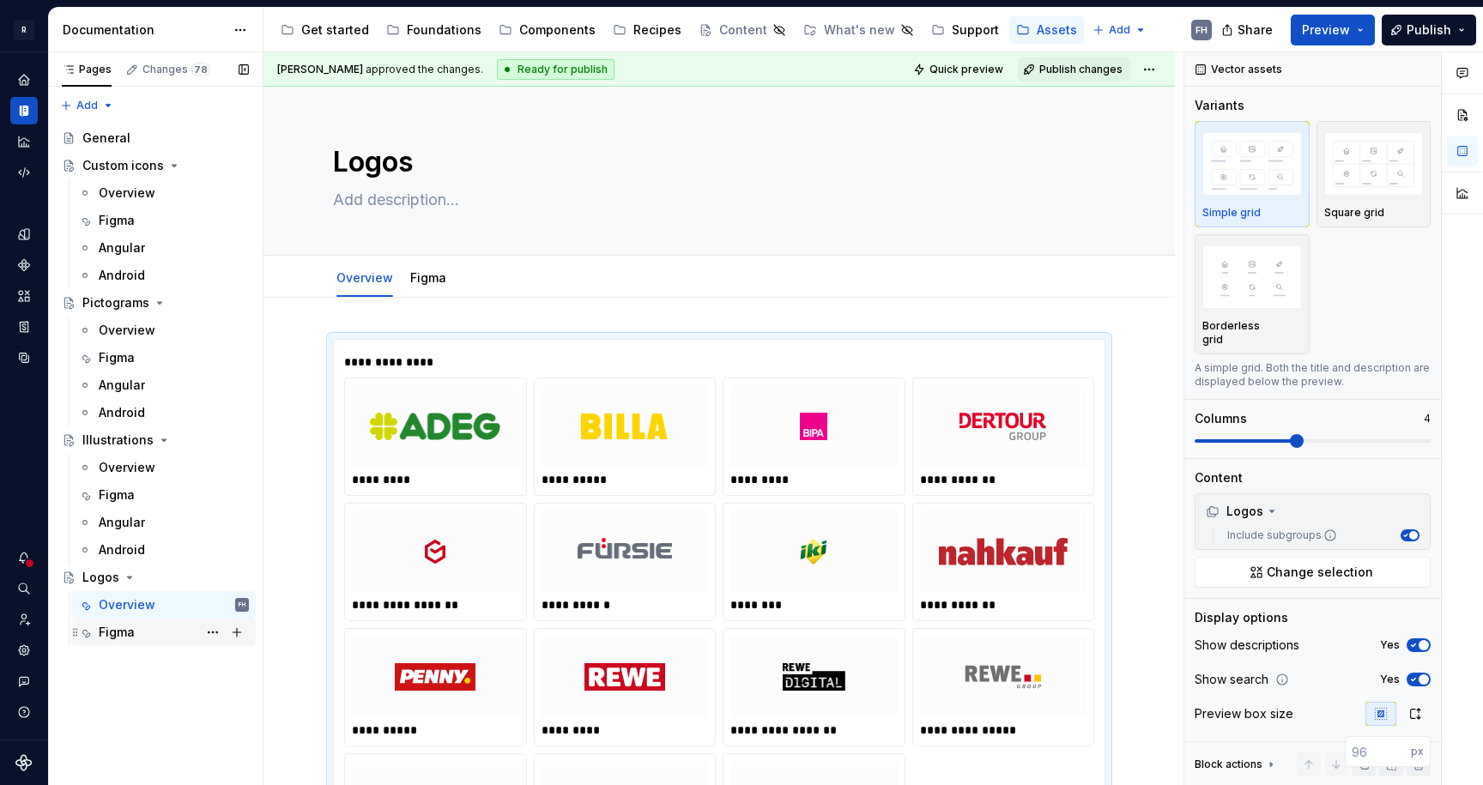
click at [136, 629] on div "Figma" at bounding box center [174, 632] width 150 height 24
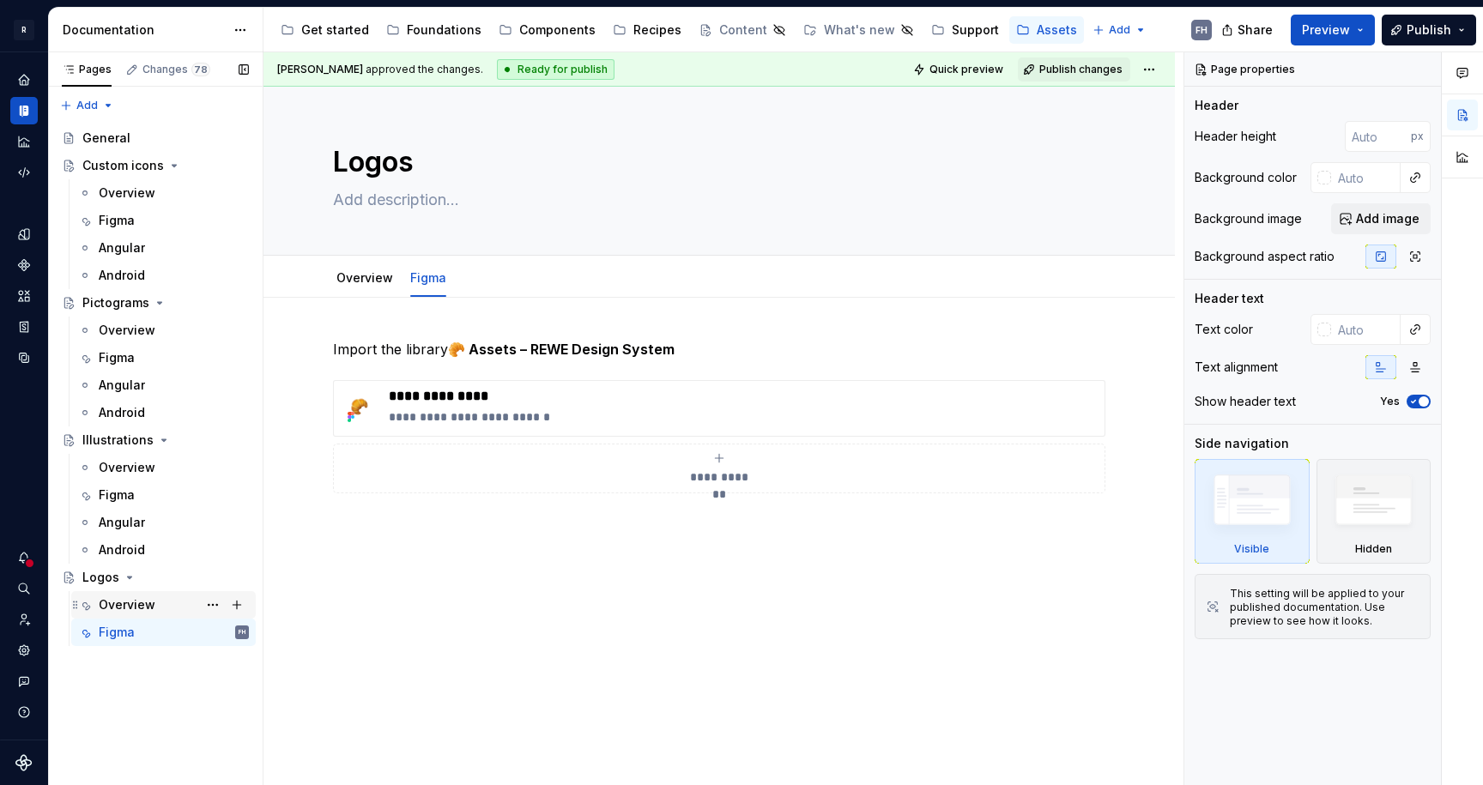
click at [150, 614] on div "Overview" at bounding box center [174, 605] width 150 height 24
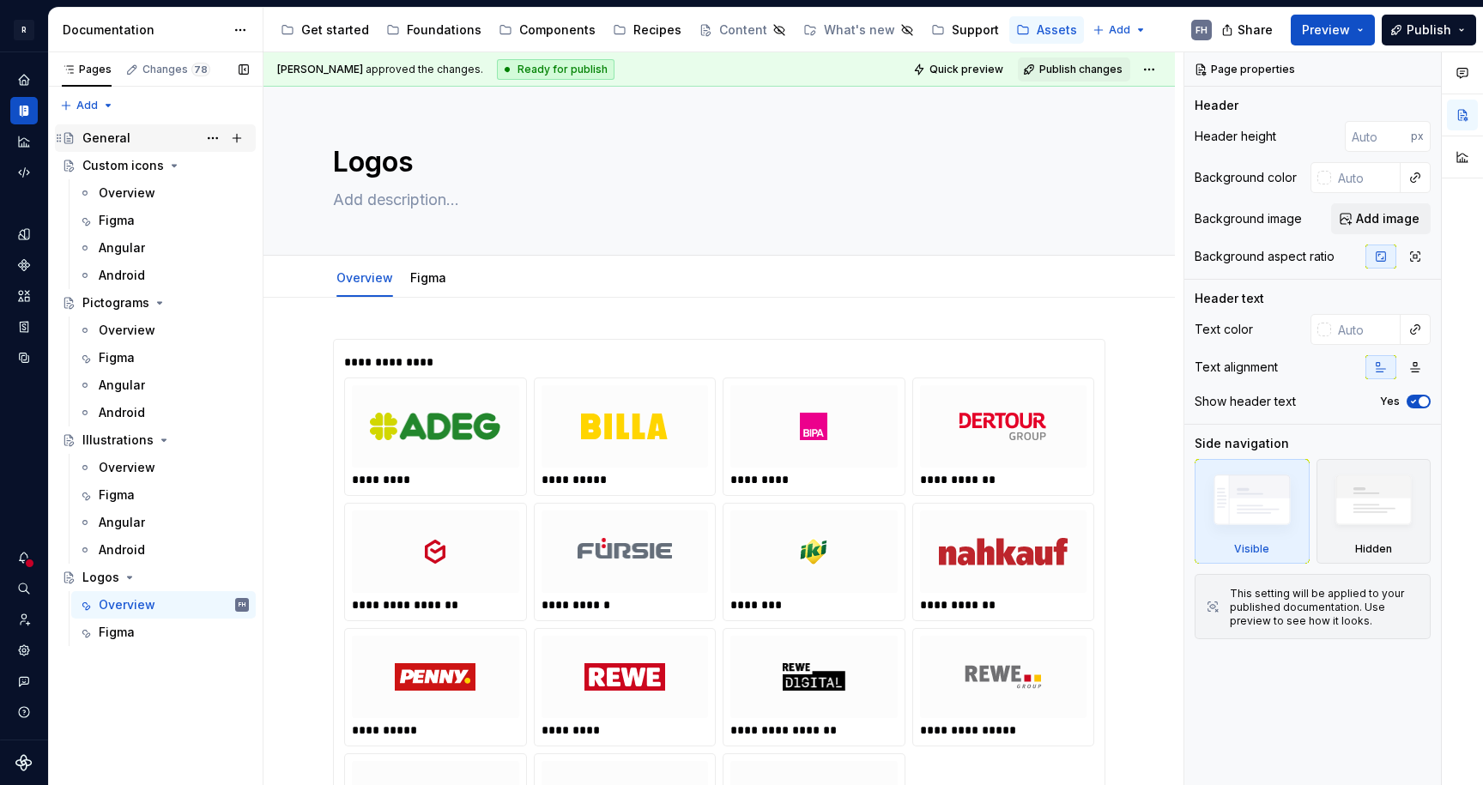
click at [132, 134] on div "General" at bounding box center [165, 138] width 166 height 24
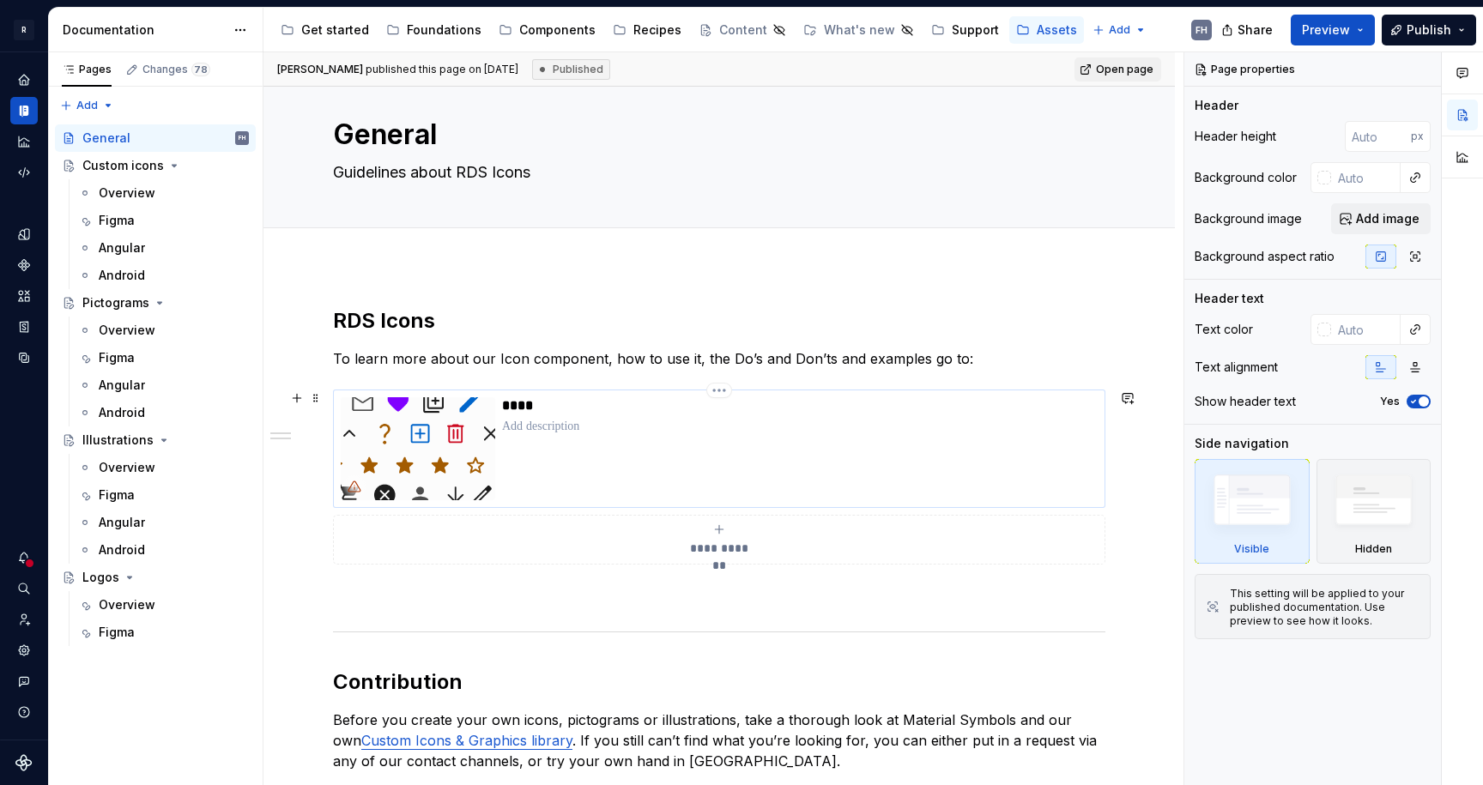
scroll to position [321, 0]
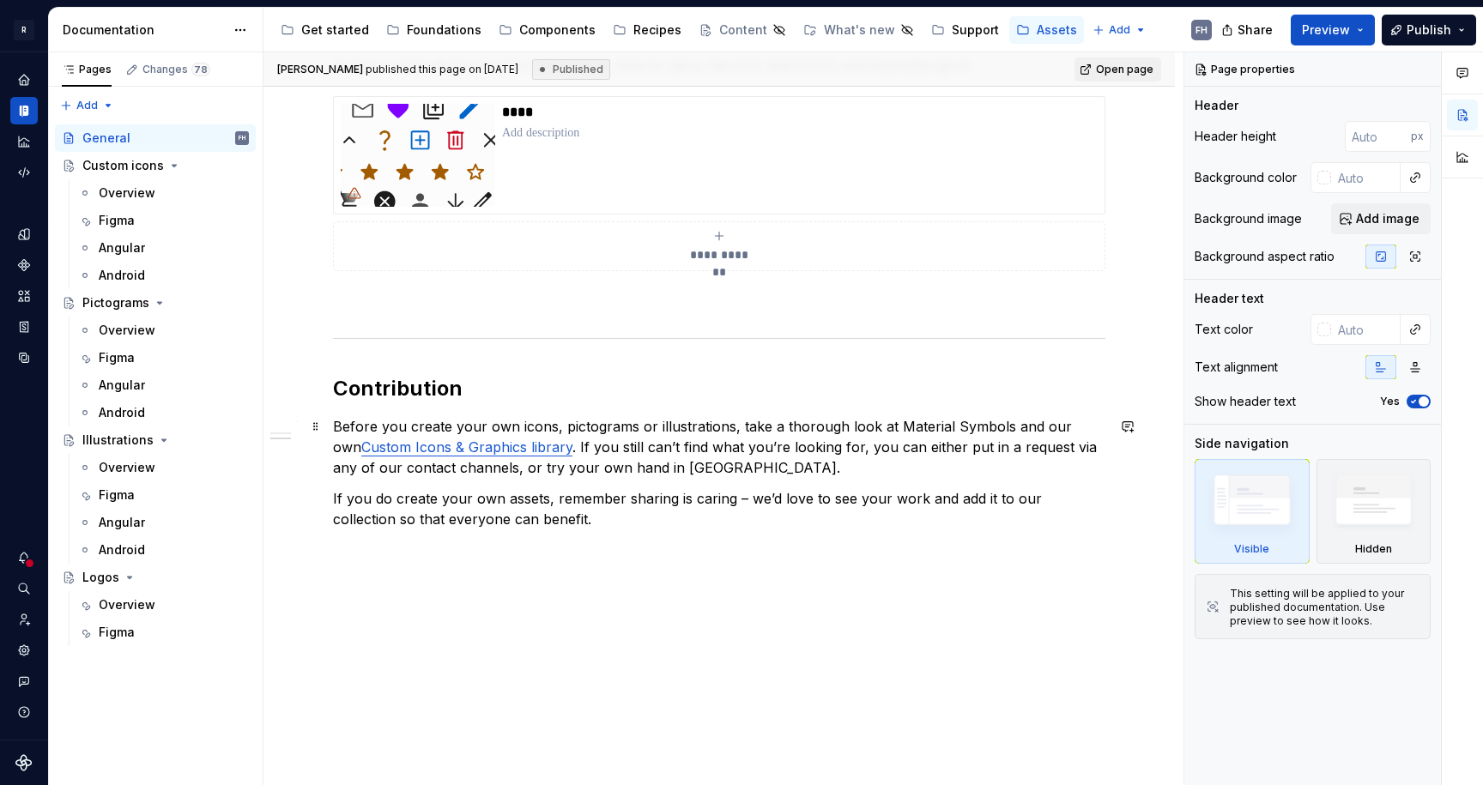
type textarea "*"
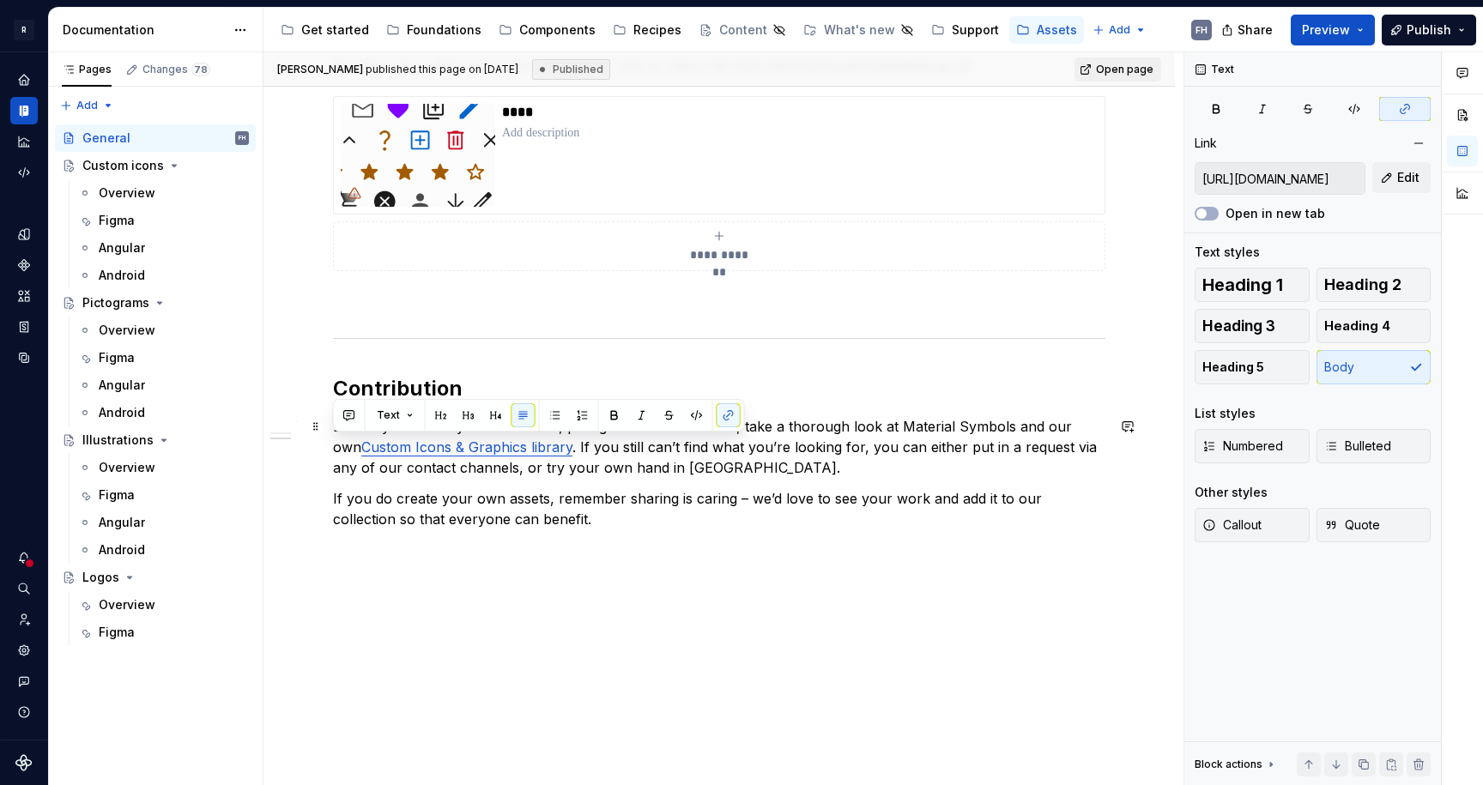
drag, startPoint x: 495, startPoint y: 447, endPoint x: 335, endPoint y: 450, distance: 160.5
click at [361, 450] on link "Custom Icons & Graphics library" at bounding box center [466, 446] width 211 height 17
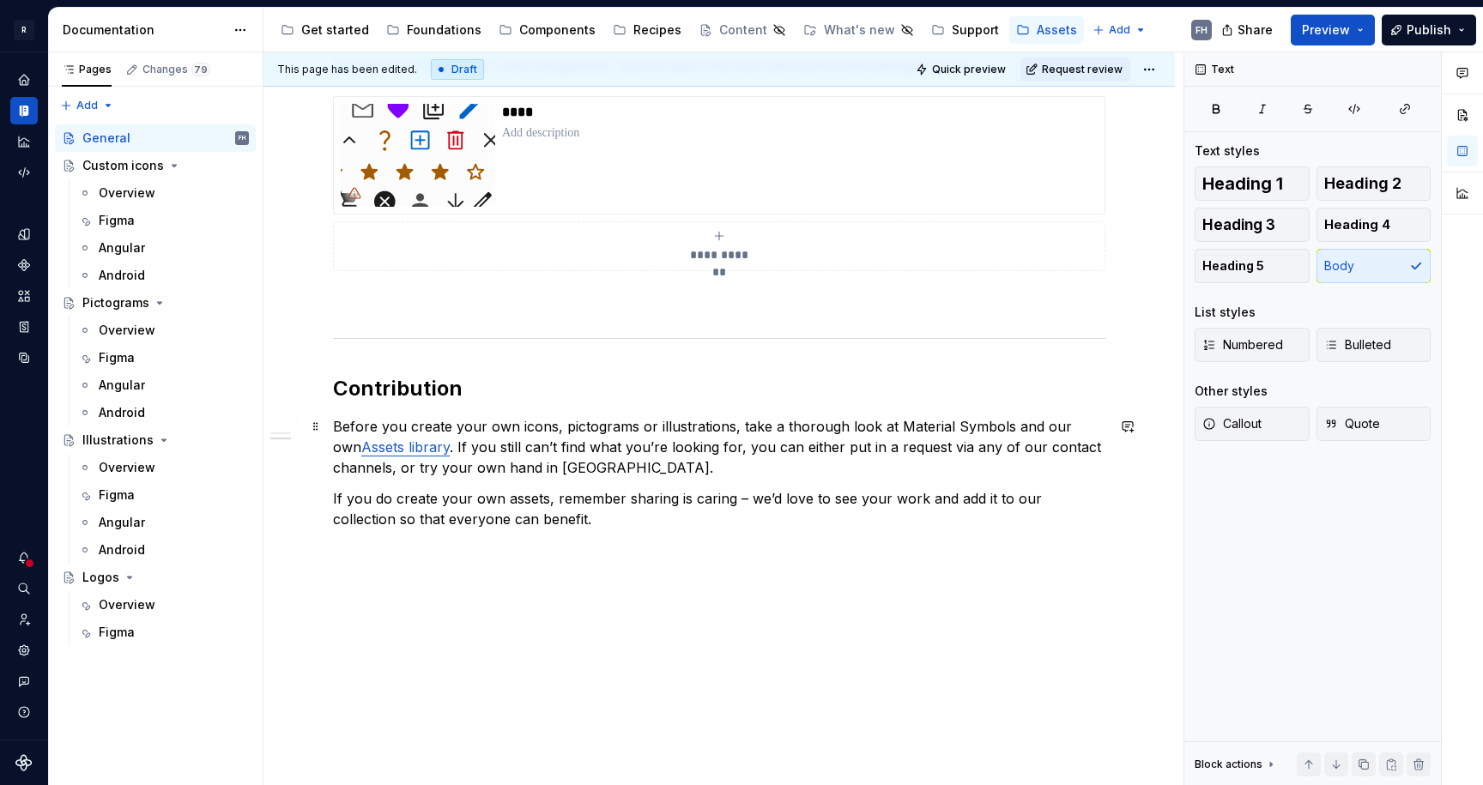
click at [729, 455] on p "Before you create your own icons, pictograms or illustrations, take a thorough …" at bounding box center [719, 447] width 772 height 62
drag, startPoint x: 1170, startPoint y: 447, endPoint x: 769, endPoint y: 554, distance: 415.6
click at [743, 565] on div "**********" at bounding box center [723, 419] width 920 height 734
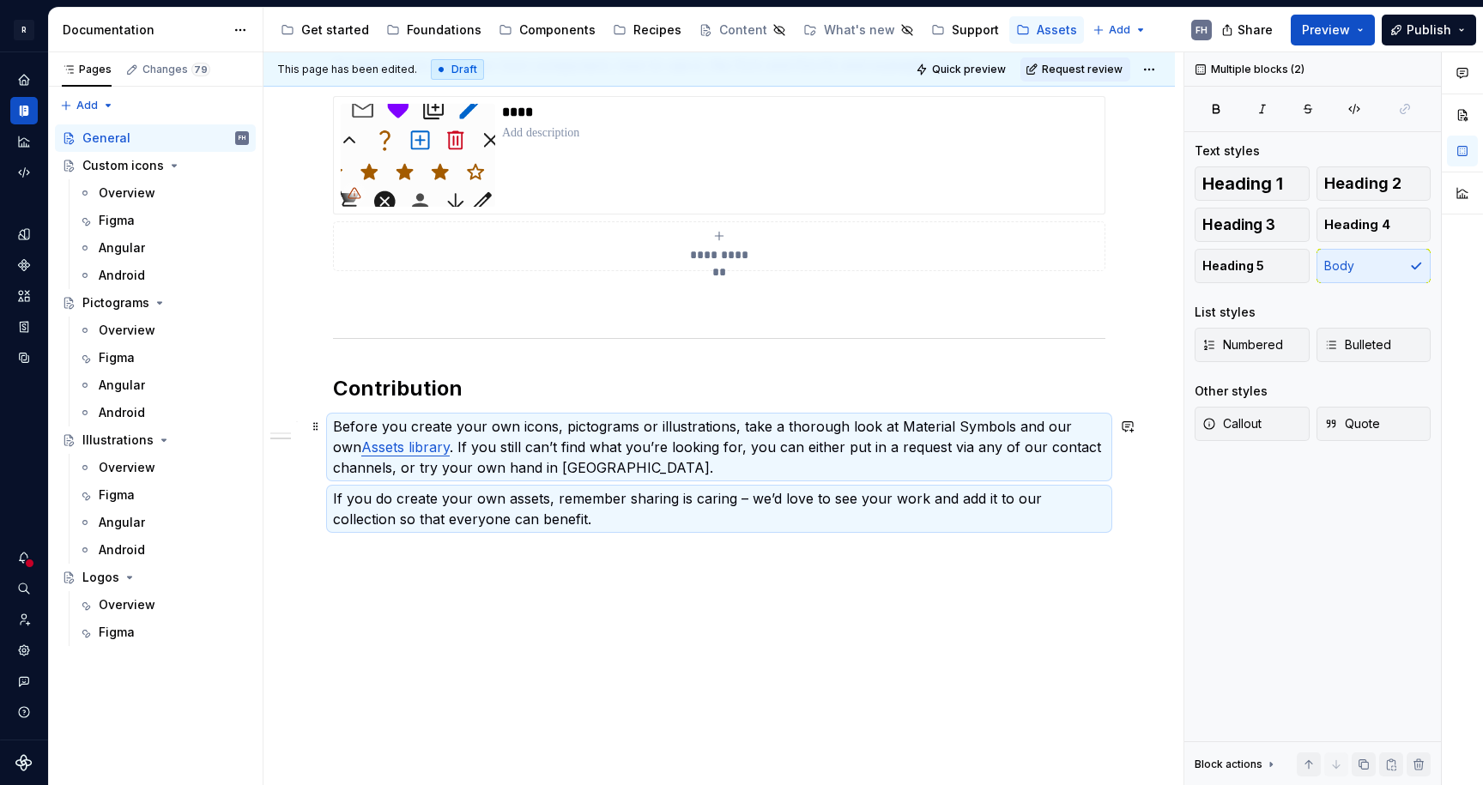
click at [791, 506] on p "If you do create your own assets, remember sharing is caring – we’d love to see…" at bounding box center [719, 508] width 772 height 41
click at [543, 559] on div "**********" at bounding box center [718, 379] width 911 height 813
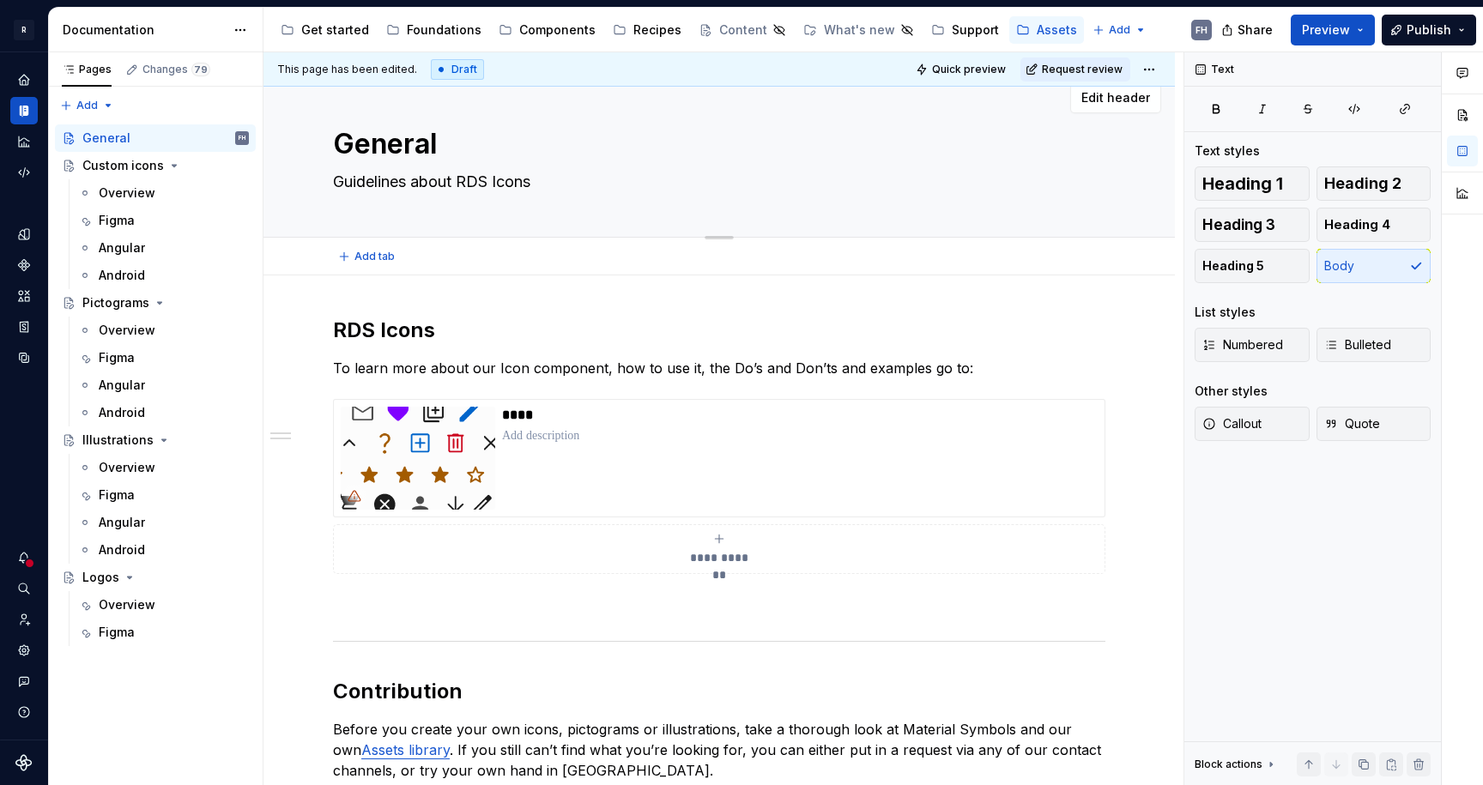
scroll to position [0, 0]
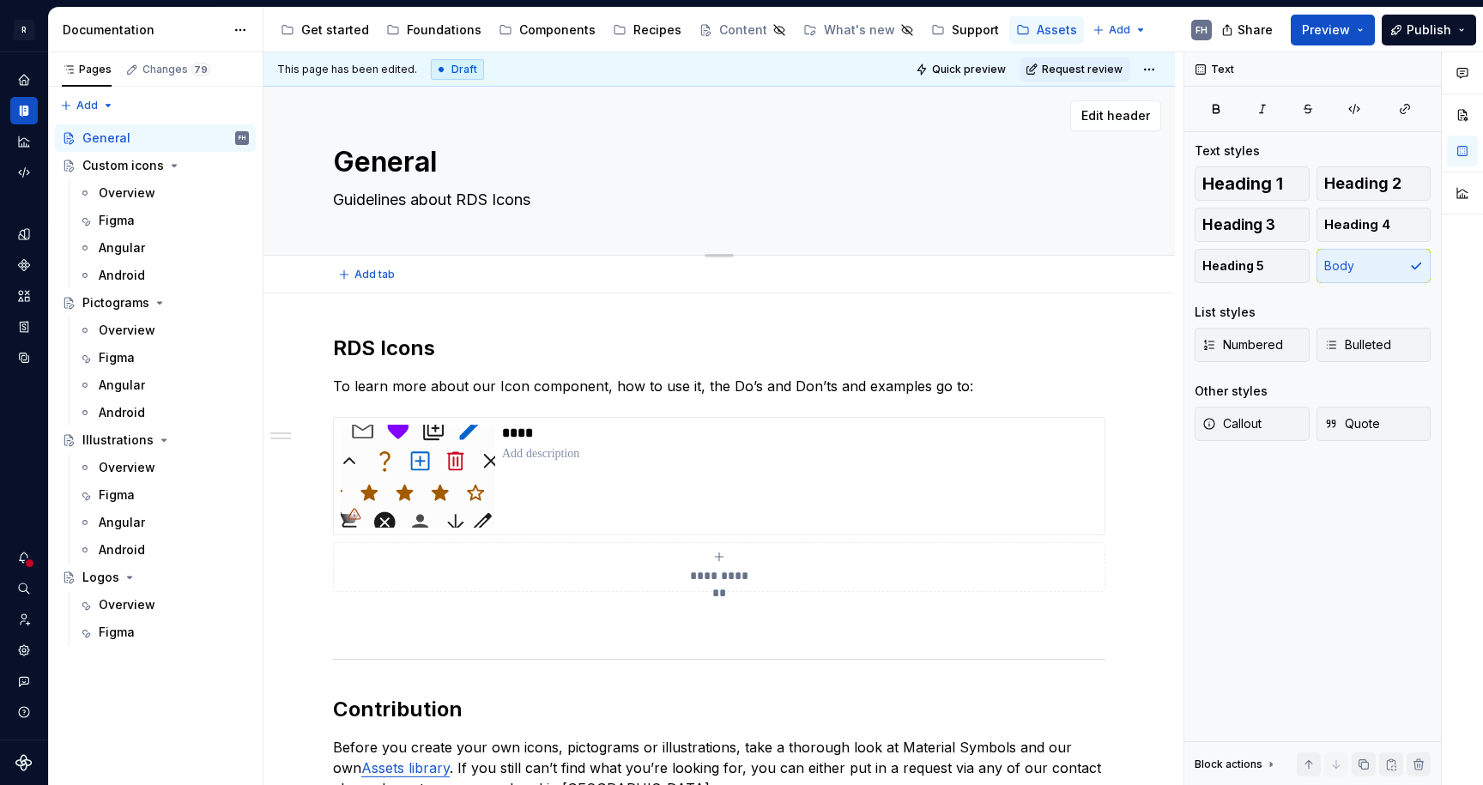
click at [511, 196] on textarea "Guidelines about RDS Icons" at bounding box center [715, 199] width 772 height 27
drag, startPoint x: 575, startPoint y: 198, endPoint x: 518, endPoint y: 200, distance: 56.7
click at [575, 198] on textarea "Guidelines about RDS Icons" at bounding box center [715, 199] width 772 height 27
click at [518, 200] on textarea "Guidelines about RDS Icons" at bounding box center [715, 199] width 772 height 27
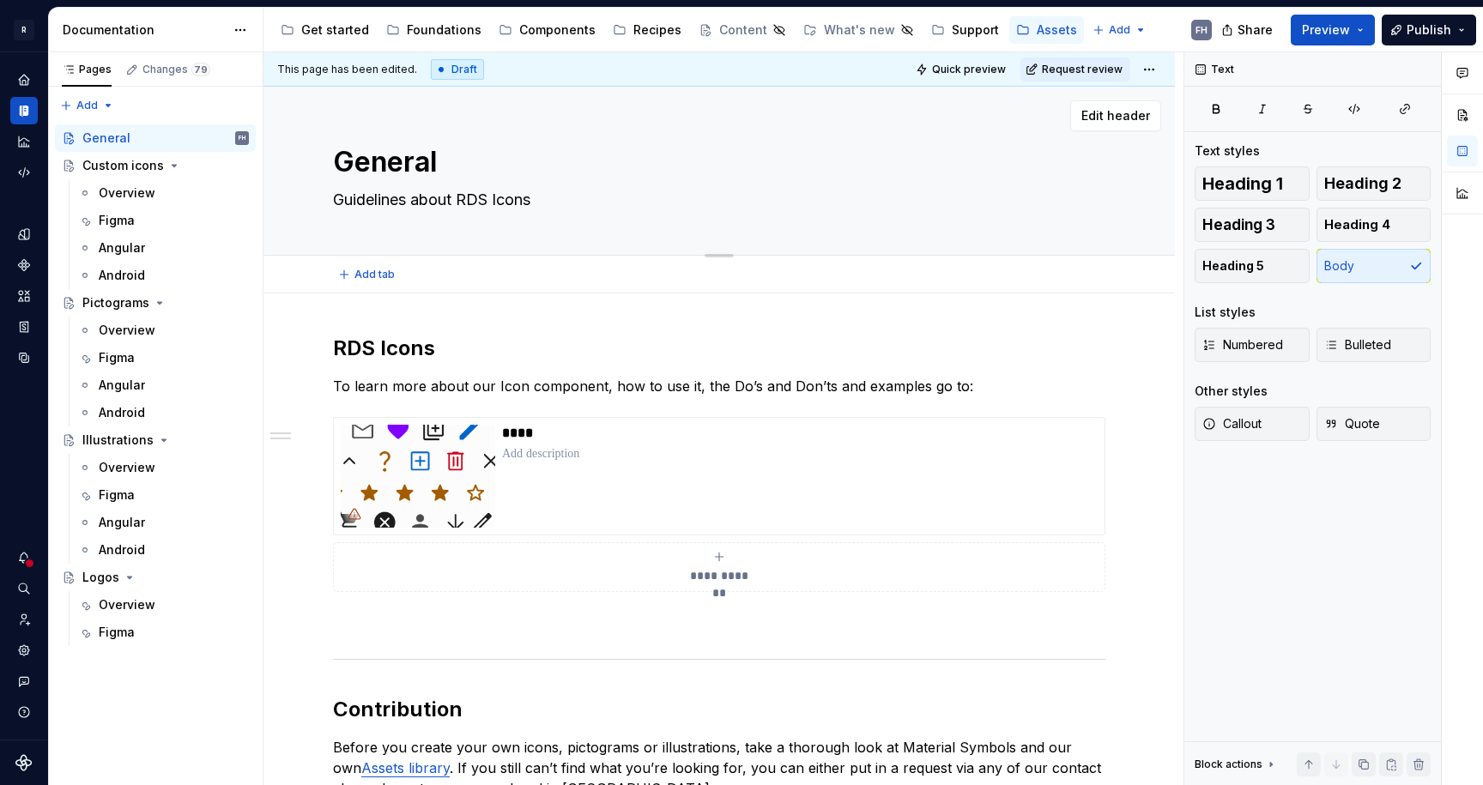
type textarea "*"
type textarea "Guidelines about RDS A"
type textarea "*"
type textarea "Guidelines about RDS As"
type textarea "*"
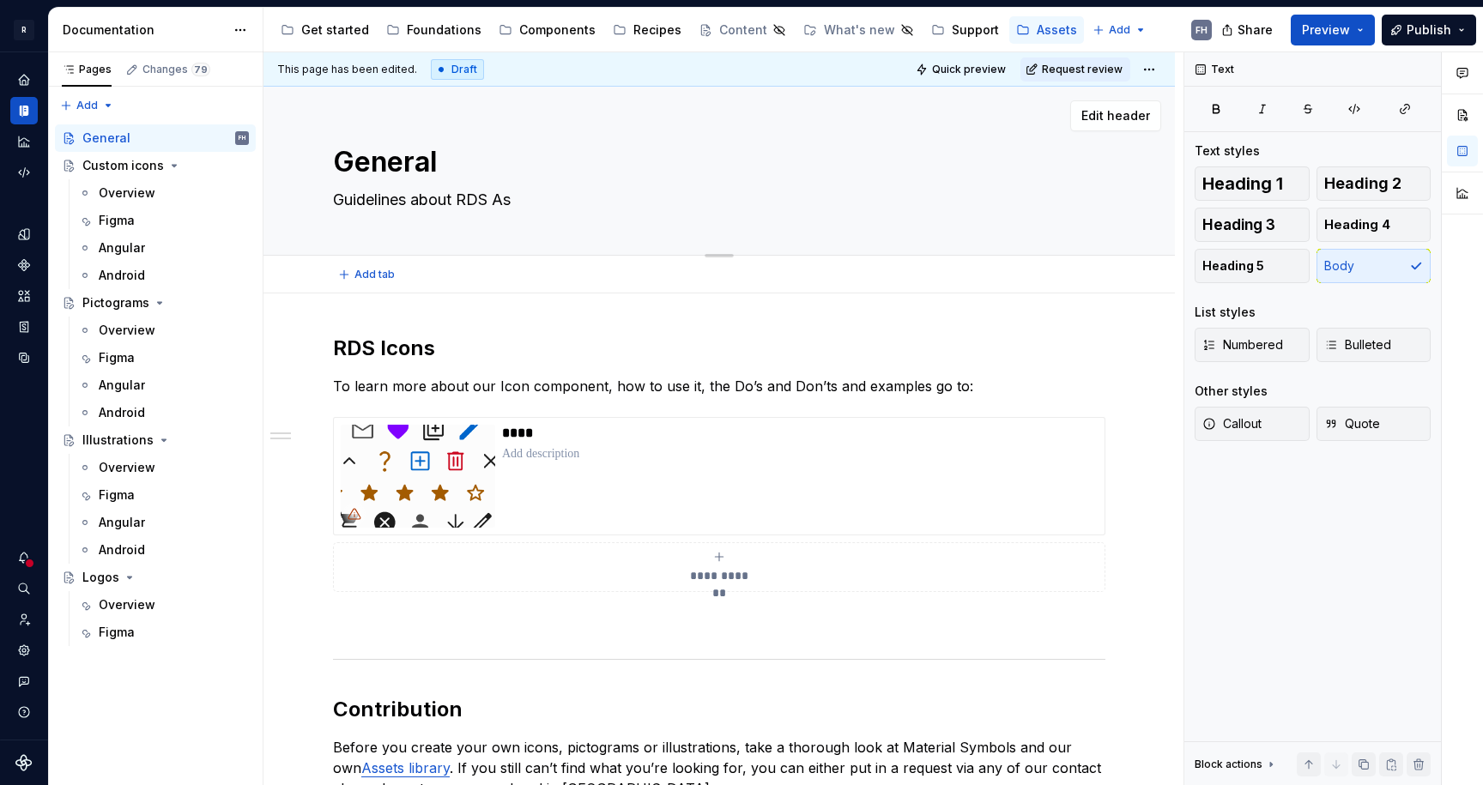
type textarea "Guidelines about RDS Ass"
type textarea "*"
type textarea "Guidelines about RDS Asse"
type textarea "*"
type textarea "Guidelines about RDS Asset"
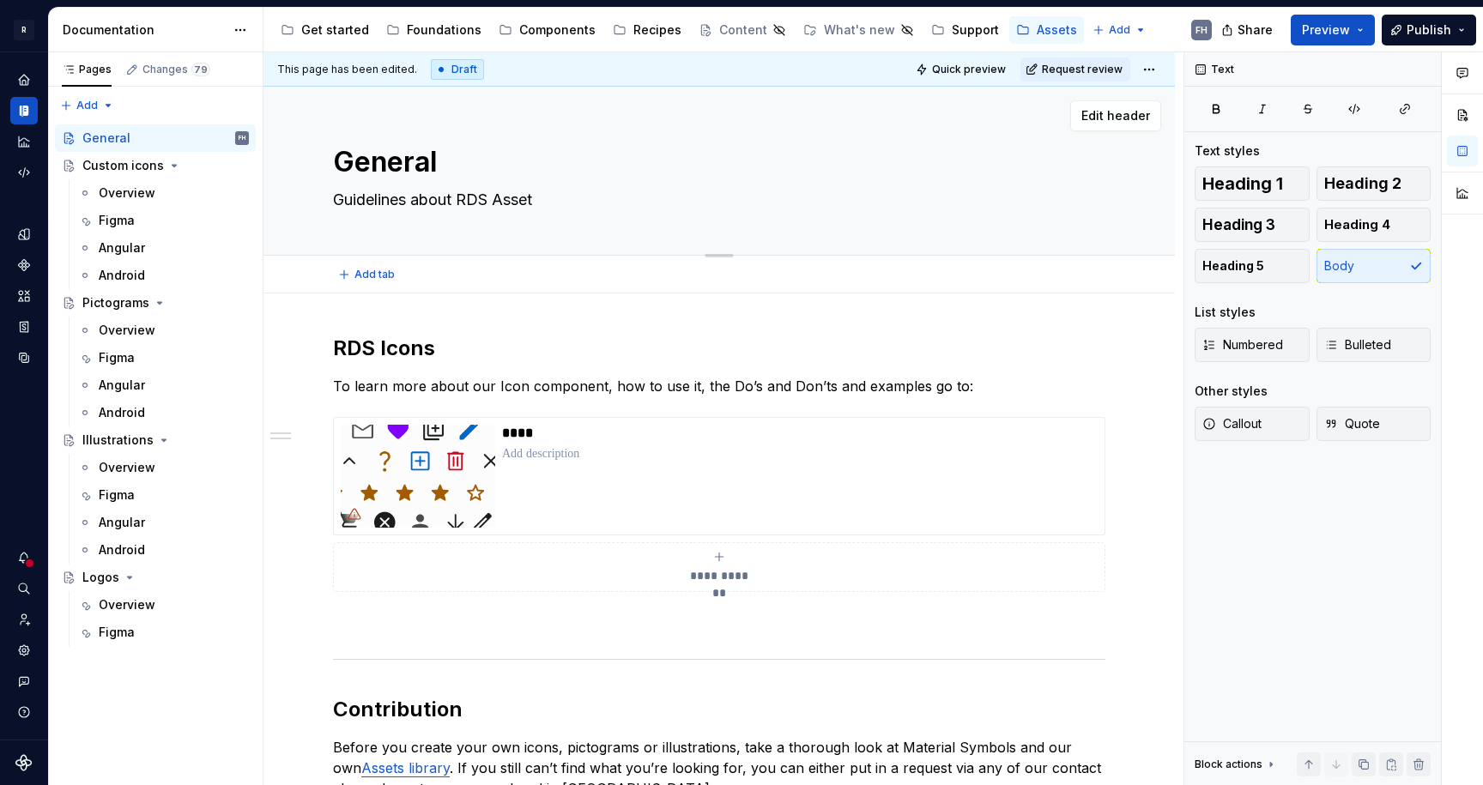
type textarea "*"
type textarea "Guidelines about RDS Assets"
type textarea "*"
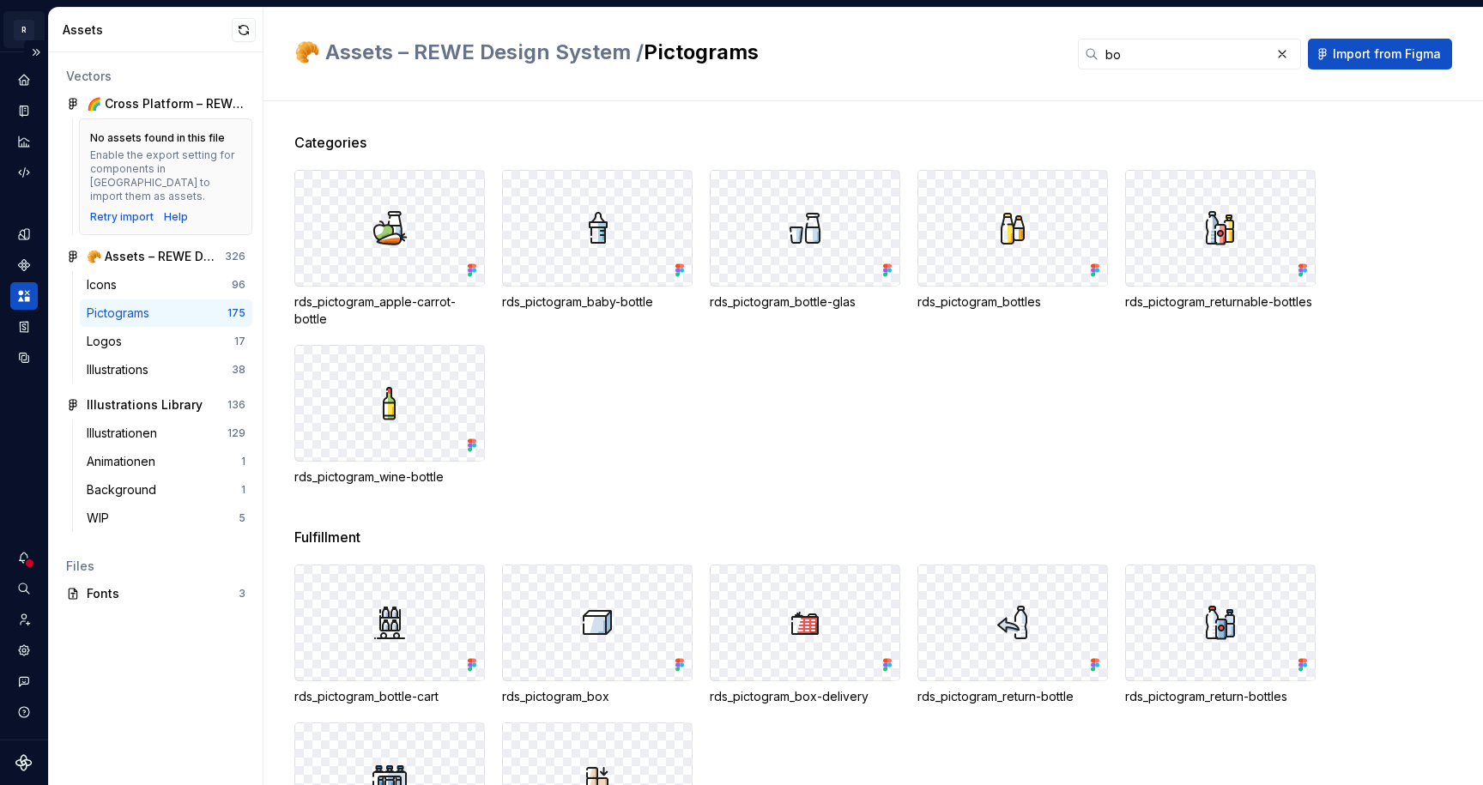
click at [30, 35] on html "R REWE Design System FH Design system data Assets Vectors 🌈 Cross Platform – RE…" at bounding box center [741, 392] width 1483 height 785
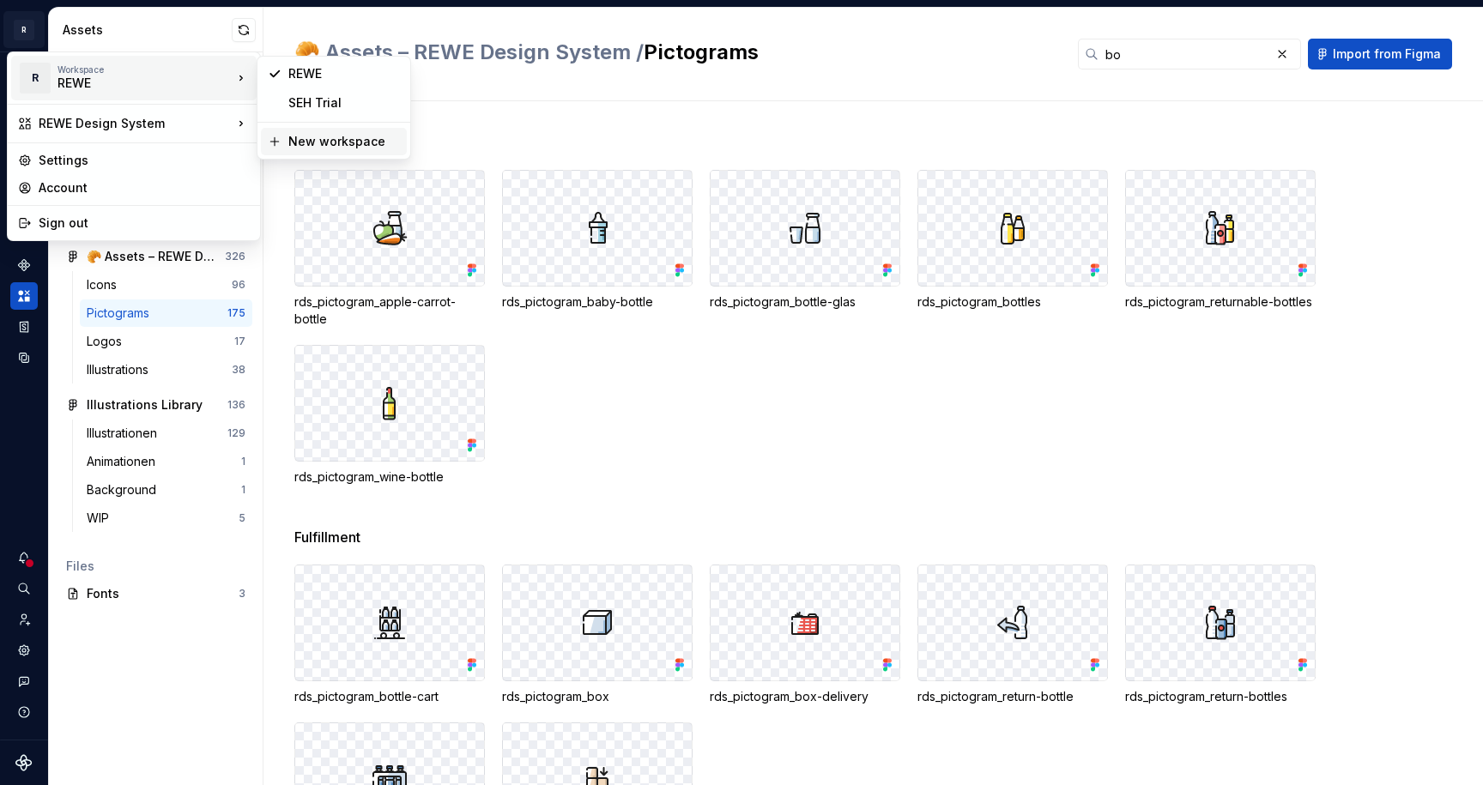
click at [333, 136] on div "New workspace" at bounding box center [344, 141] width 112 height 17
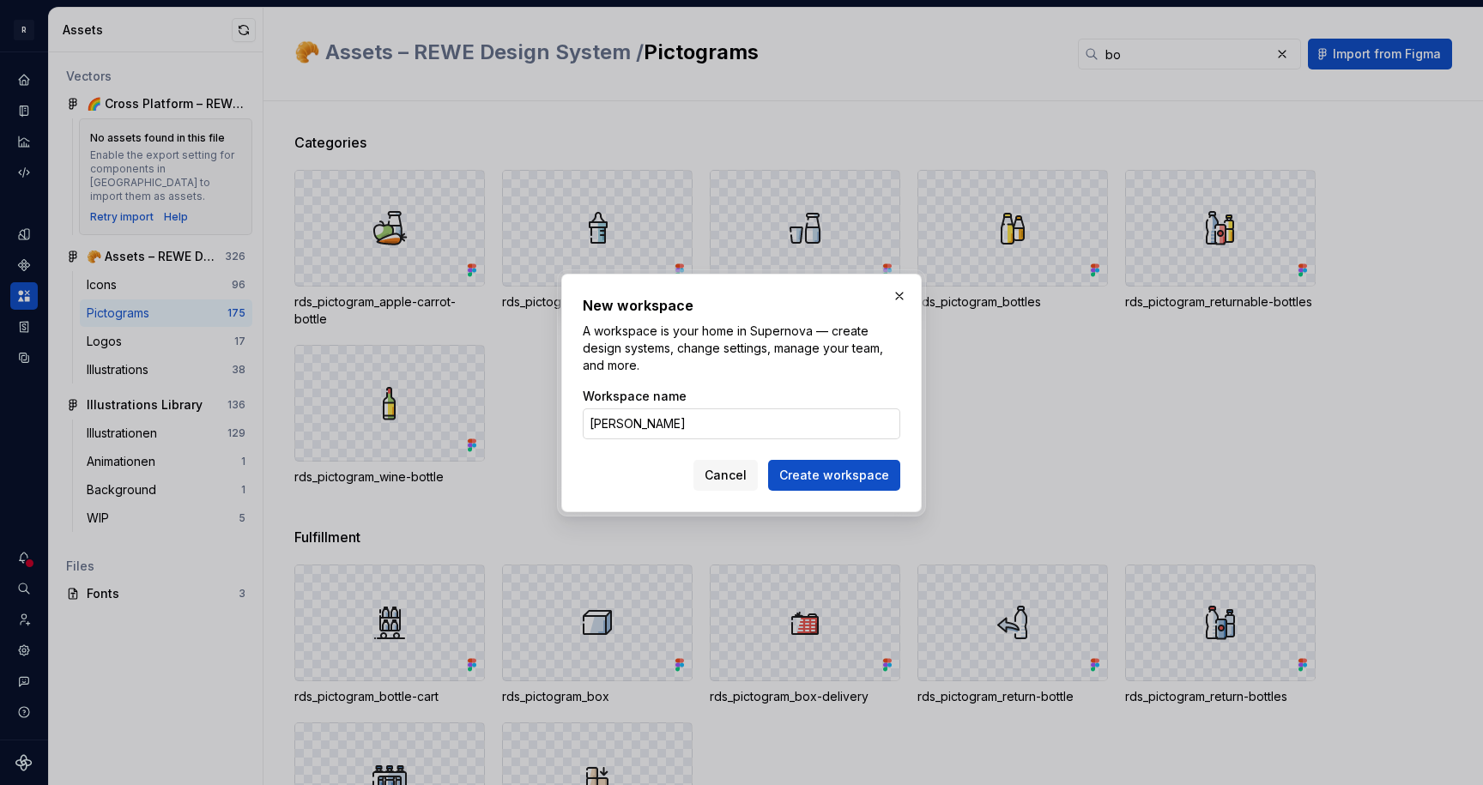
click at [636, 413] on input "Penny" at bounding box center [741, 423] width 317 height 31
type input "Brand"
click at [831, 469] on span "Create workspace" at bounding box center [834, 475] width 110 height 17
